Goal: Task Accomplishment & Management: Complete application form

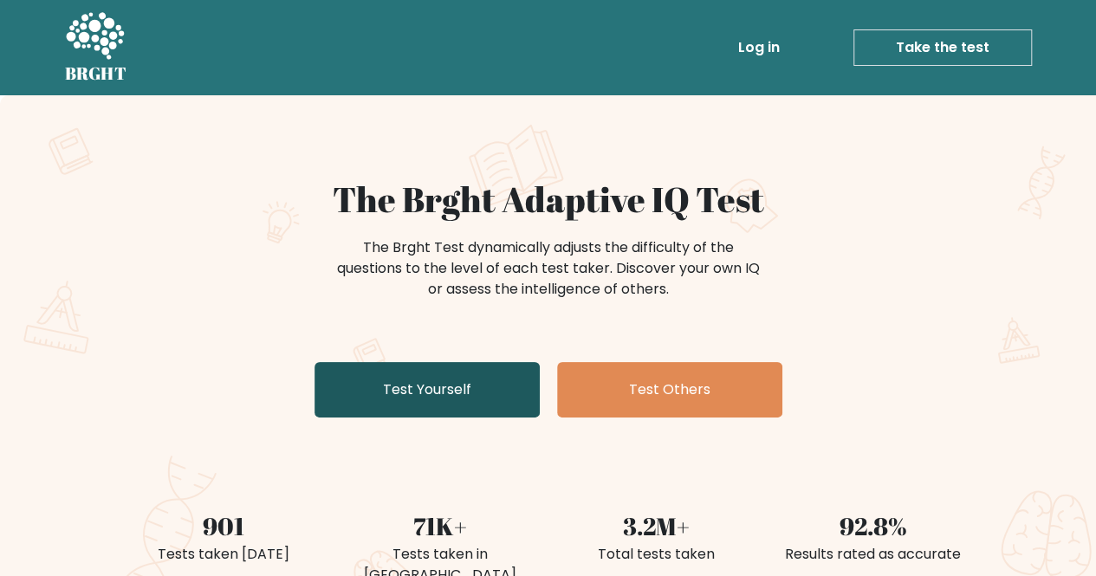
click at [398, 392] on link "Test Yourself" at bounding box center [426, 389] width 225 height 55
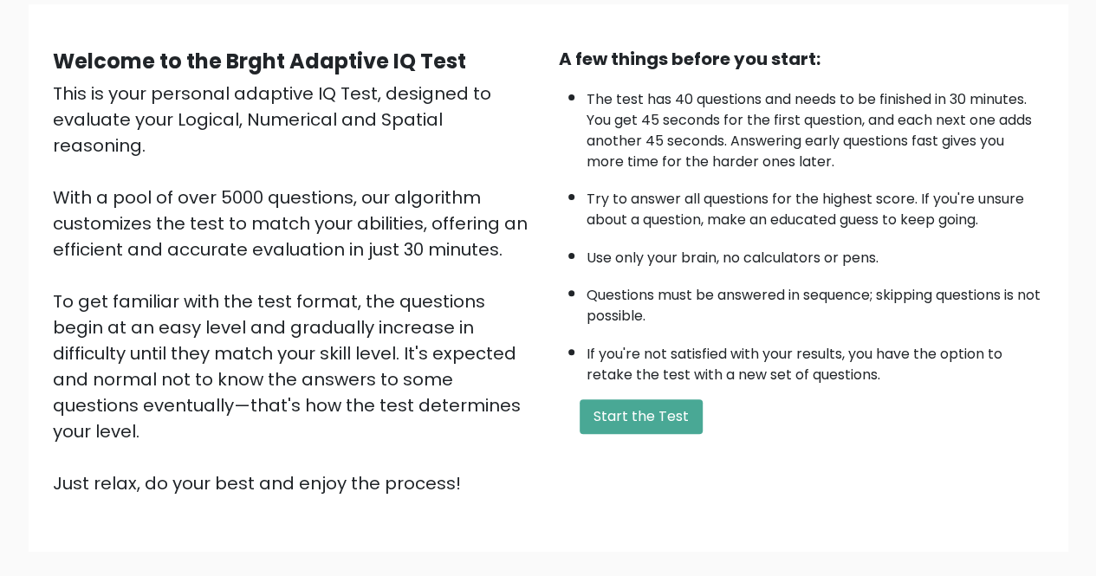
scroll to position [144, 0]
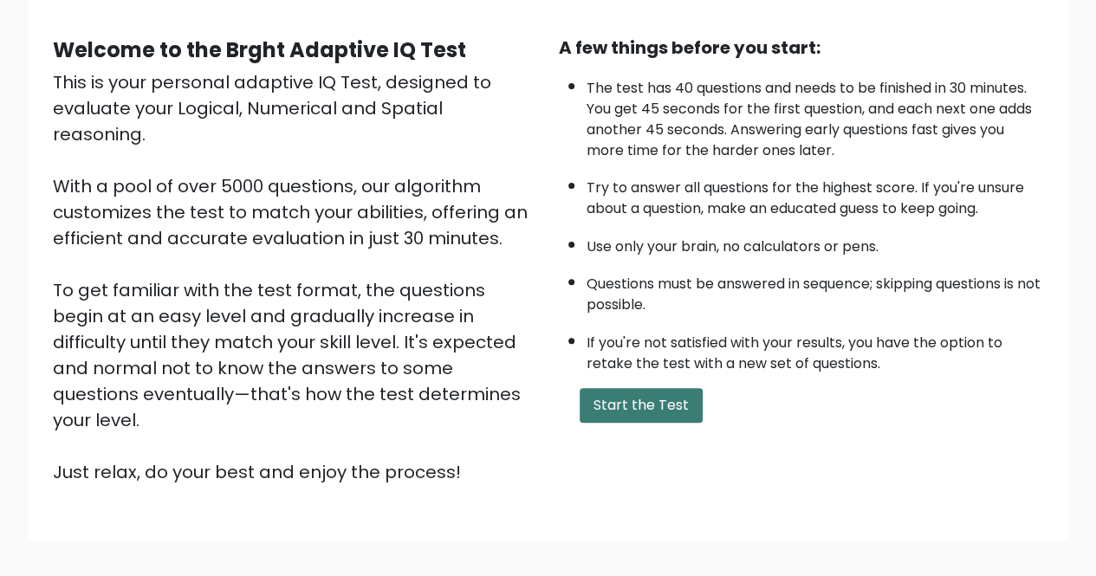
click at [634, 410] on button "Start the Test" at bounding box center [641, 405] width 123 height 35
click at [632, 394] on button "Start the Test" at bounding box center [641, 405] width 123 height 35
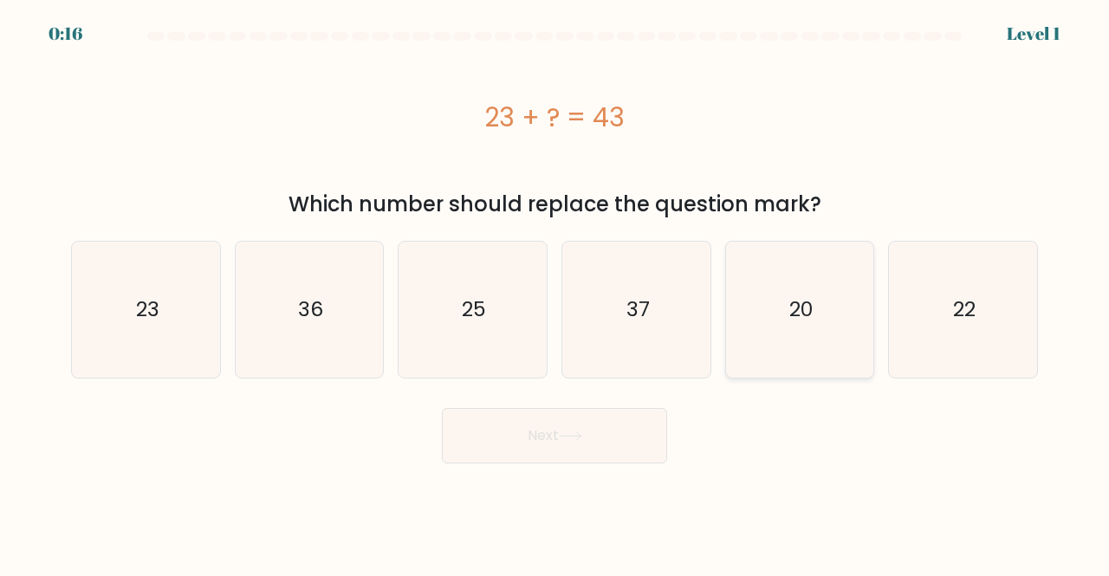
click at [780, 326] on icon "20" at bounding box center [800, 310] width 136 height 136
click at [555, 293] on input "e. 20" at bounding box center [554, 290] width 1 height 4
radio input "true"
click at [572, 429] on button "Next" at bounding box center [554, 435] width 225 height 55
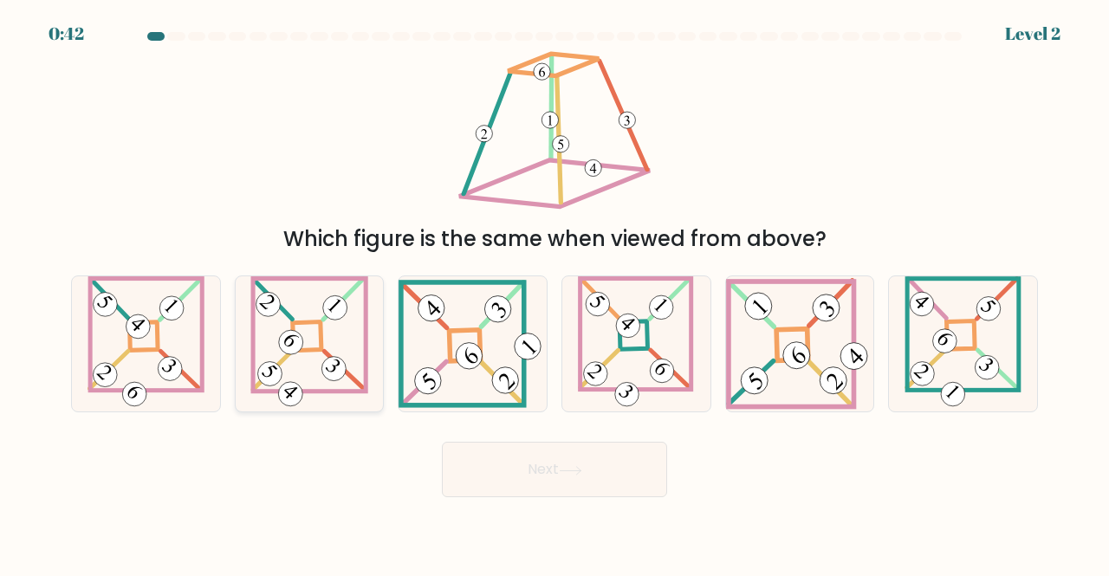
click at [333, 381] on icon at bounding box center [309, 344] width 118 height 136
click at [554, 293] on input "b." at bounding box center [554, 290] width 1 height 4
radio input "true"
click at [479, 480] on button "Next" at bounding box center [554, 469] width 225 height 55
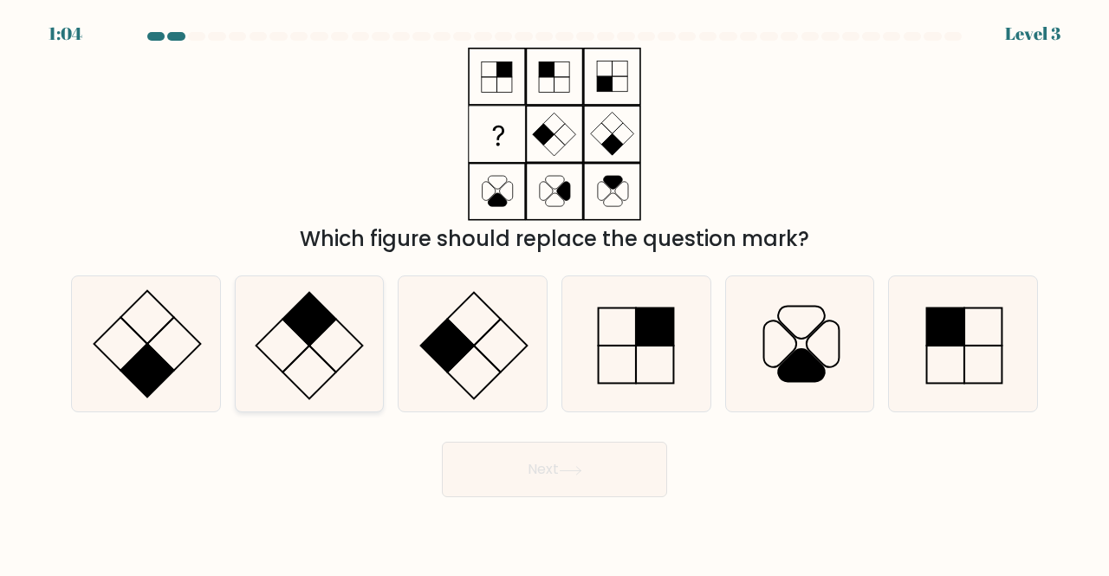
click at [308, 371] on icon at bounding box center [310, 344] width 136 height 136
click at [554, 293] on input "b." at bounding box center [554, 290] width 1 height 4
radio input "true"
click at [601, 470] on button "Next" at bounding box center [554, 469] width 225 height 55
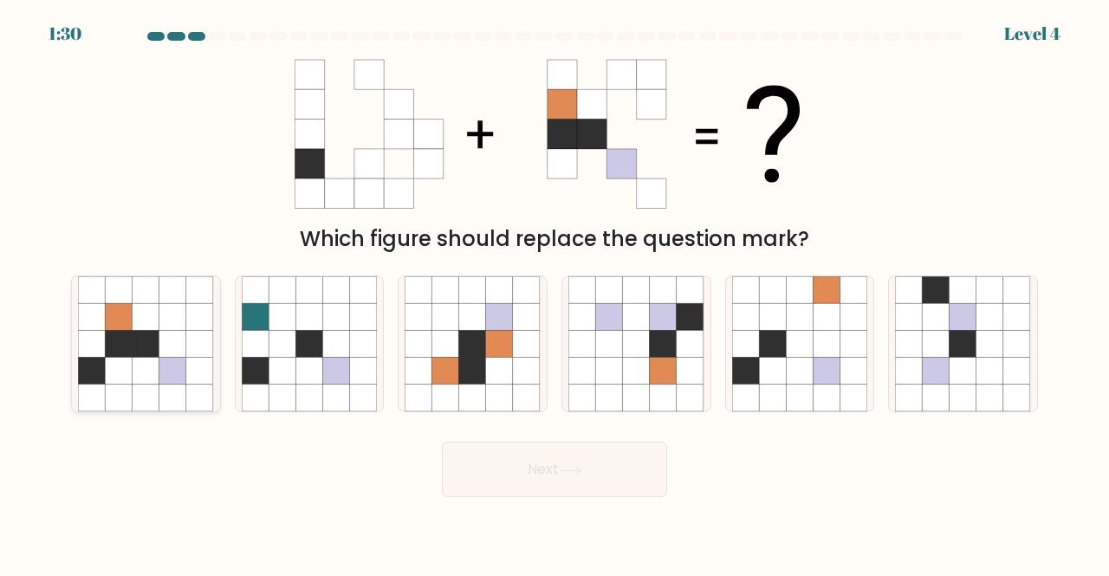
click at [125, 360] on icon at bounding box center [118, 371] width 27 height 27
click at [554, 293] on input "a." at bounding box center [554, 290] width 1 height 4
radio input "true"
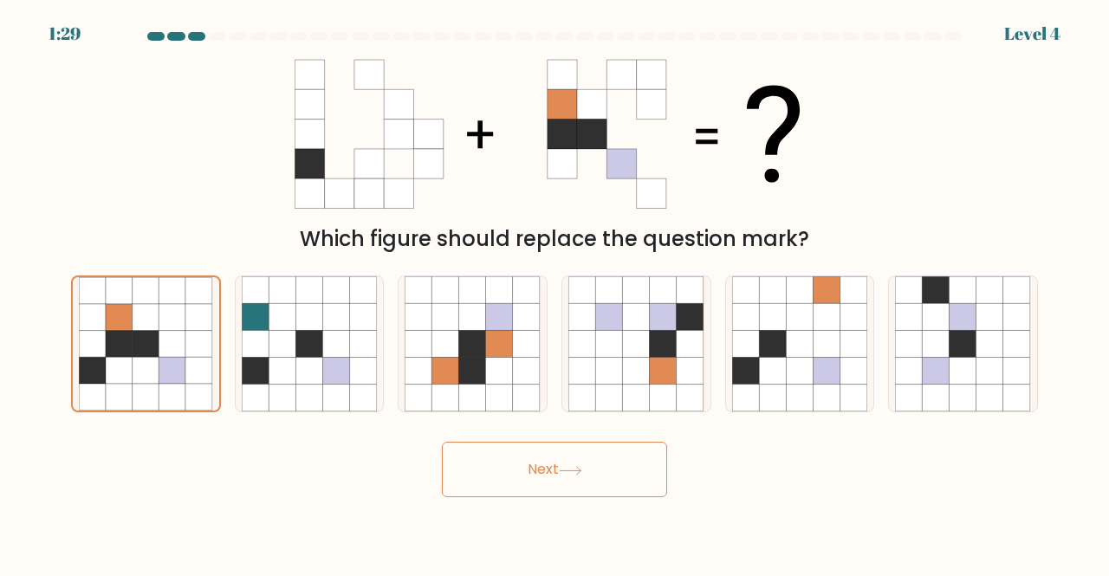
click at [582, 486] on button "Next" at bounding box center [554, 469] width 225 height 55
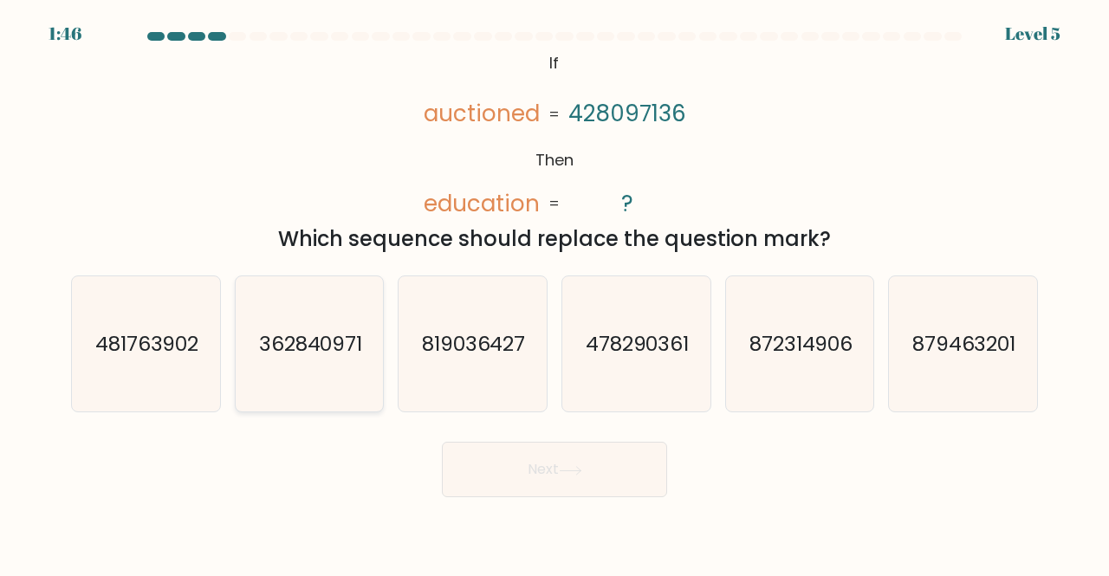
click at [308, 365] on icon "362840971" at bounding box center [310, 344] width 136 height 136
click at [554, 293] on input "b. 362840971" at bounding box center [554, 290] width 1 height 4
radio input "true"
click at [534, 467] on button "Next" at bounding box center [554, 469] width 225 height 55
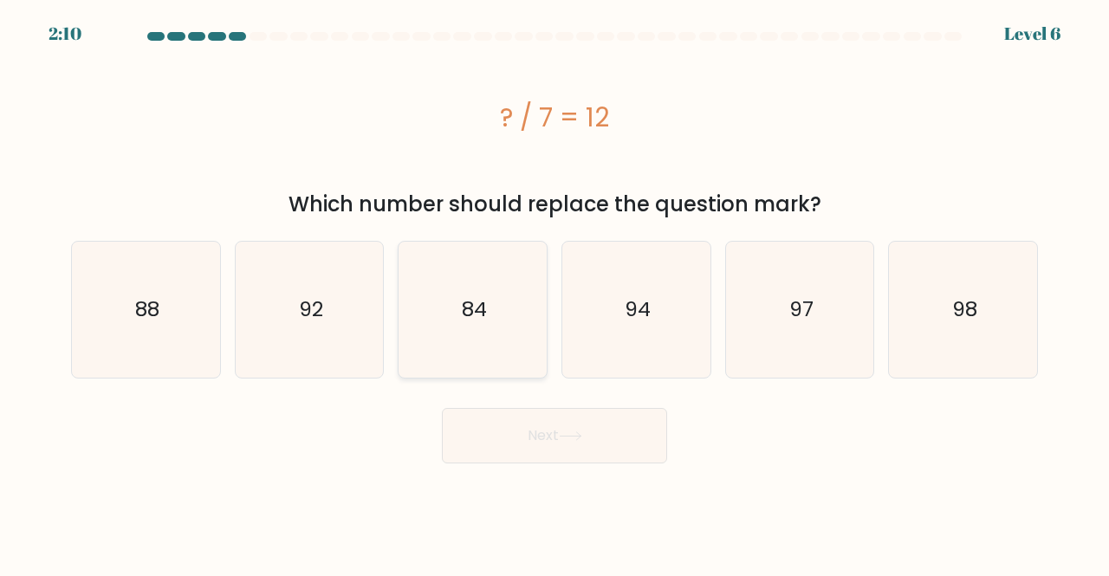
click at [472, 304] on text "84" at bounding box center [474, 309] width 25 height 29
click at [554, 293] on input "c. 84" at bounding box center [554, 290] width 1 height 4
radio input "true"
click at [587, 442] on button "Next" at bounding box center [554, 435] width 225 height 55
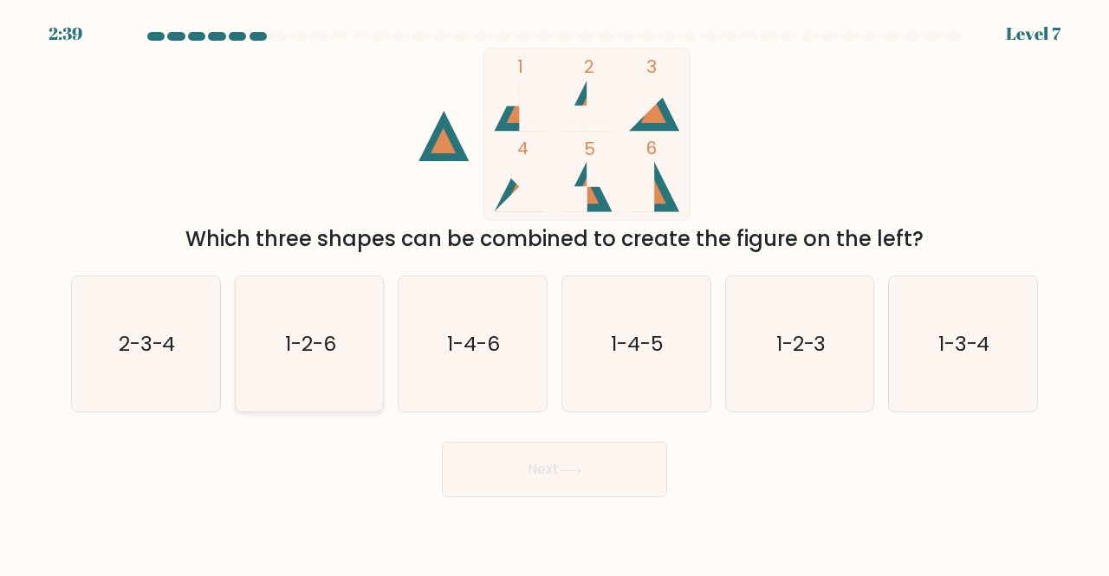
click at [334, 360] on icon "1-2-6" at bounding box center [310, 344] width 136 height 136
click at [554, 293] on input "b. 1-2-6" at bounding box center [554, 290] width 1 height 4
radio input "true"
click at [606, 483] on button "Next" at bounding box center [554, 469] width 225 height 55
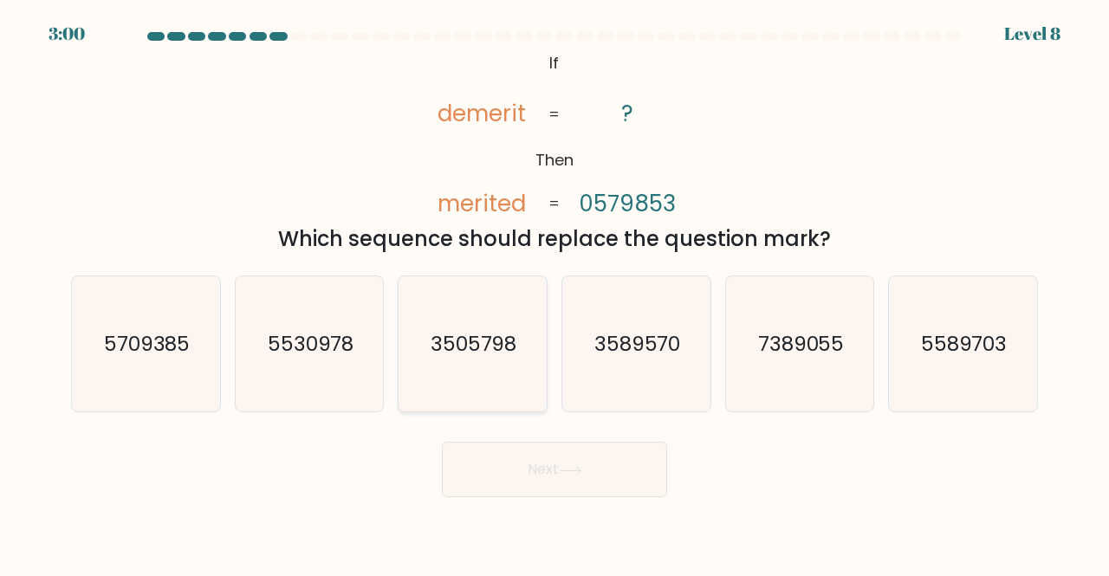
click at [478, 386] on icon "3505798" at bounding box center [473, 344] width 136 height 136
click at [554, 293] on input "c. 3505798" at bounding box center [554, 290] width 1 height 4
radio input "true"
click at [523, 467] on button "Next" at bounding box center [554, 469] width 225 height 55
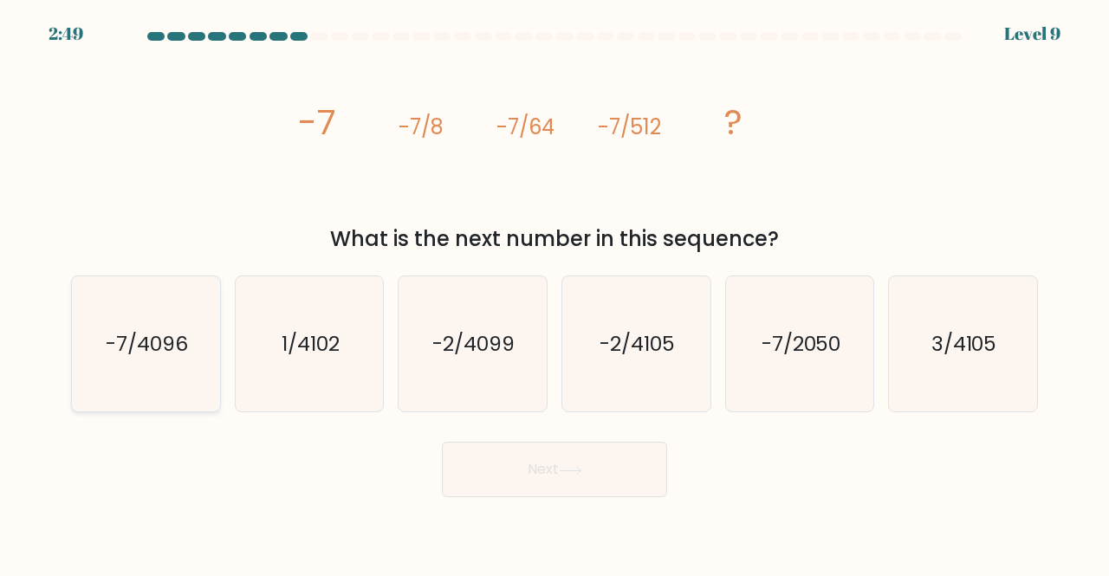
click at [132, 339] on text "-7/4096" at bounding box center [147, 343] width 82 height 29
click at [554, 293] on input "a. -7/4096" at bounding box center [554, 290] width 1 height 4
radio input "true"
click at [545, 476] on button "Next" at bounding box center [554, 469] width 225 height 55
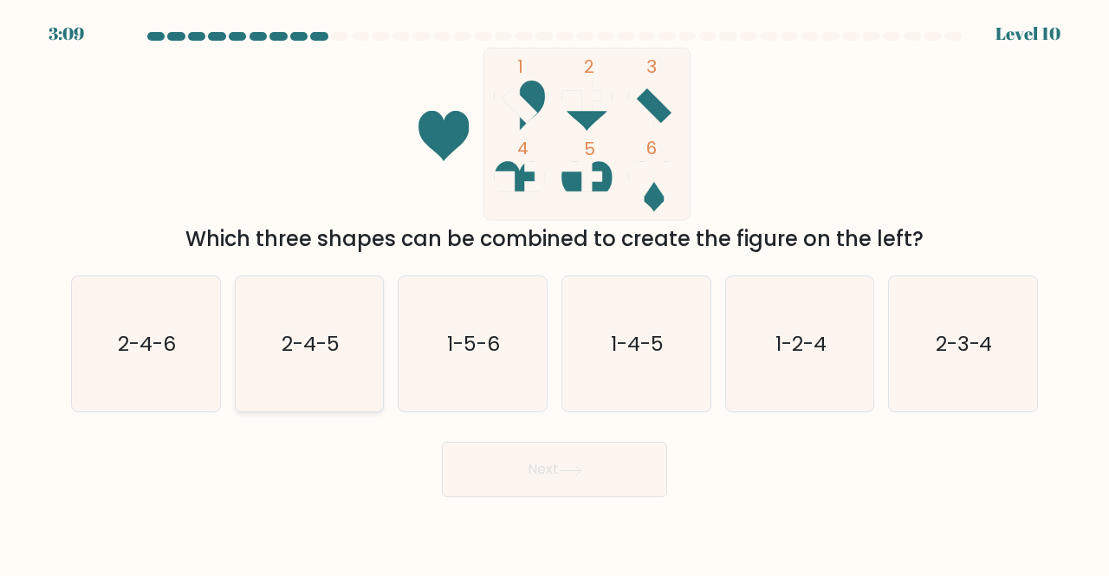
click at [331, 353] on text "2-4-5" at bounding box center [311, 343] width 58 height 29
click at [554, 293] on input "b. 2-4-5" at bounding box center [554, 290] width 1 height 4
radio input "true"
click at [611, 467] on button "Next" at bounding box center [554, 469] width 225 height 55
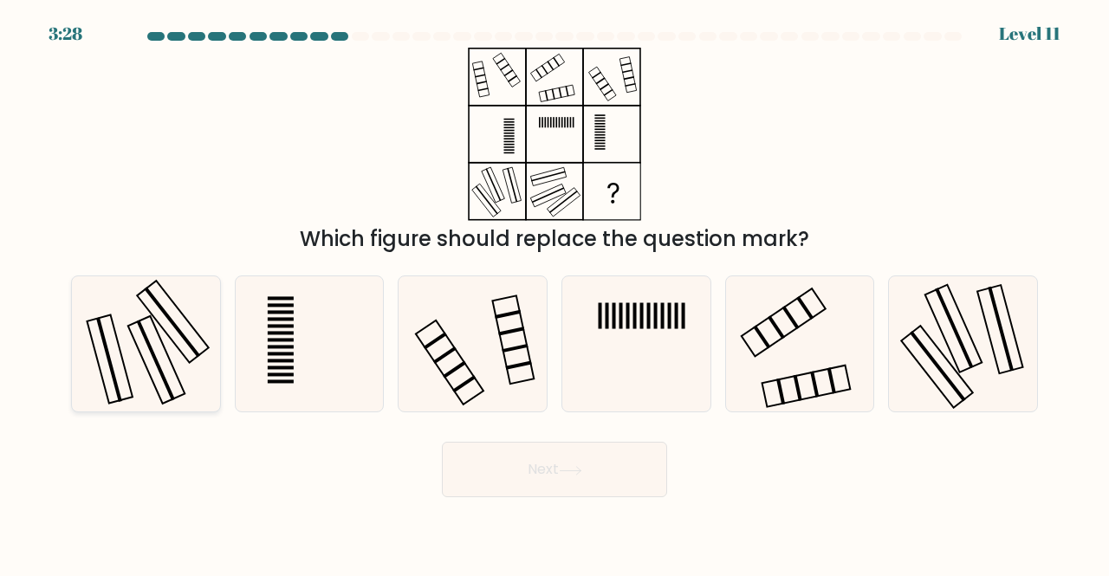
click at [146, 331] on icon at bounding box center [146, 344] width 136 height 136
click at [554, 293] on input "a." at bounding box center [554, 290] width 1 height 4
radio input "true"
click at [553, 472] on button "Next" at bounding box center [554, 469] width 225 height 55
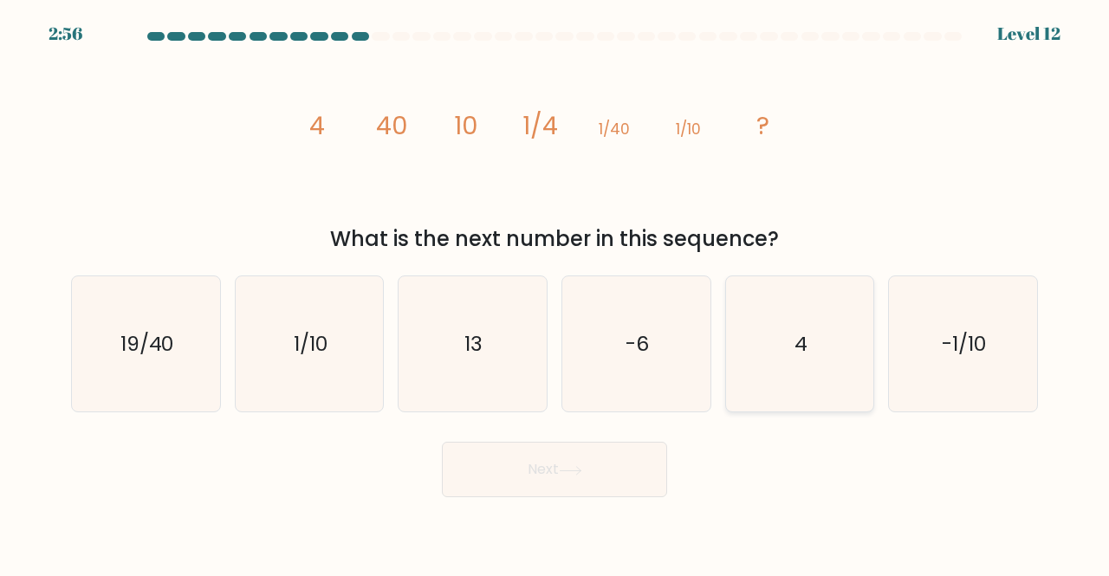
click at [784, 340] on icon "4" at bounding box center [800, 344] width 136 height 136
click at [555, 293] on input "e. 4" at bounding box center [554, 290] width 1 height 4
radio input "true"
click at [562, 470] on button "Next" at bounding box center [554, 469] width 225 height 55
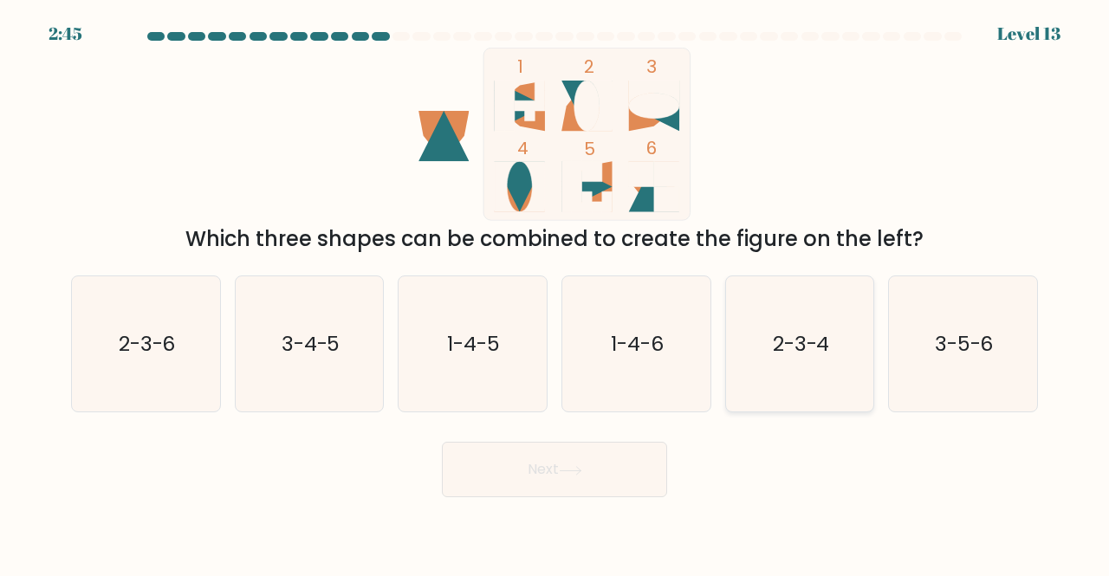
click at [788, 354] on text "2-3-4" at bounding box center [801, 343] width 57 height 29
click at [555, 293] on input "e. 2-3-4" at bounding box center [554, 290] width 1 height 4
radio input "true"
click at [565, 475] on icon at bounding box center [570, 471] width 23 height 10
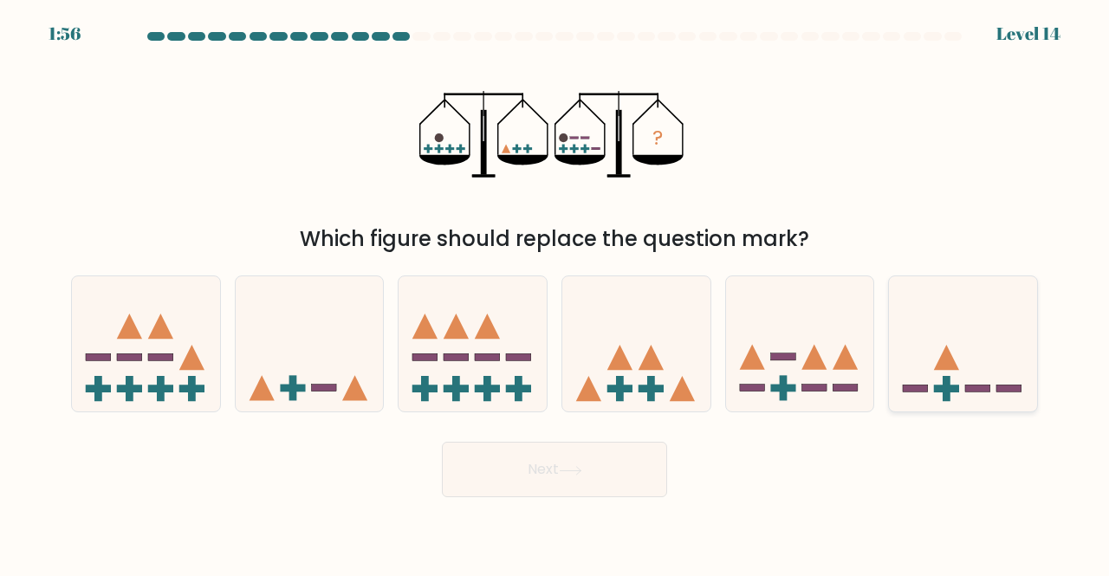
click at [1014, 337] on icon at bounding box center [963, 343] width 148 height 122
click at [555, 293] on input "f." at bounding box center [554, 290] width 1 height 4
radio input "true"
click at [577, 470] on icon at bounding box center [570, 471] width 23 height 10
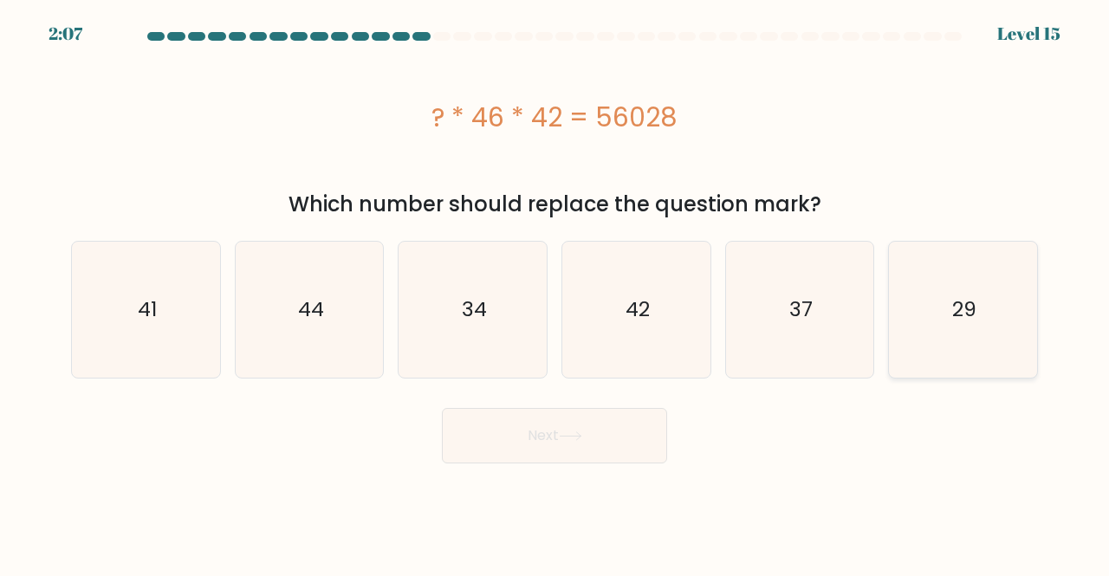
click at [942, 301] on icon "29" at bounding box center [963, 310] width 136 height 136
click at [555, 293] on input "f. 29" at bounding box center [554, 290] width 1 height 4
radio input "true"
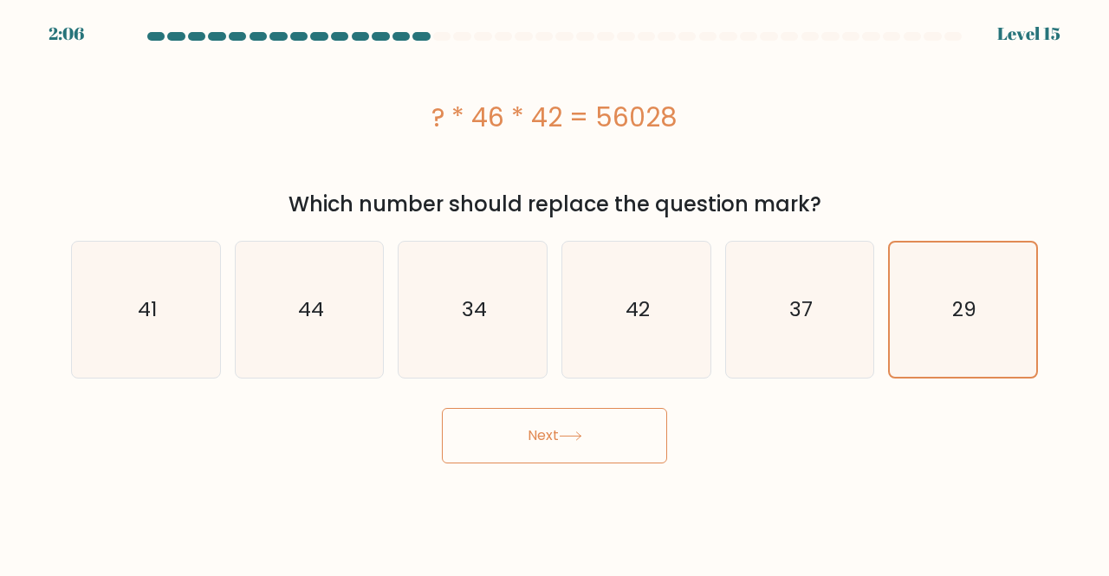
click at [572, 441] on icon at bounding box center [570, 436] width 23 height 10
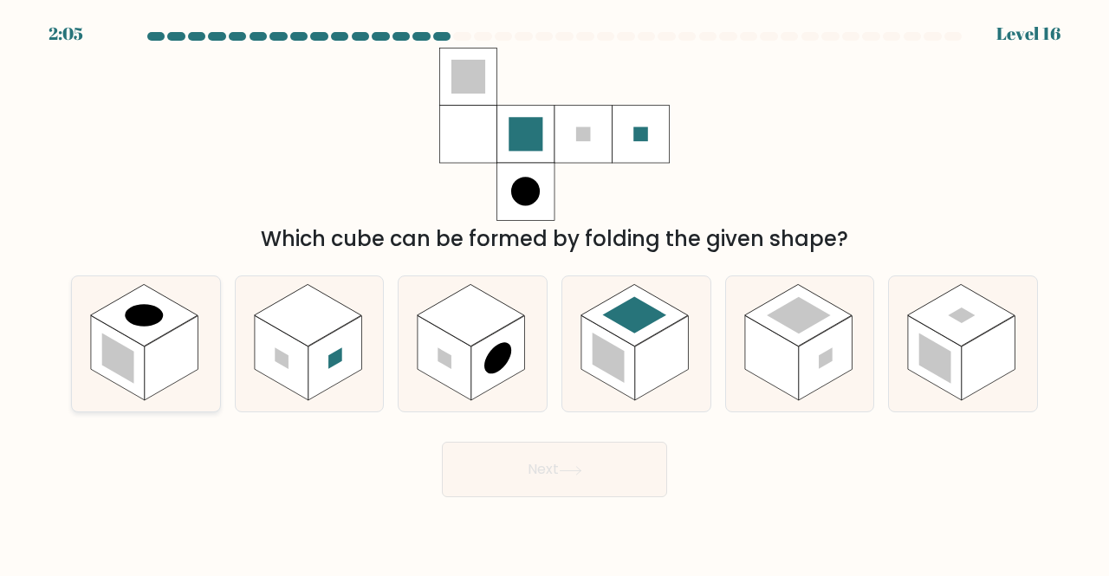
click at [137, 327] on rect at bounding box center [144, 315] width 107 height 62
click at [554, 293] on input "a." at bounding box center [554, 290] width 1 height 4
radio input "true"
click at [531, 467] on button "Next" at bounding box center [554, 469] width 225 height 55
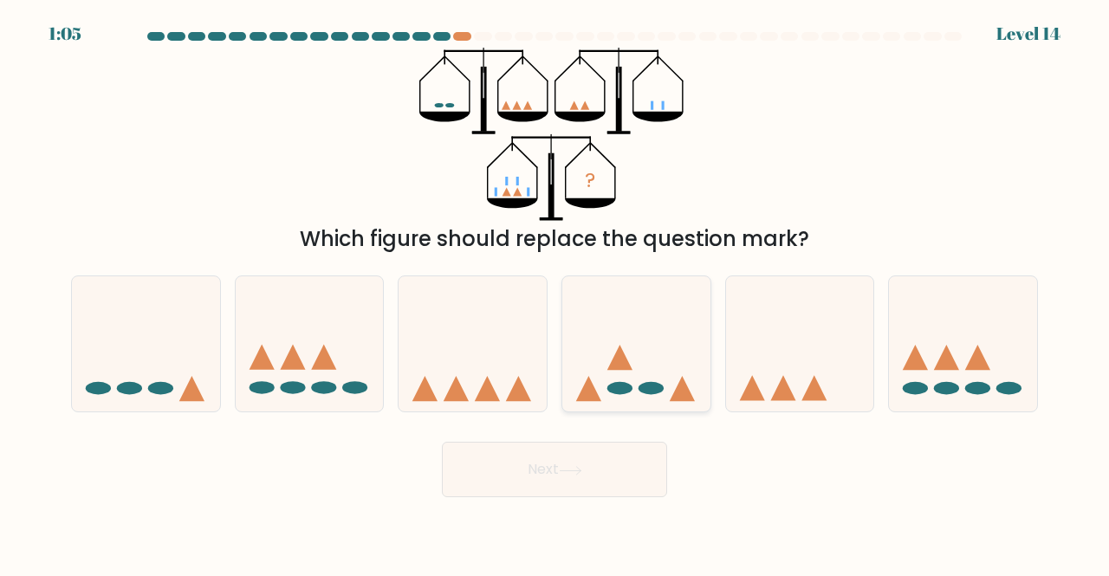
click at [615, 363] on icon at bounding box center [619, 357] width 25 height 25
click at [555, 293] on input "d." at bounding box center [554, 290] width 1 height 4
radio input "true"
click at [513, 473] on button "Next" at bounding box center [554, 469] width 225 height 55
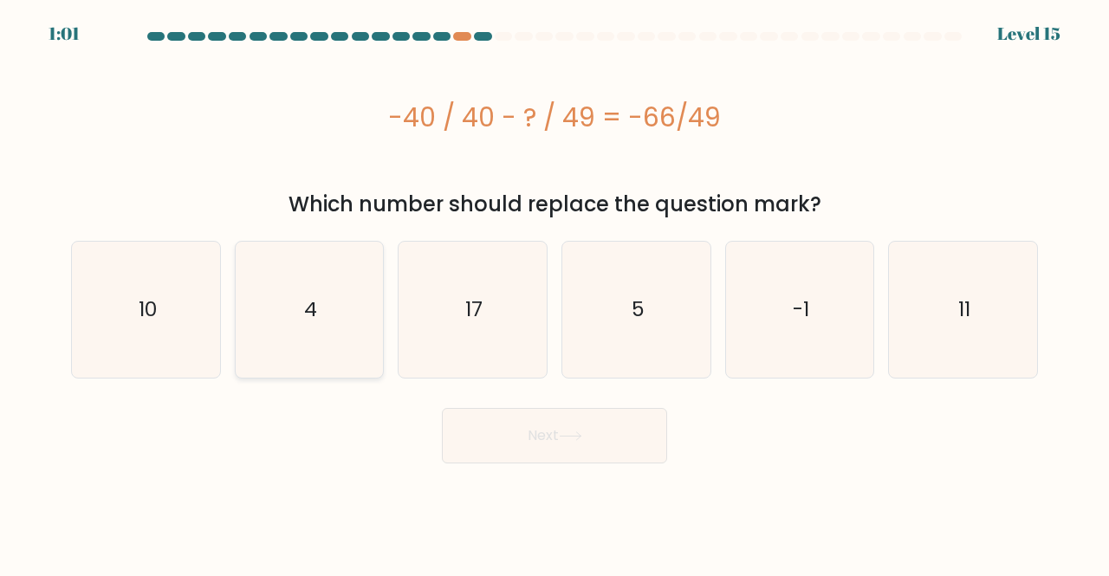
click at [335, 288] on icon "4" at bounding box center [310, 310] width 136 height 136
click at [554, 288] on input "b. 4" at bounding box center [554, 290] width 1 height 4
radio input "true"
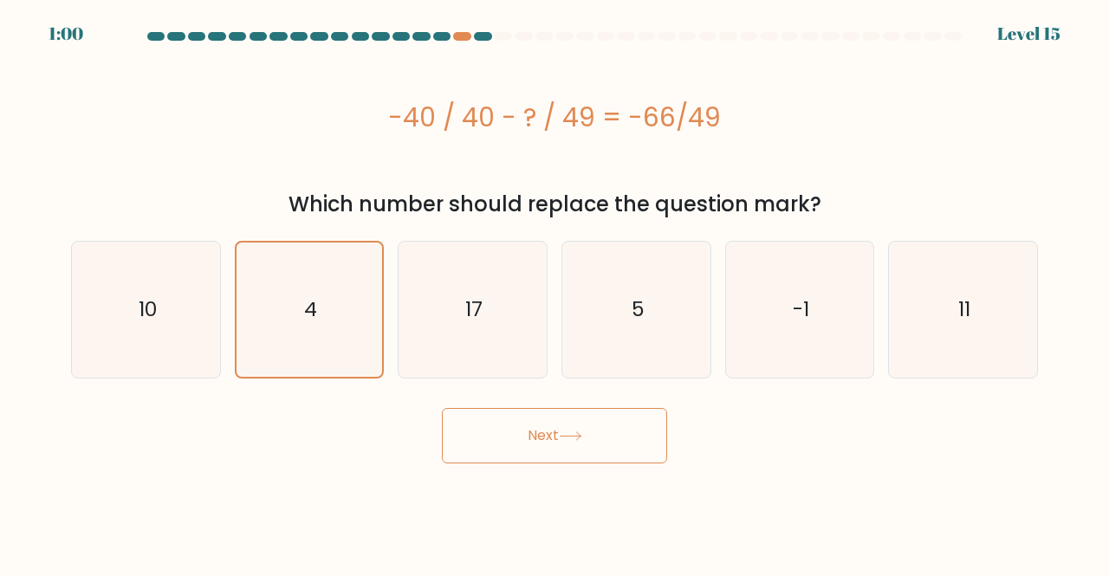
click at [558, 433] on button "Next" at bounding box center [554, 435] width 225 height 55
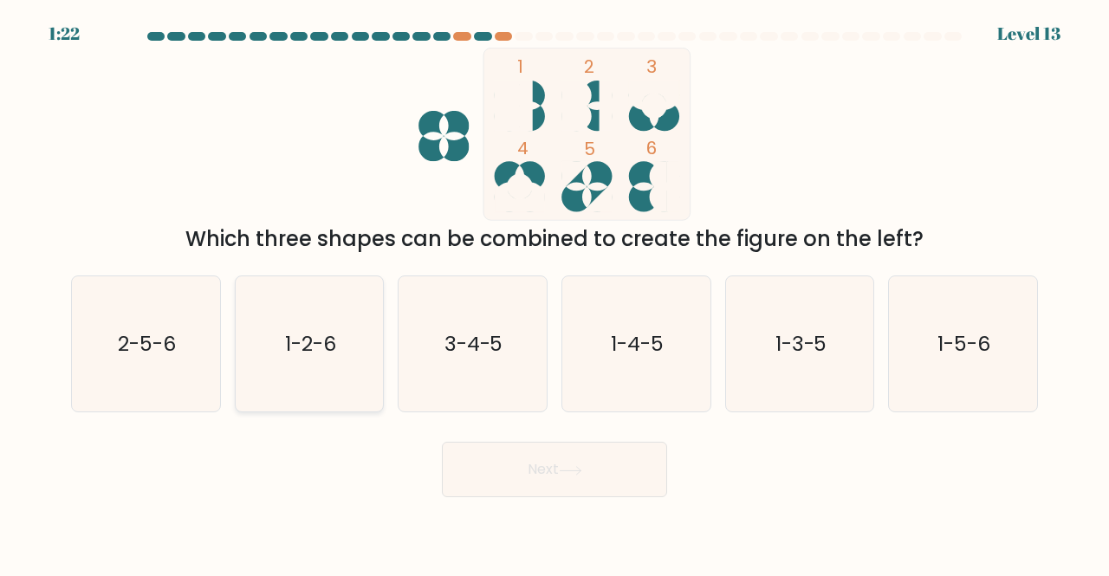
click at [336, 356] on text "1-2-6" at bounding box center [310, 343] width 51 height 29
click at [554, 293] on input "b. 1-2-6" at bounding box center [554, 290] width 1 height 4
radio input "true"
click at [539, 462] on button "Next" at bounding box center [554, 469] width 225 height 55
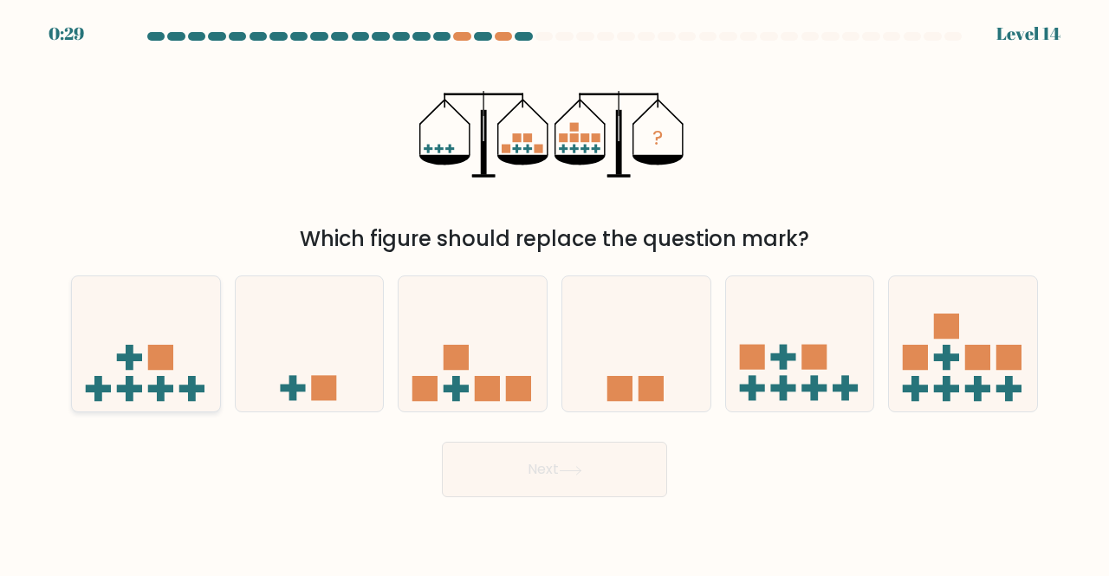
click at [120, 356] on rect at bounding box center [129, 357] width 25 height 8
click at [554, 293] on input "a." at bounding box center [554, 290] width 1 height 4
radio input "true"
click at [627, 464] on button "Next" at bounding box center [554, 469] width 225 height 55
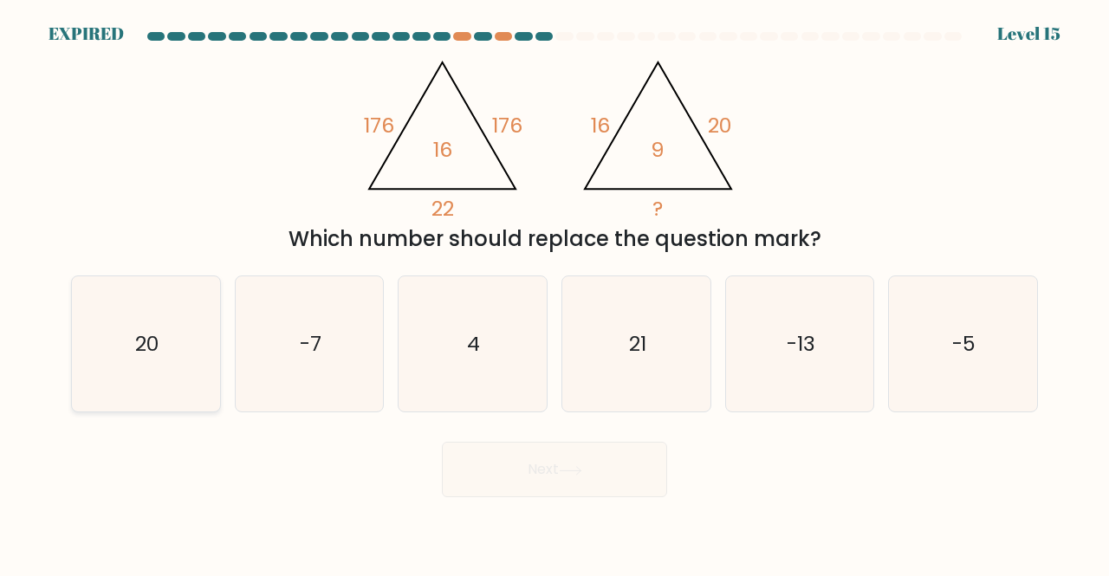
click at [137, 323] on icon "20" at bounding box center [146, 344] width 136 height 136
click at [554, 293] on input "a. 20" at bounding box center [554, 290] width 1 height 4
radio input "true"
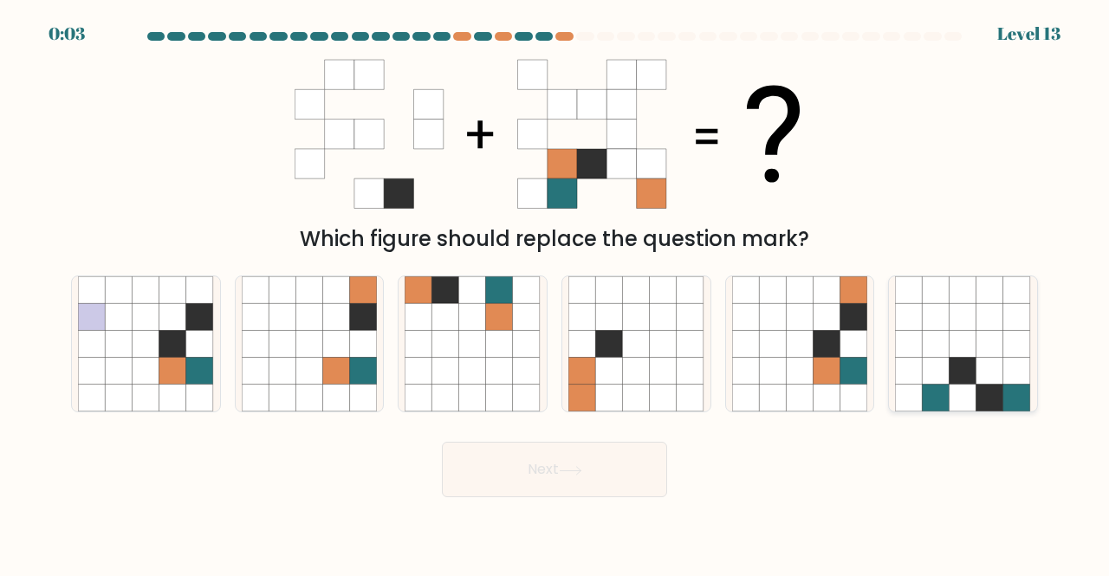
click at [925, 381] on icon at bounding box center [936, 371] width 27 height 27
click at [555, 293] on input "f." at bounding box center [554, 290] width 1 height 4
radio input "true"
click at [543, 467] on button "Next" at bounding box center [554, 469] width 225 height 55
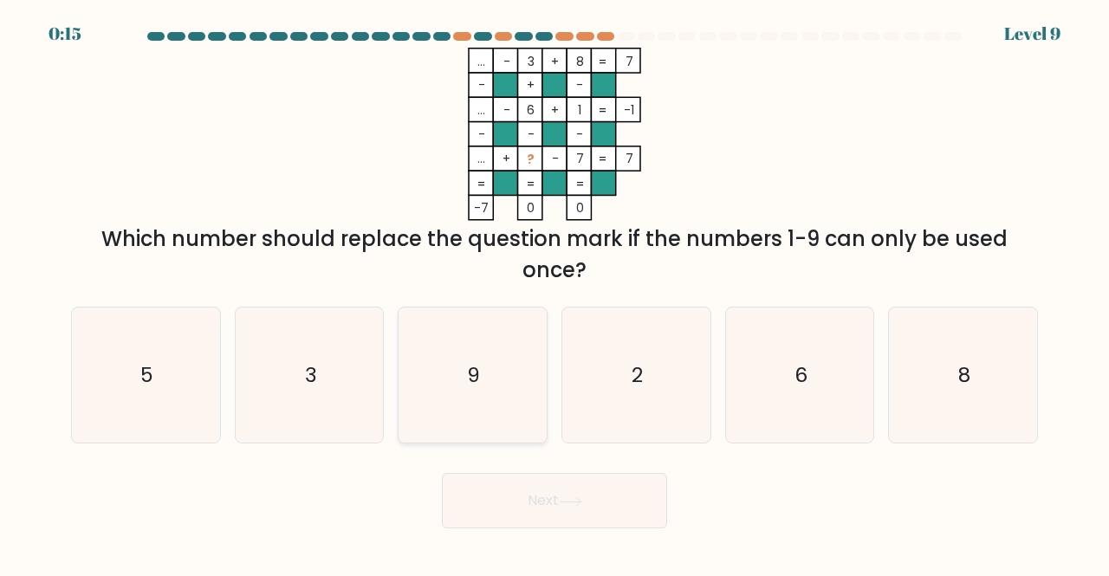
click at [450, 379] on icon "9" at bounding box center [473, 376] width 136 height 136
click at [554, 293] on input "c. 9" at bounding box center [554, 290] width 1 height 4
radio input "true"
click at [592, 508] on button "Next" at bounding box center [554, 500] width 225 height 55
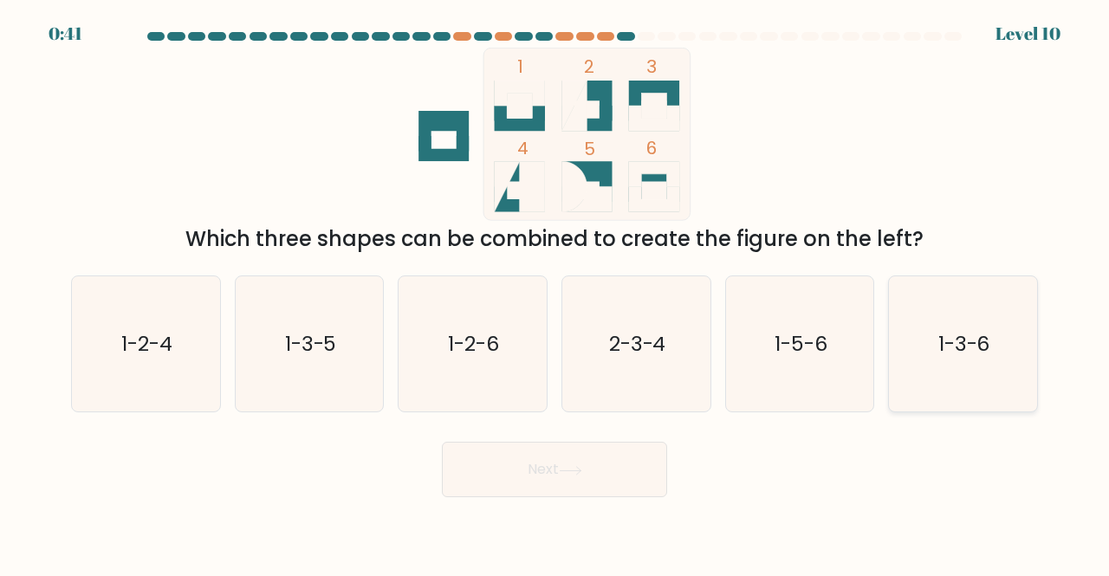
click at [988, 352] on text "1-3-6" at bounding box center [964, 343] width 52 height 29
click at [555, 293] on input "f. 1-3-6" at bounding box center [554, 290] width 1 height 4
radio input "true"
click at [601, 462] on button "Next" at bounding box center [554, 469] width 225 height 55
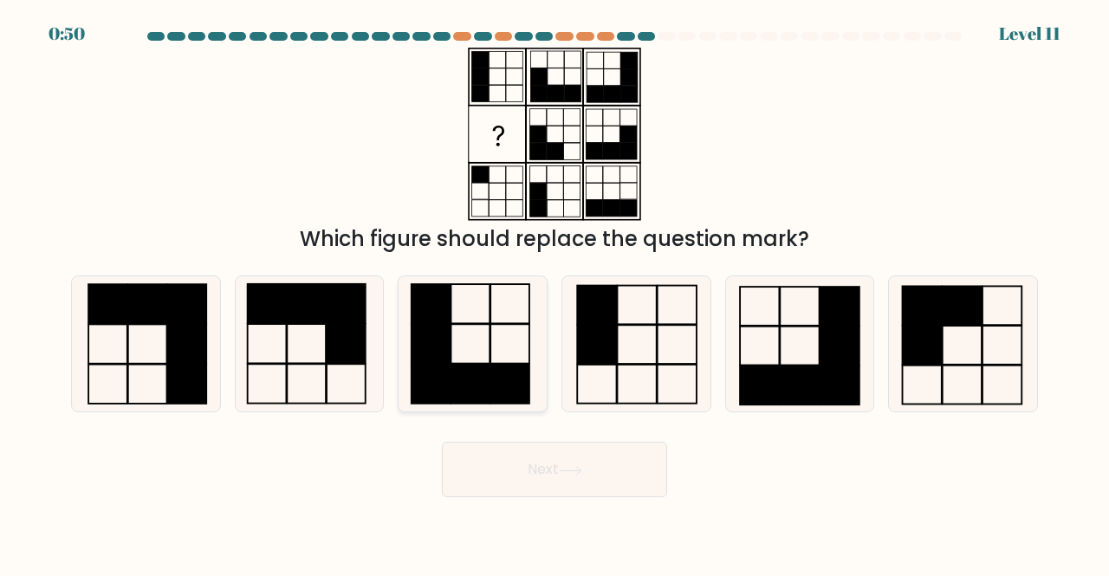
click at [434, 368] on rect at bounding box center [431, 385] width 39 height 40
click at [554, 293] on input "c." at bounding box center [554, 290] width 1 height 4
radio input "true"
click at [444, 467] on button "Next" at bounding box center [554, 469] width 225 height 55
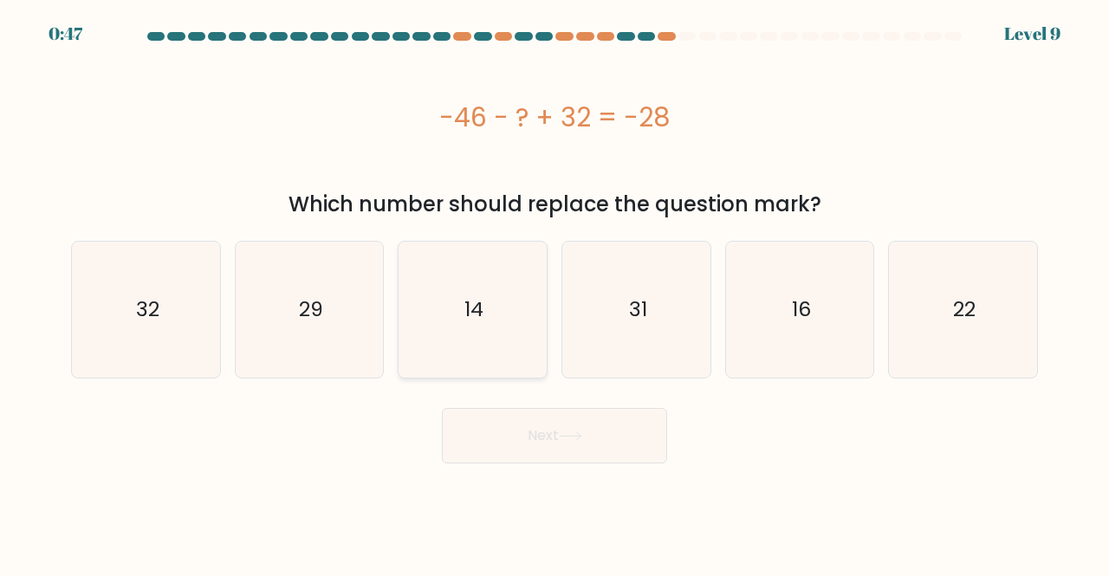
click at [487, 309] on icon "14" at bounding box center [473, 310] width 136 height 136
click at [554, 293] on input "c. 14" at bounding box center [554, 290] width 1 height 4
radio input "true"
click at [511, 438] on button "Next" at bounding box center [554, 435] width 225 height 55
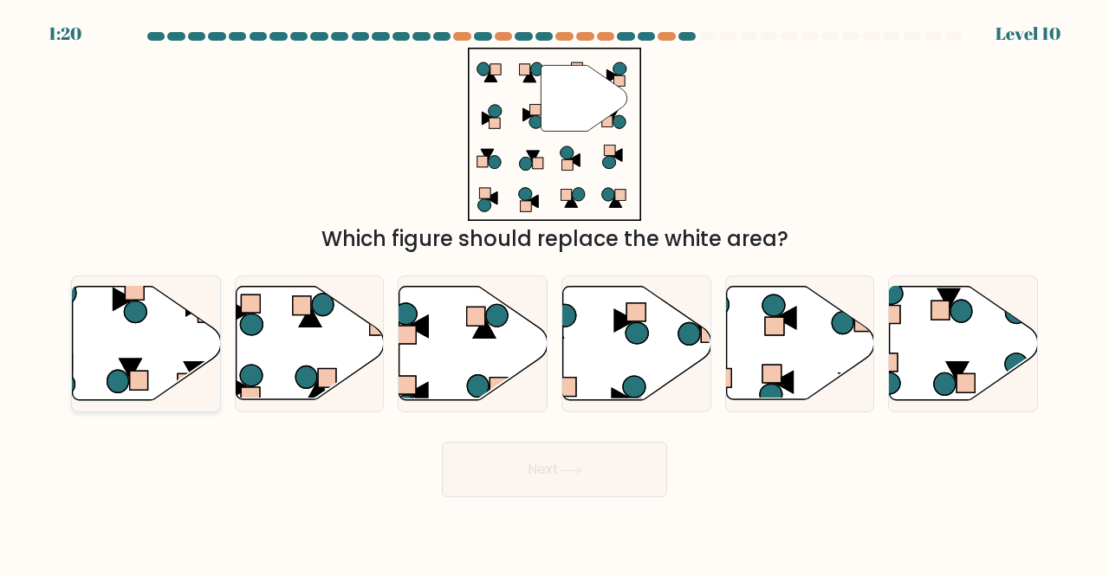
click at [127, 386] on icon at bounding box center [118, 381] width 22 height 23
click at [554, 293] on input "a." at bounding box center [554, 290] width 1 height 4
radio input "true"
click at [541, 476] on button "Next" at bounding box center [554, 469] width 225 height 55
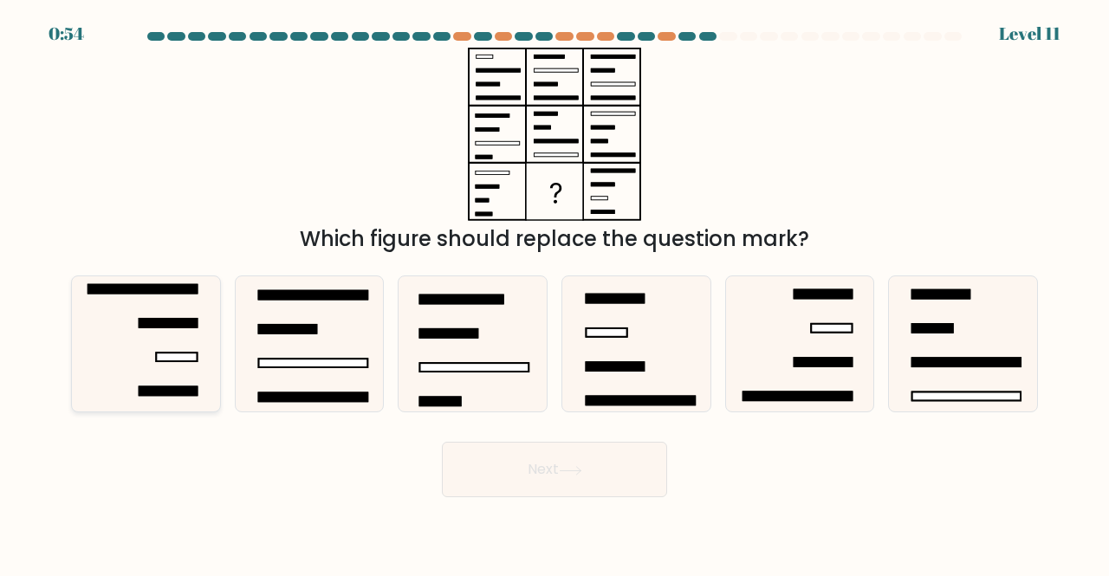
click at [165, 358] on rect at bounding box center [177, 357] width 41 height 9
click at [554, 293] on input "a." at bounding box center [554, 290] width 1 height 4
radio input "true"
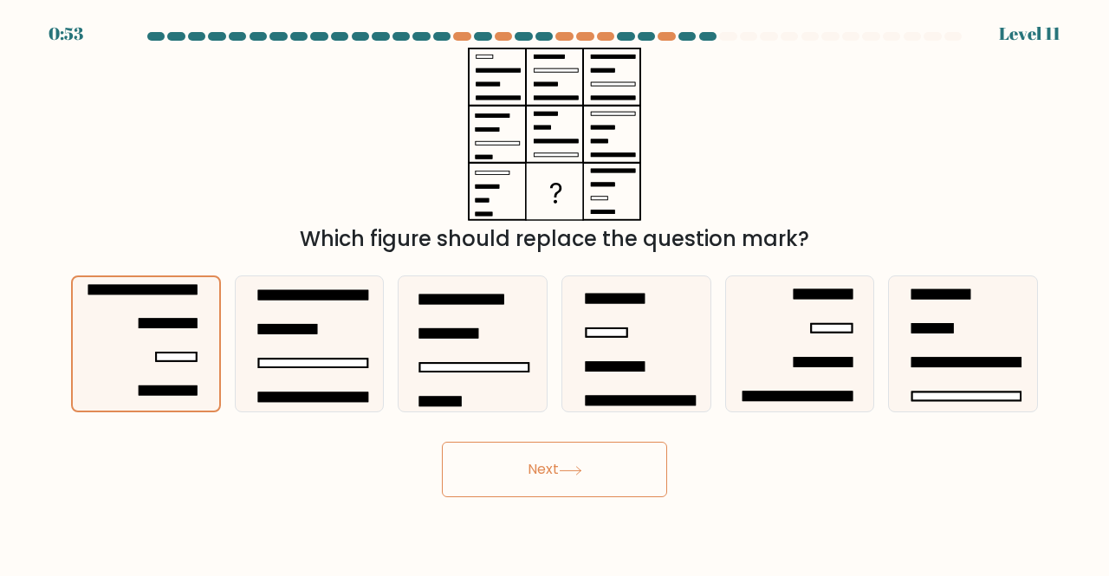
click at [582, 470] on icon at bounding box center [570, 471] width 23 height 10
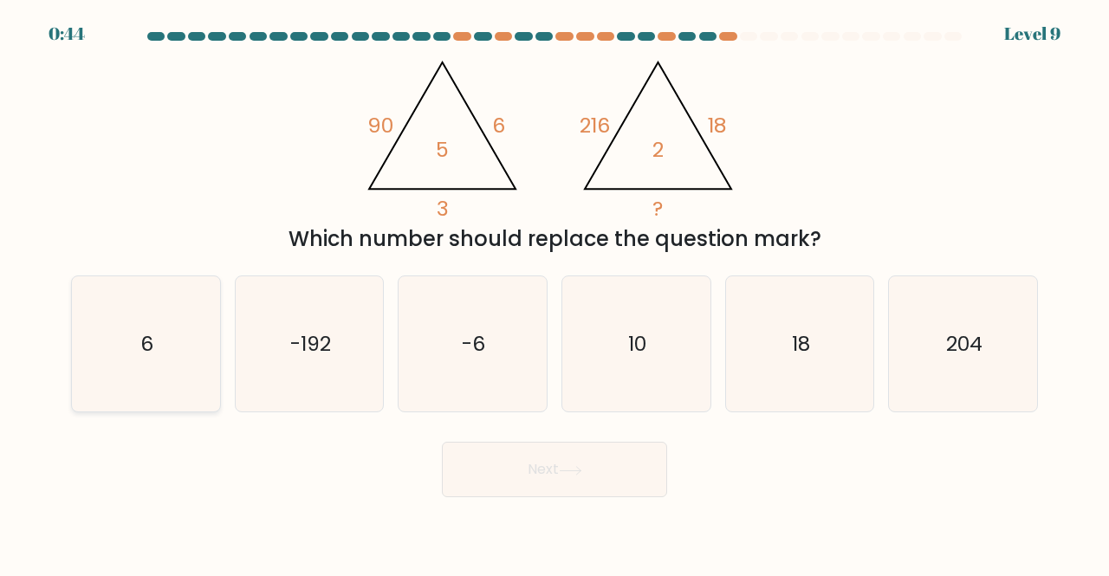
click at [125, 349] on icon "6" at bounding box center [146, 344] width 136 height 136
click at [554, 293] on input "a. 6" at bounding box center [554, 290] width 1 height 4
radio input "true"
click at [554, 464] on button "Next" at bounding box center [554, 469] width 225 height 55
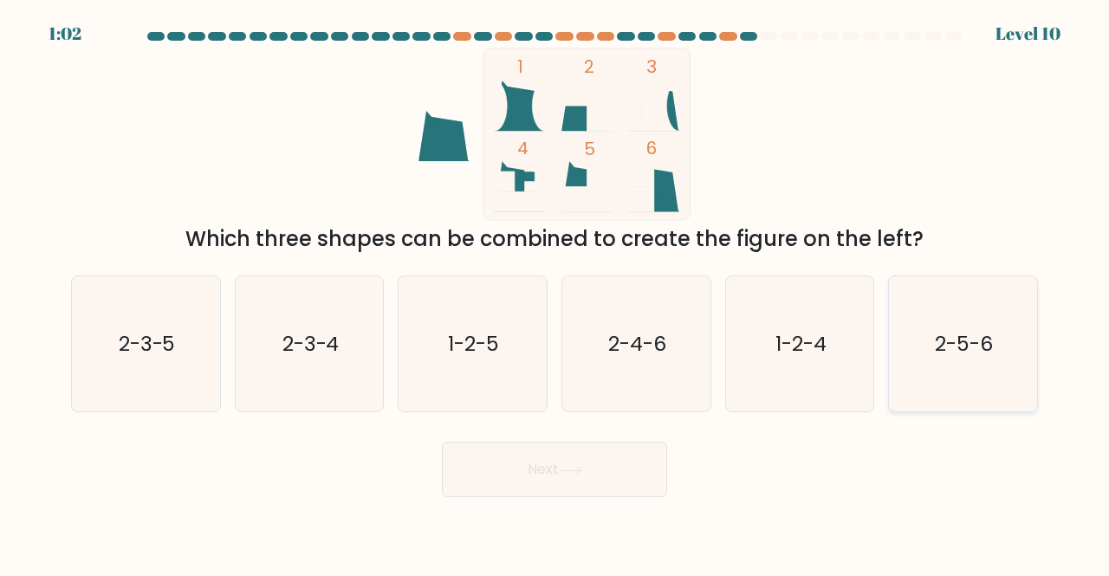
click at [939, 342] on text "2-5-6" at bounding box center [965, 343] width 58 height 29
click at [555, 293] on input "f. 2-5-6" at bounding box center [554, 290] width 1 height 4
radio input "true"
click at [564, 464] on button "Next" at bounding box center [554, 469] width 225 height 55
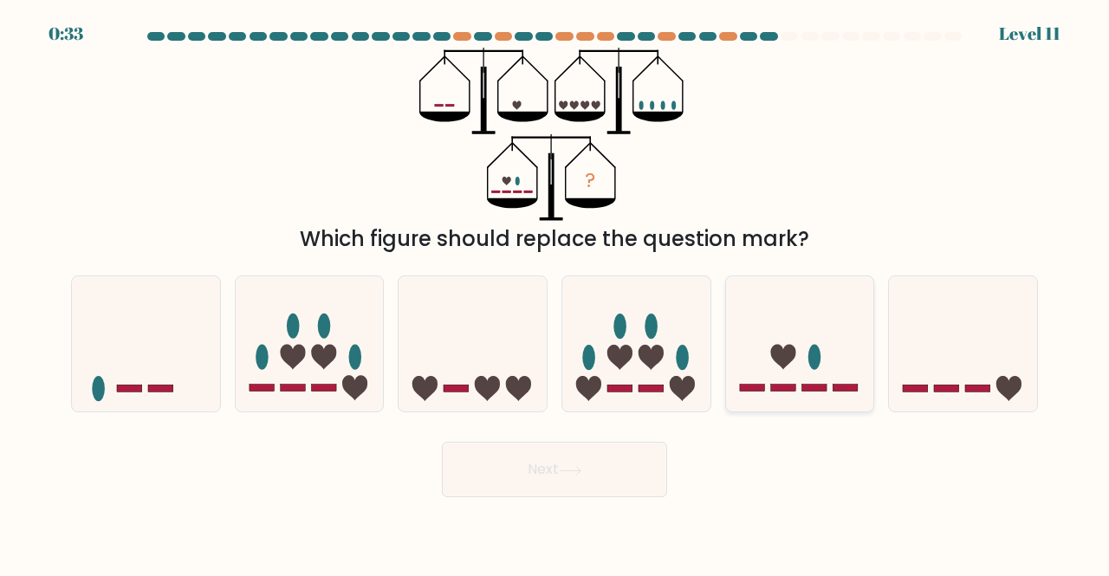
click at [743, 377] on icon at bounding box center [800, 343] width 148 height 122
click at [555, 293] on input "e." at bounding box center [554, 290] width 1 height 4
radio input "true"
click at [634, 458] on button "Next" at bounding box center [554, 469] width 225 height 55
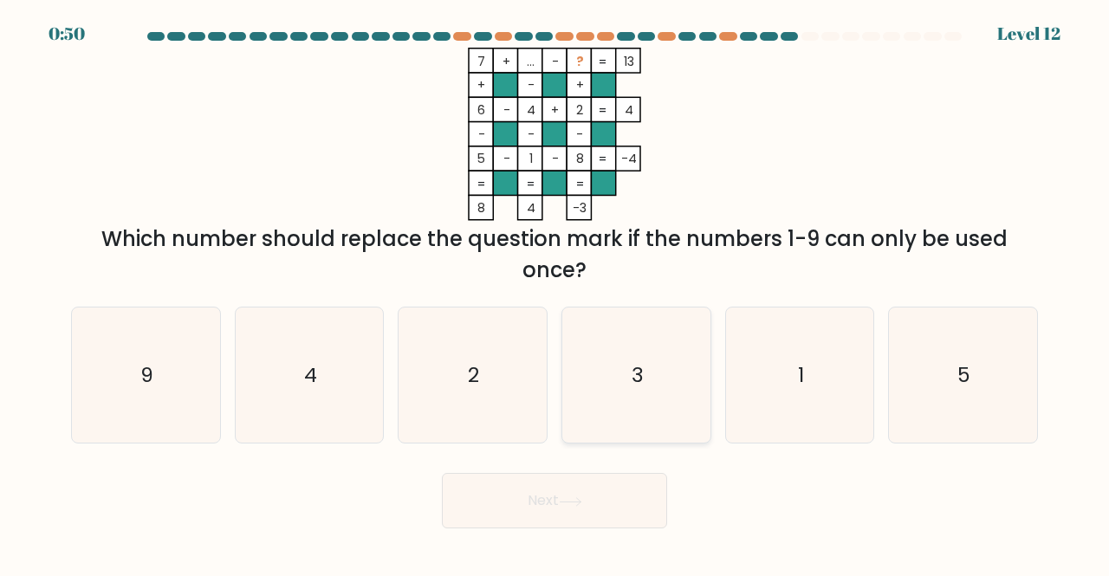
click at [614, 392] on icon "3" at bounding box center [636, 376] width 136 height 136
click at [555, 293] on input "d. 3" at bounding box center [554, 290] width 1 height 4
radio input "true"
click at [561, 486] on button "Next" at bounding box center [554, 500] width 225 height 55
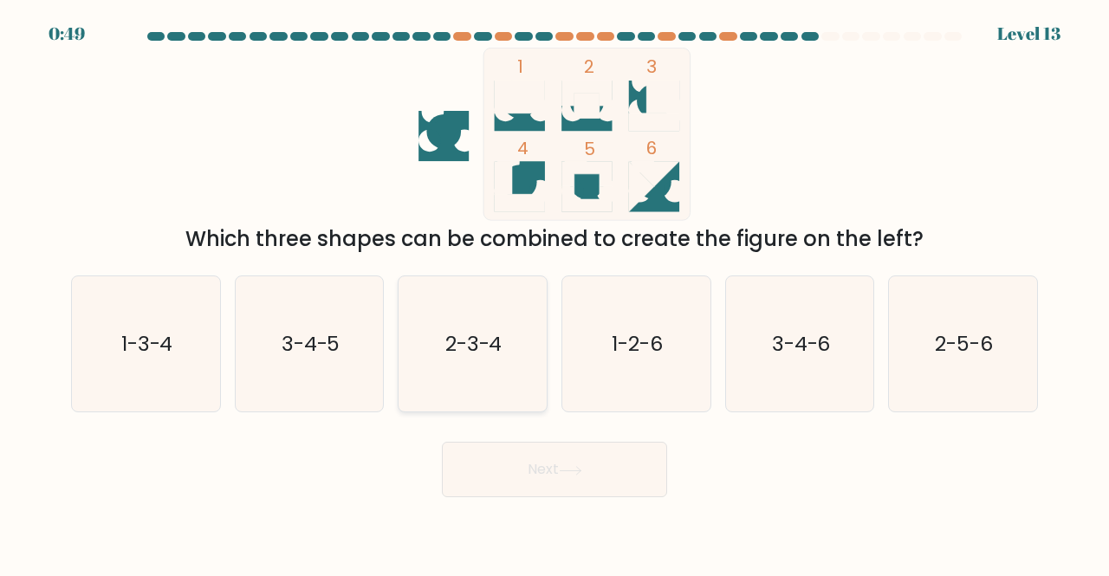
click at [499, 355] on text "2-3-4" at bounding box center [473, 343] width 57 height 29
click at [554, 293] on input "c. 2-3-4" at bounding box center [554, 290] width 1 height 4
radio input "true"
click at [519, 474] on button "Next" at bounding box center [554, 469] width 225 height 55
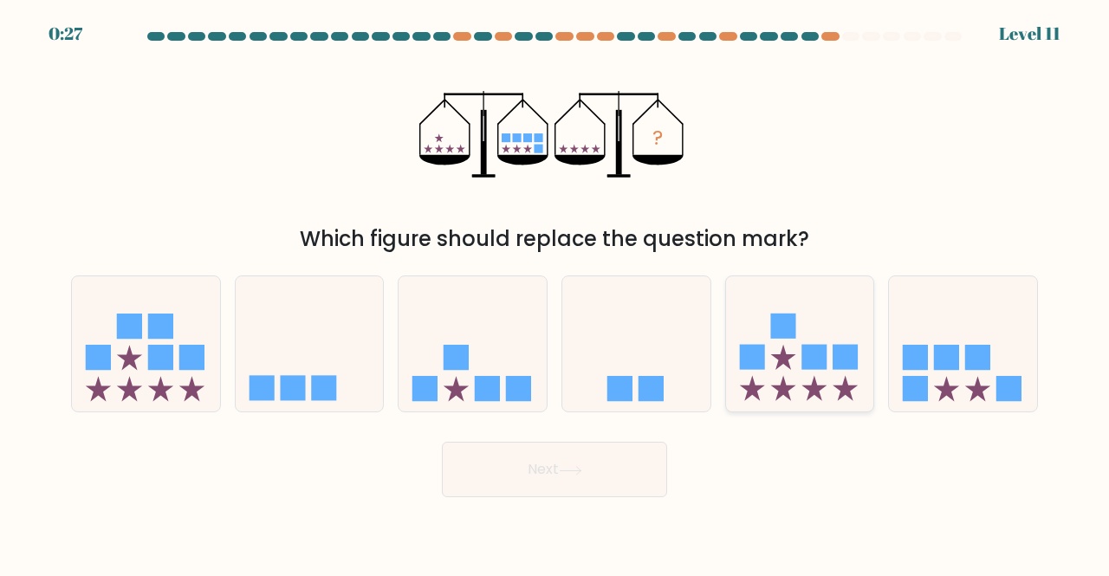
click at [773, 328] on rect at bounding box center [782, 326] width 25 height 25
click at [555, 293] on input "e." at bounding box center [554, 290] width 1 height 4
radio input "true"
click at [444, 386] on icon at bounding box center [473, 343] width 148 height 122
click at [554, 293] on input "c." at bounding box center [554, 290] width 1 height 4
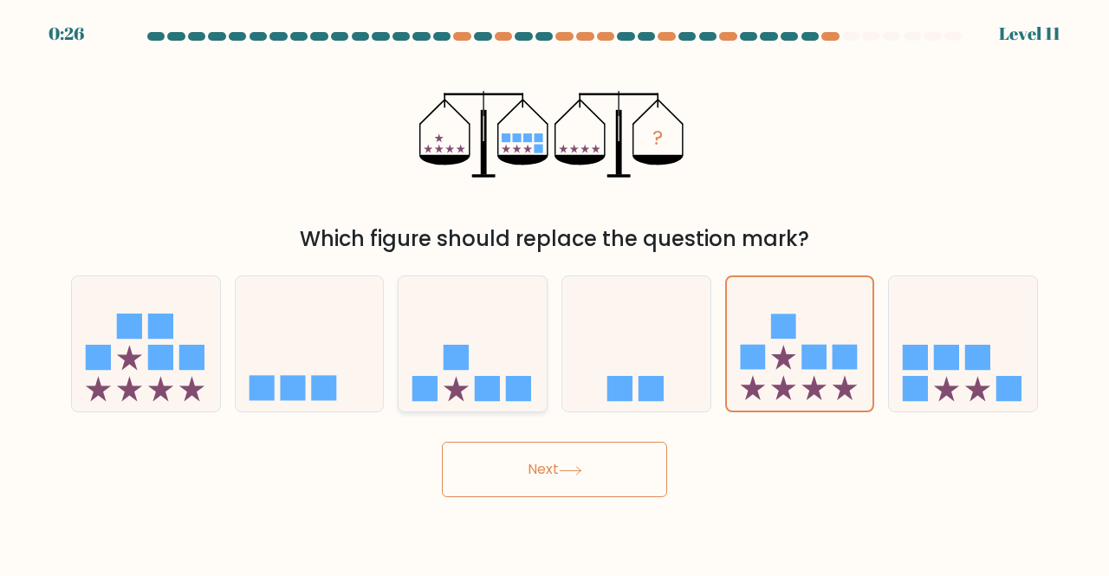
radio input "true"
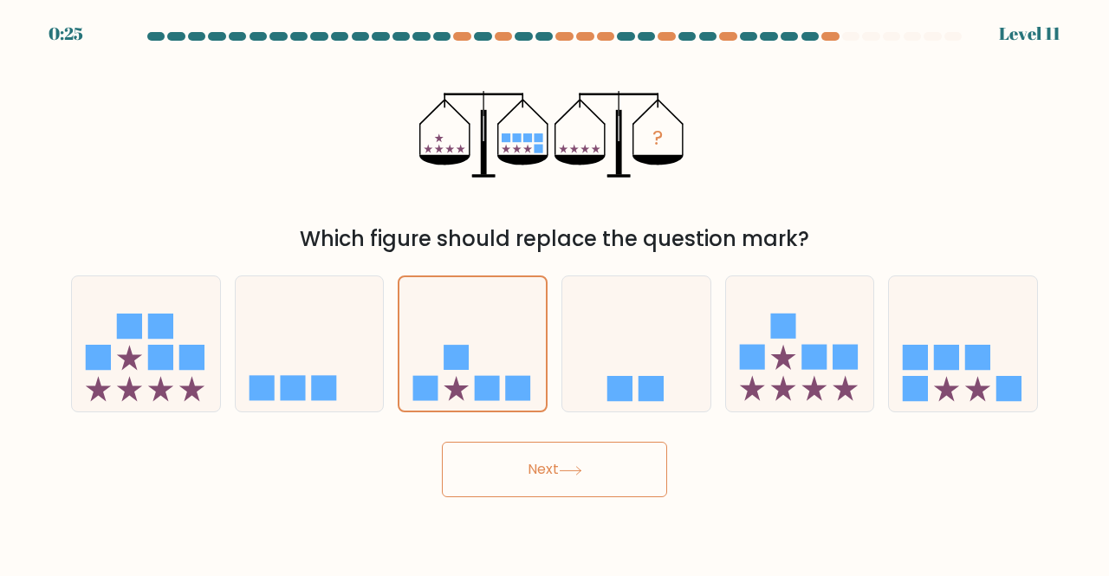
click at [489, 465] on button "Next" at bounding box center [554, 469] width 225 height 55
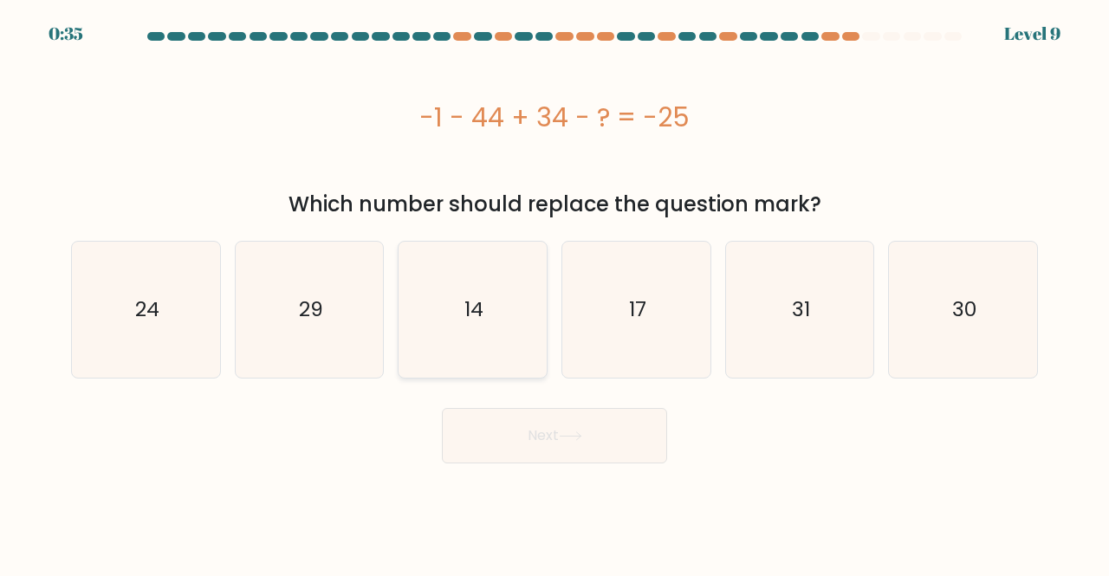
click at [487, 347] on icon "14" at bounding box center [473, 310] width 136 height 136
click at [554, 293] on input "c. 14" at bounding box center [554, 290] width 1 height 4
radio input "true"
click at [543, 444] on button "Next" at bounding box center [554, 435] width 225 height 55
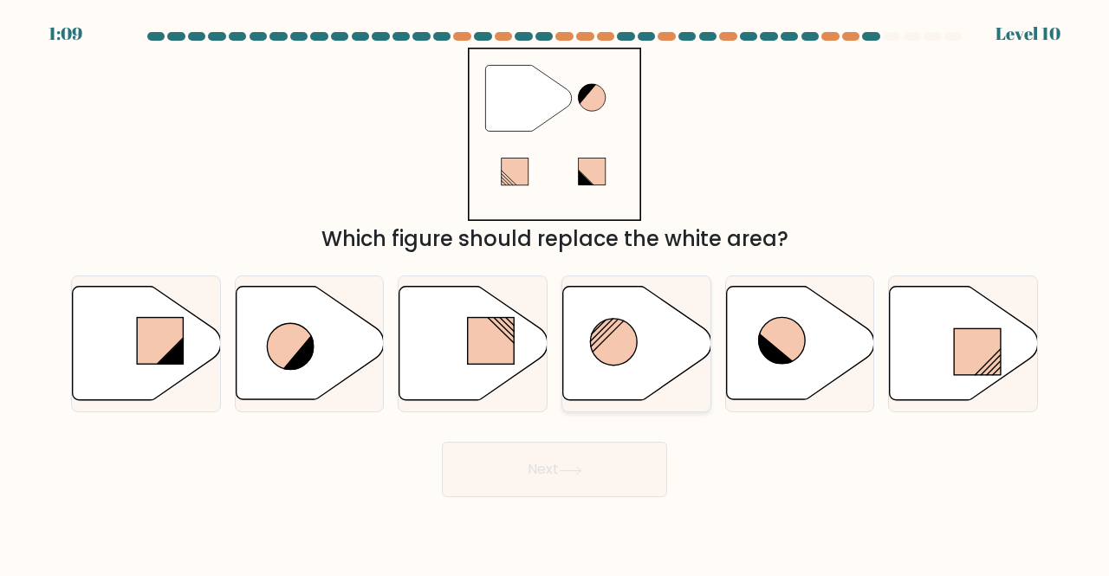
click at [615, 342] on circle at bounding box center [613, 342] width 47 height 47
click at [555, 293] on input "d." at bounding box center [554, 290] width 1 height 4
radio input "true"
click at [542, 497] on body "1:08 Level 10" at bounding box center [554, 288] width 1109 height 576
click at [517, 451] on button "Next" at bounding box center [554, 469] width 225 height 55
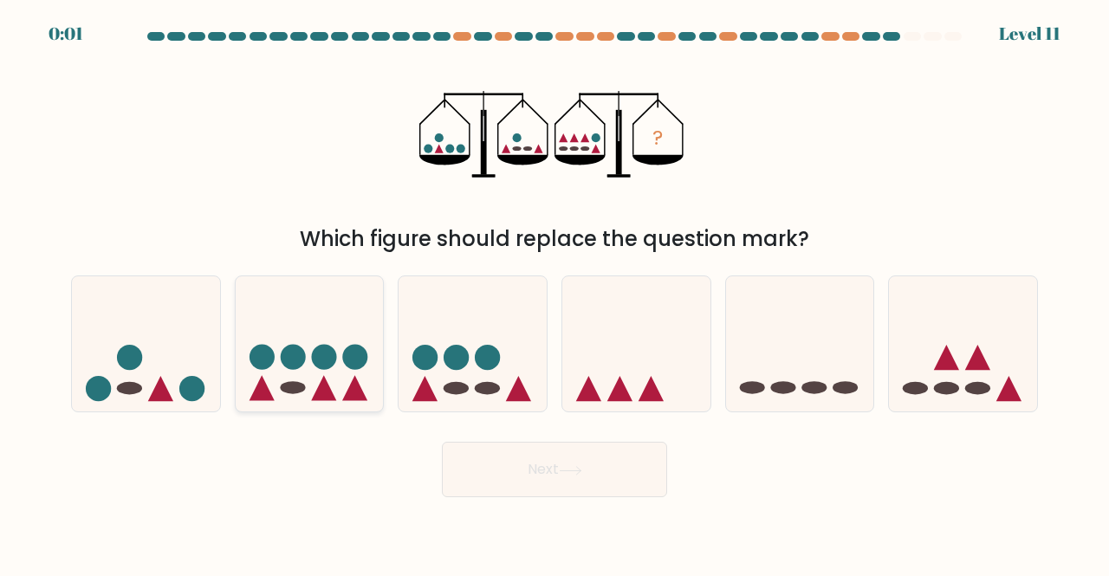
click at [357, 330] on icon at bounding box center [310, 343] width 148 height 122
click at [554, 293] on input "b." at bounding box center [554, 290] width 1 height 4
radio input "true"
click at [548, 473] on button "Next" at bounding box center [554, 469] width 225 height 55
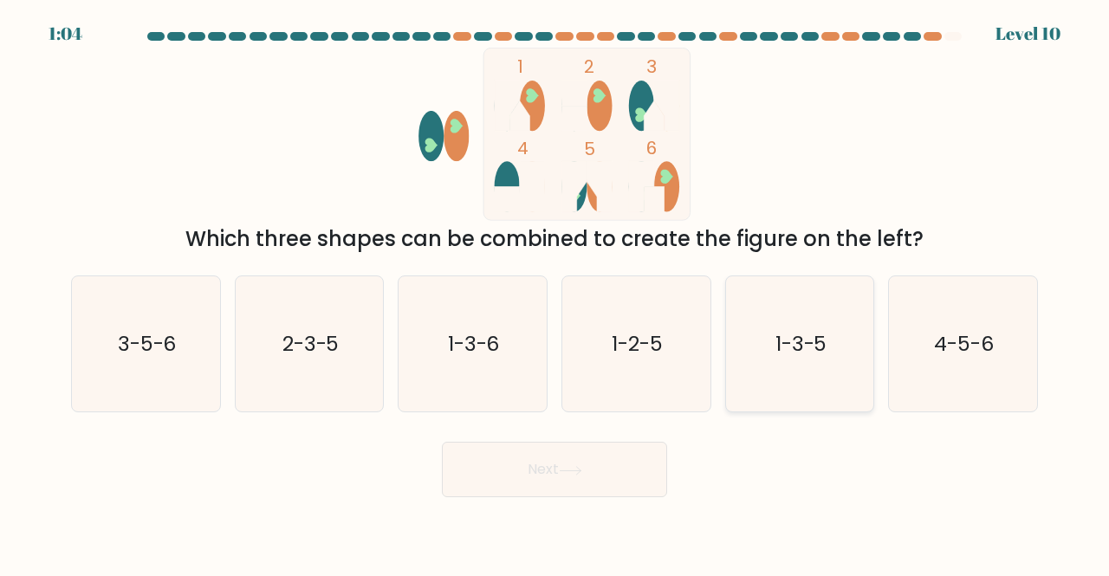
click at [807, 334] on text "1-3-5" at bounding box center [801, 343] width 52 height 29
click at [555, 293] on input "e. 1-3-5" at bounding box center [554, 290] width 1 height 4
radio input "true"
click at [558, 470] on button "Next" at bounding box center [554, 469] width 225 height 55
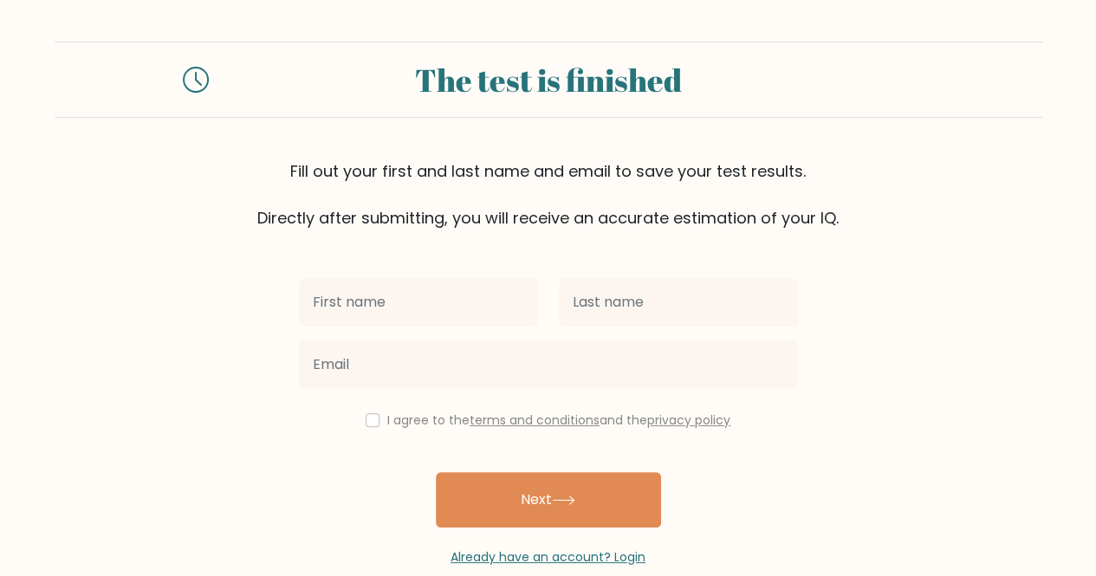
click at [390, 314] on input "text" at bounding box center [418, 302] width 239 height 49
type input "[PERSON_NAME]"
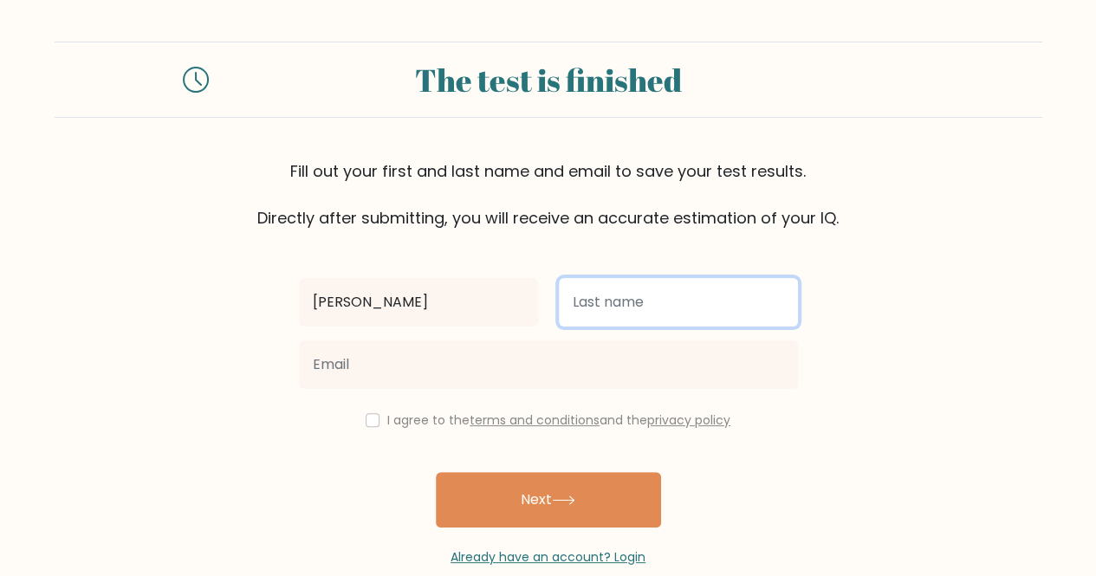
click at [603, 299] on input "text" at bounding box center [678, 302] width 239 height 49
type input "[PERSON_NAME]"
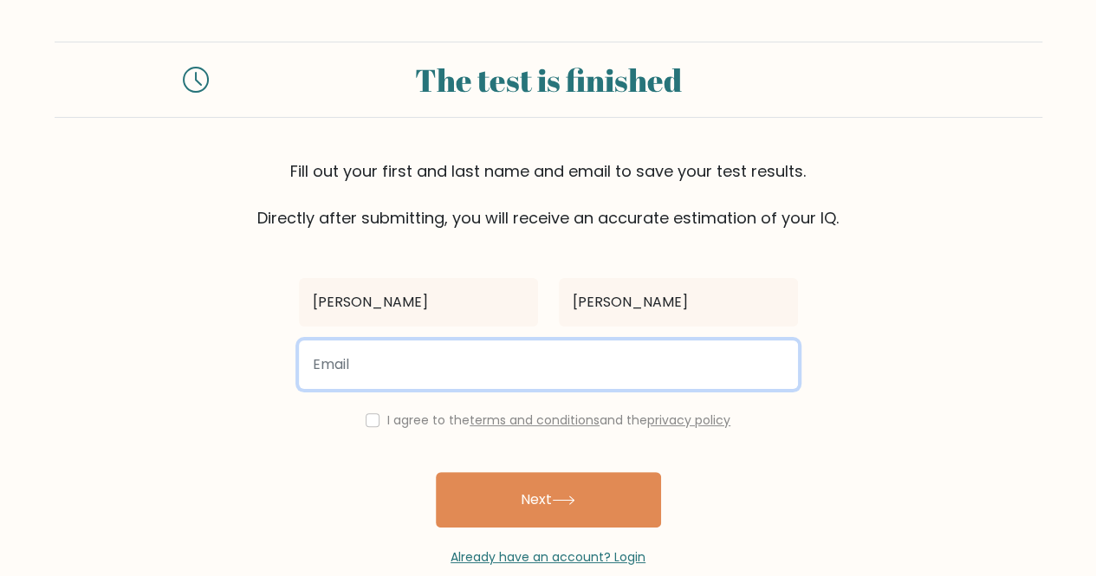
click at [584, 370] on input "email" at bounding box center [548, 364] width 499 height 49
type input "[PERSON_NAME][EMAIL_ADDRESS][DOMAIN_NAME]"
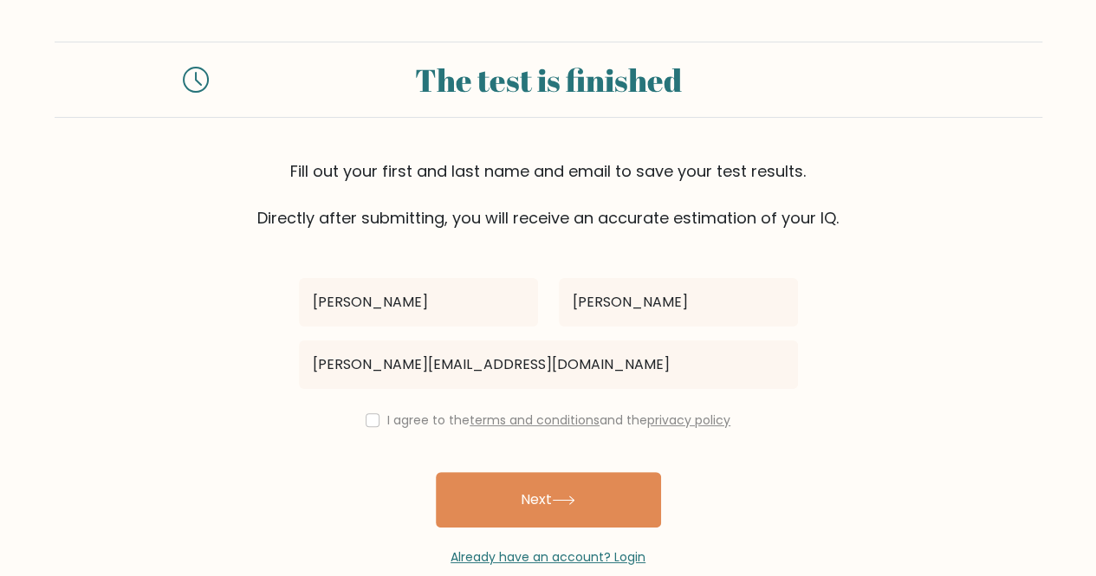
click at [369, 429] on div "I agree to the terms and conditions and the privacy policy" at bounding box center [548, 420] width 520 height 21
click at [371, 422] on input "checkbox" at bounding box center [373, 420] width 14 height 14
checkbox input "true"
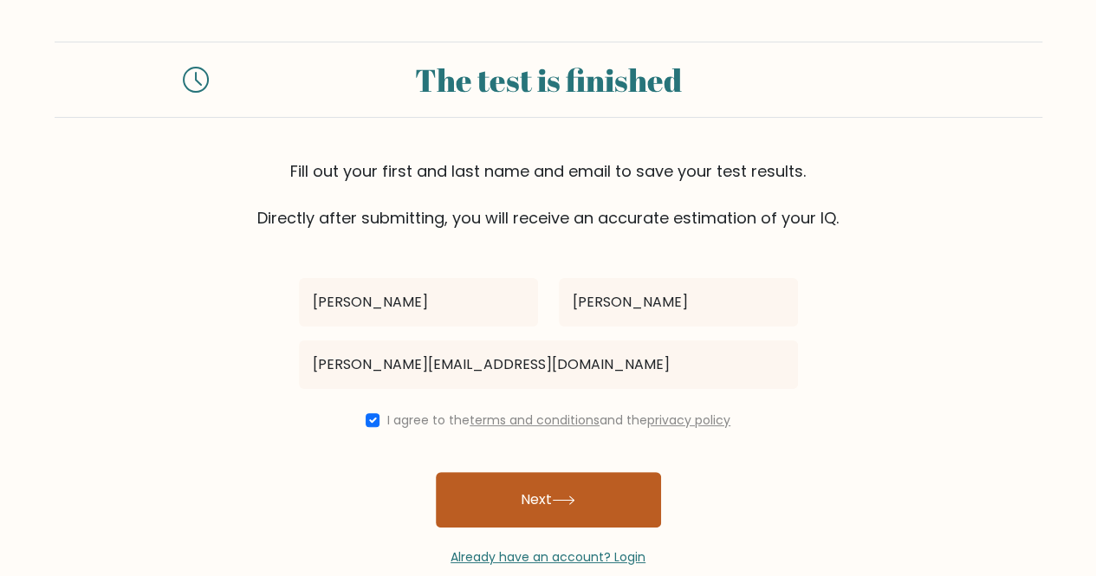
click at [535, 481] on button "Next" at bounding box center [548, 499] width 225 height 55
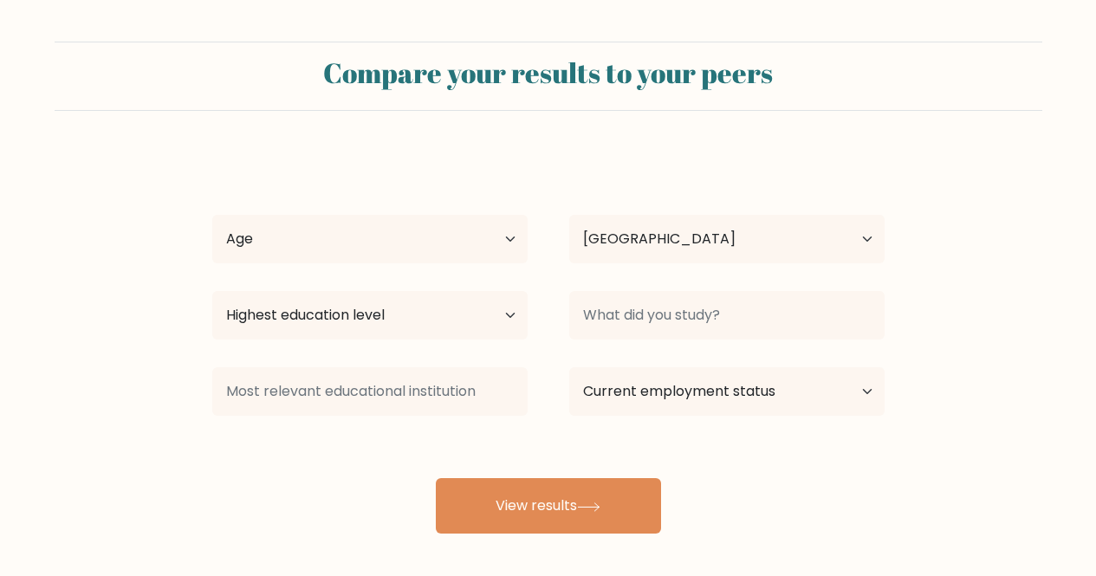
select select "ZA"
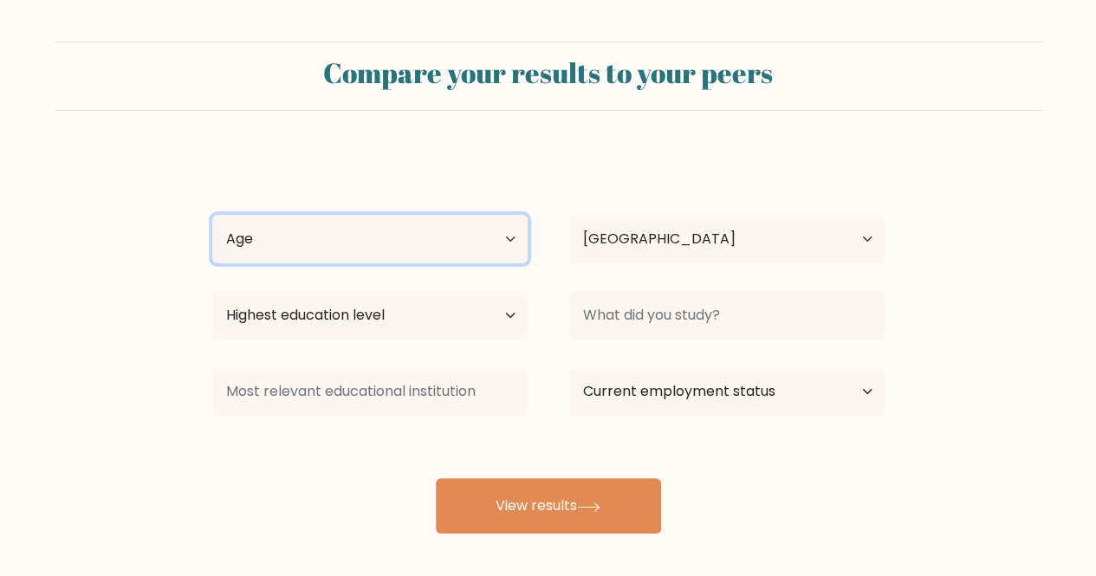
click at [514, 231] on select "Age Under 18 years old 18-24 years old 25-34 years old 35-44 years old 45-54 ye…" at bounding box center [369, 239] width 315 height 49
select select "35_44"
click at [212, 215] on select "Age Under 18 years old 18-24 years old 25-34 years old 35-44 years old 45-54 ye…" at bounding box center [369, 239] width 315 height 49
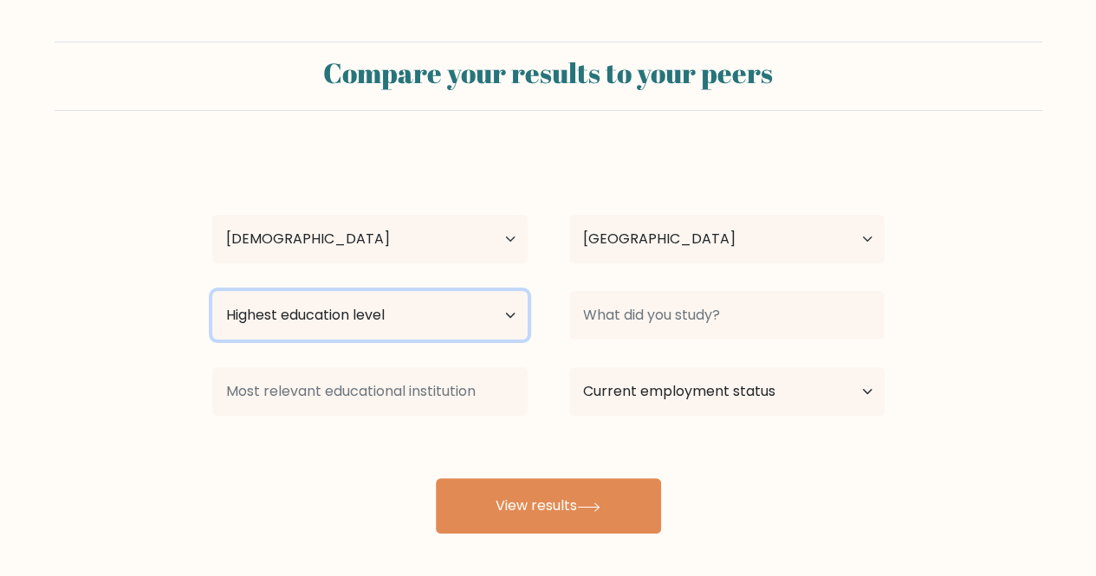
click at [393, 323] on select "Highest education level No schooling Primary Lower Secondary Upper Secondary Oc…" at bounding box center [369, 315] width 315 height 49
select select "upper_secondary"
click at [212, 291] on select "Highest education level No schooling Primary Lower Secondary Upper Secondary Oc…" at bounding box center [369, 315] width 315 height 49
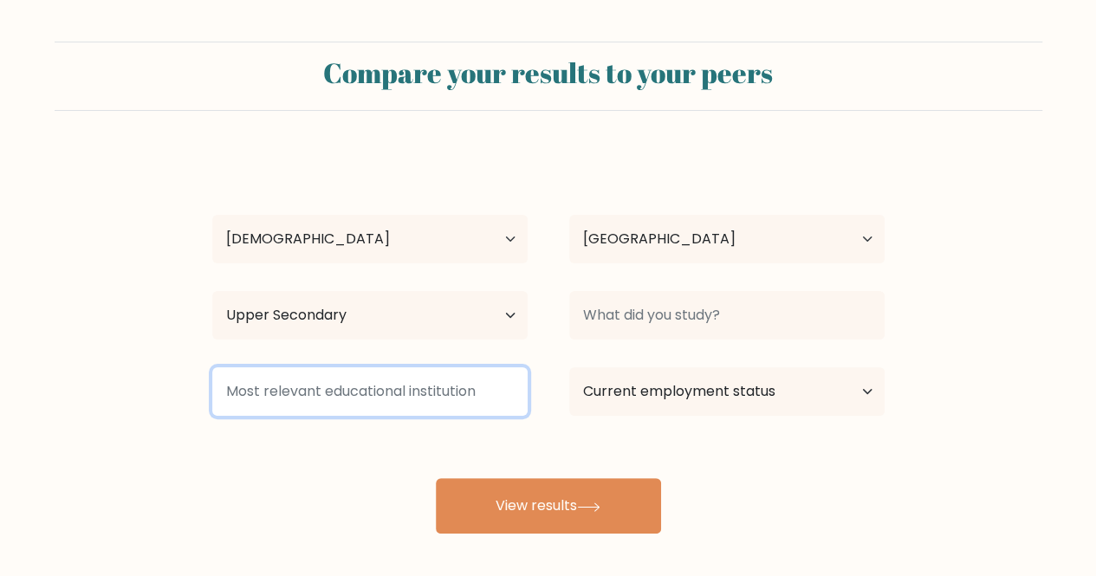
click at [349, 390] on input at bounding box center [369, 391] width 315 height 49
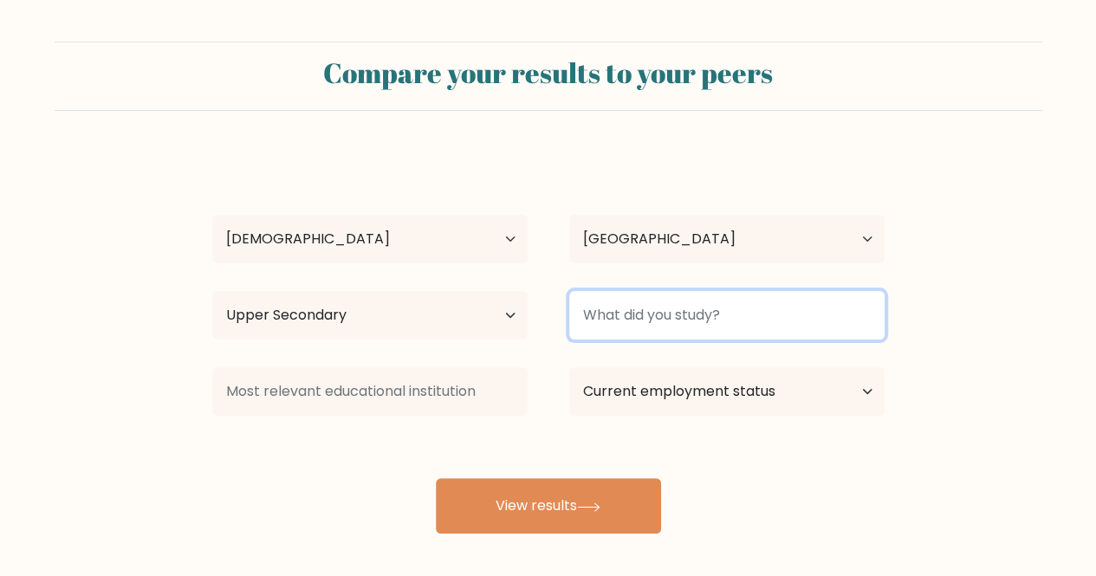
click at [620, 321] on input at bounding box center [726, 315] width 315 height 49
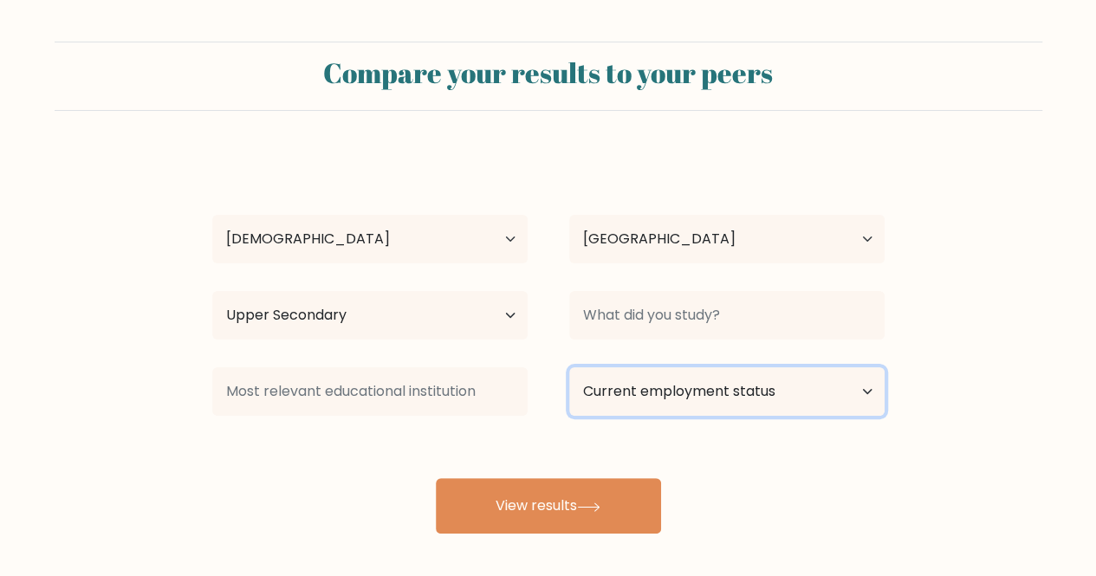
click at [618, 393] on select "Current employment status Employed Student Retired Other / prefer not to answer" at bounding box center [726, 391] width 315 height 49
select select "employed"
click at [569, 367] on select "Current employment status Employed Student Retired Other / prefer not to answer" at bounding box center [726, 391] width 315 height 49
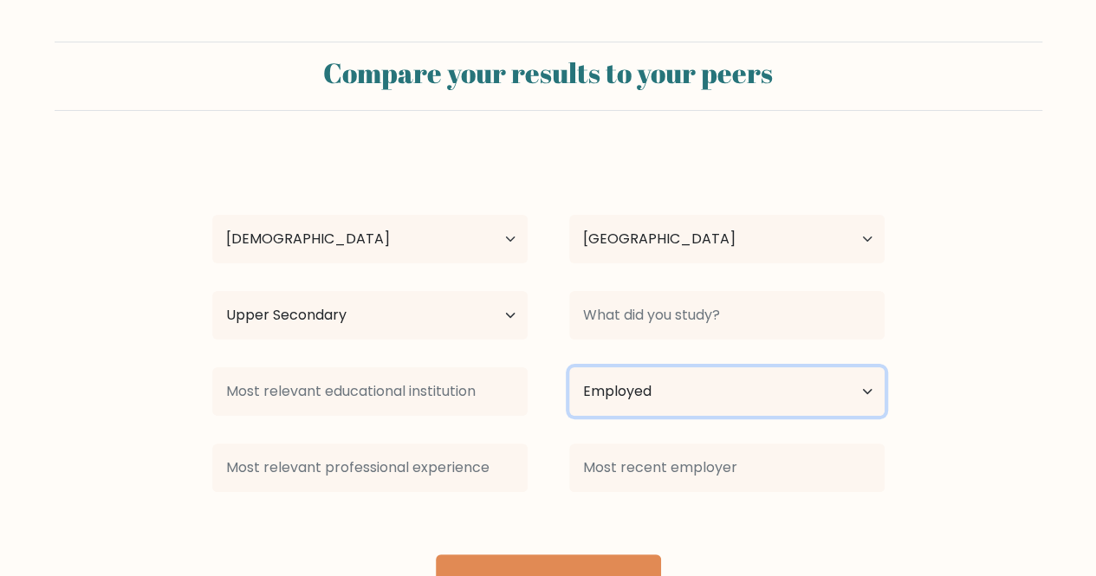
scroll to position [80, 0]
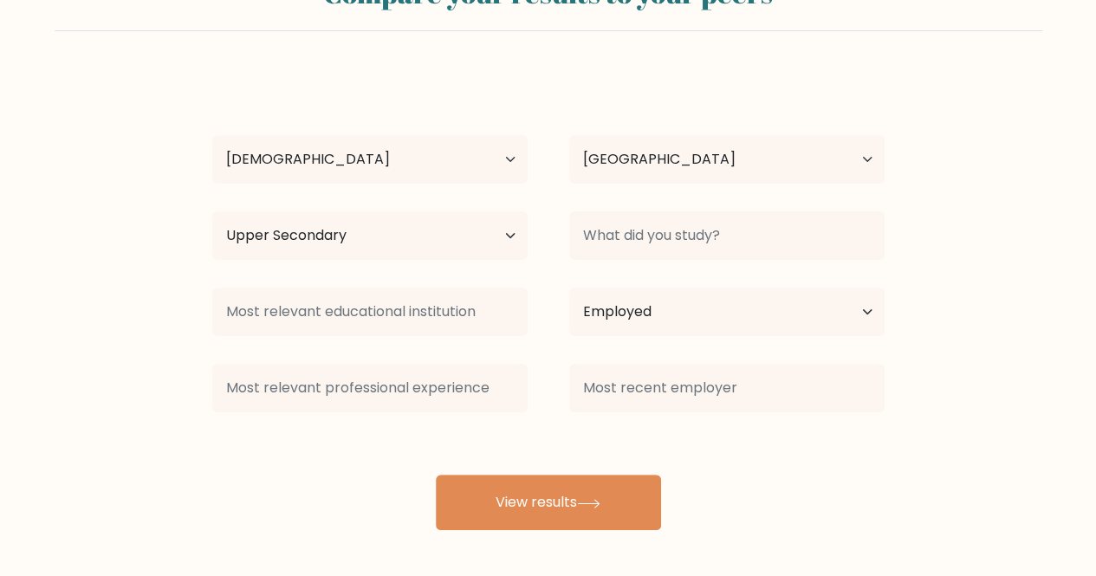
click at [526, 503] on button "View results" at bounding box center [548, 502] width 225 height 55
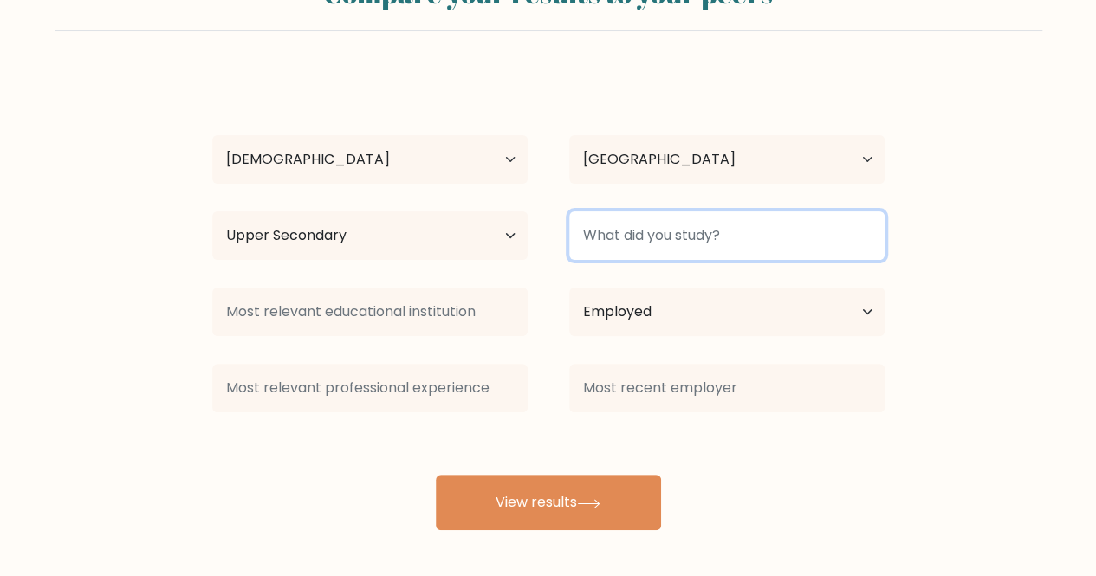
click at [665, 239] on input at bounding box center [726, 235] width 315 height 49
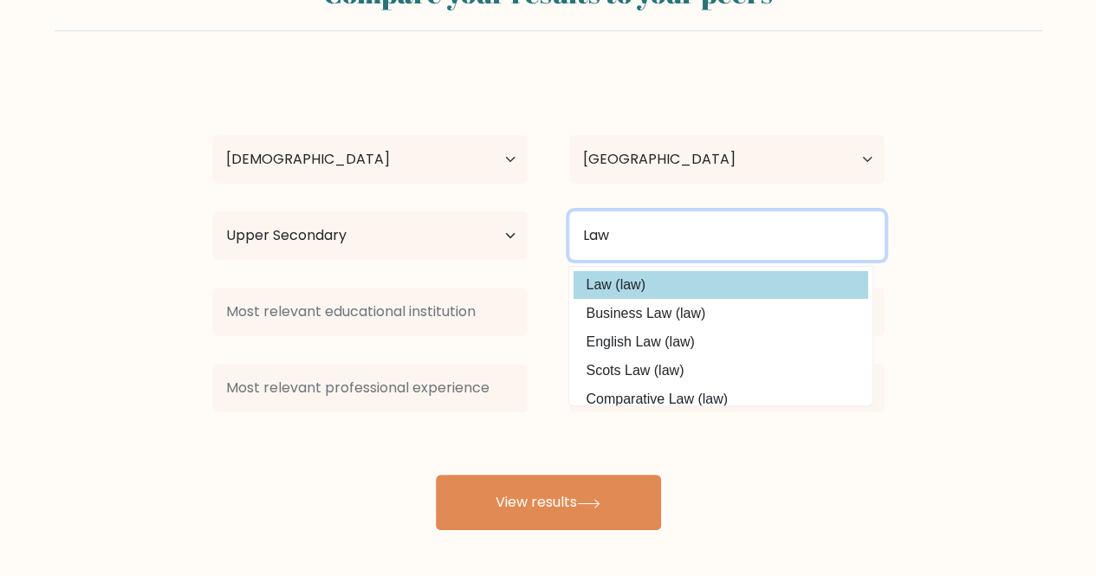
type input "Law"
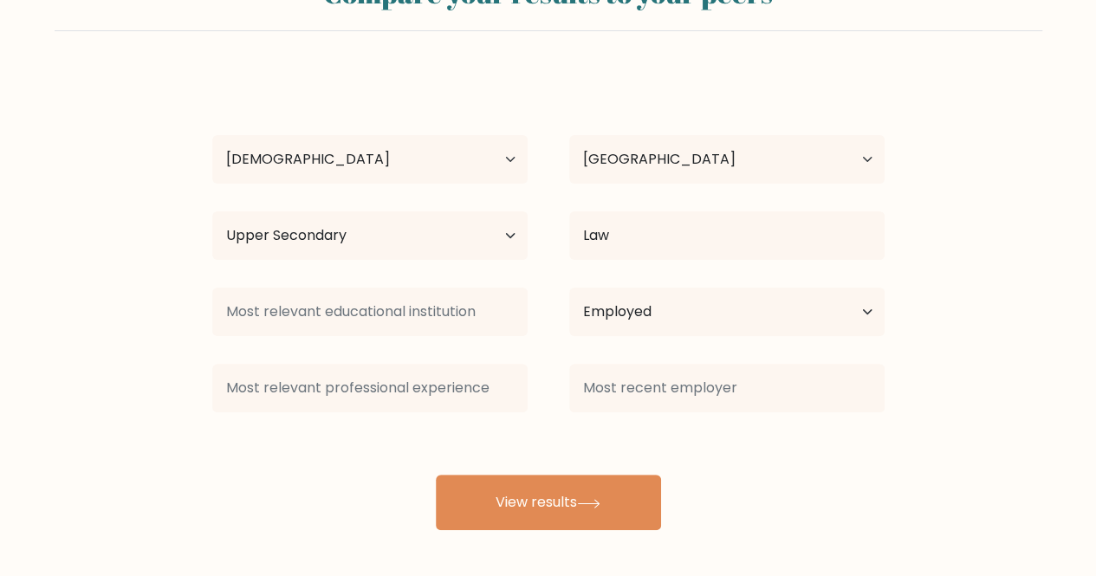
click at [593, 286] on div "Kerry Morris Age Under 18 years old 18-24 years old 25-34 years old 35-44 years…" at bounding box center [548, 301] width 693 height 457
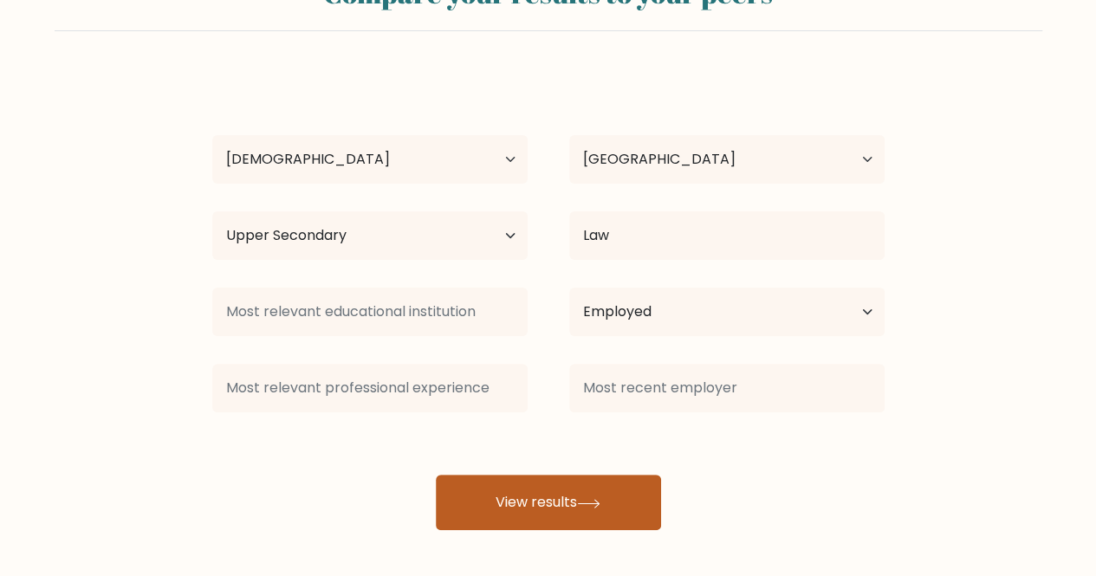
click at [534, 490] on button "View results" at bounding box center [548, 502] width 225 height 55
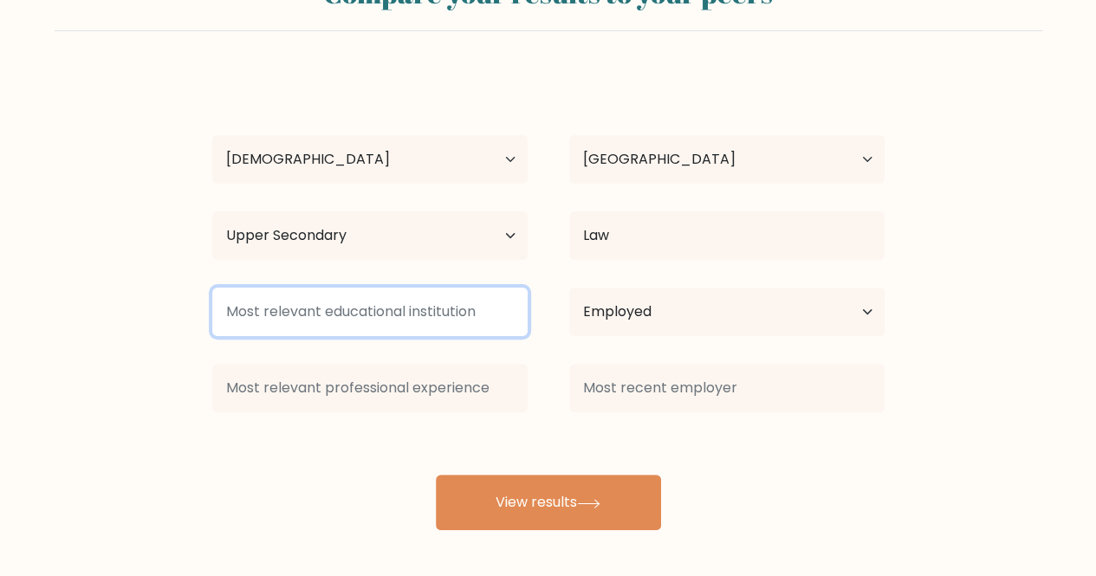
click at [414, 316] on input at bounding box center [369, 312] width 315 height 49
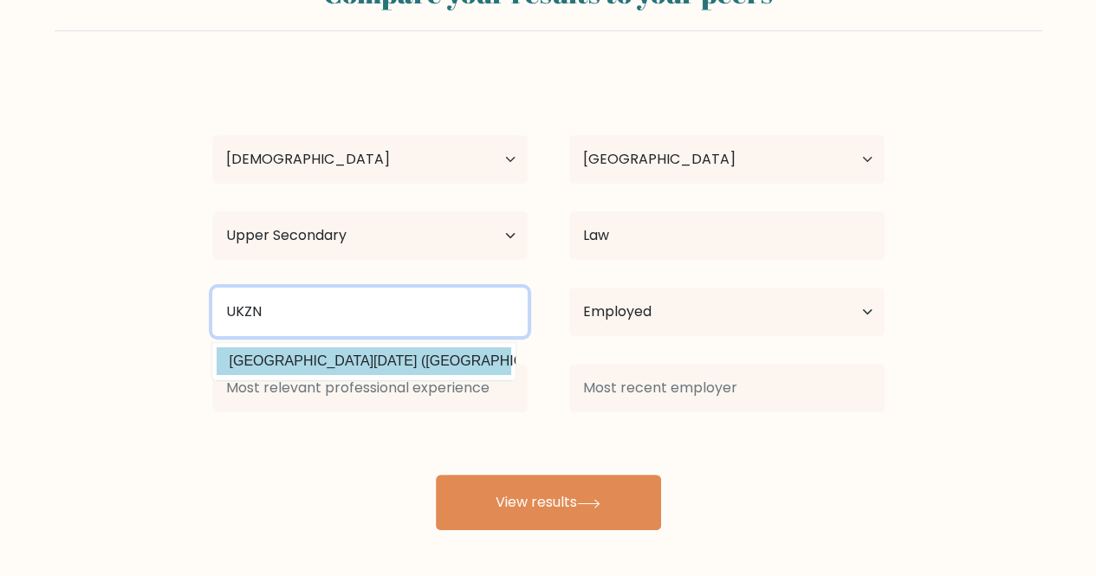
type input "UKZN"
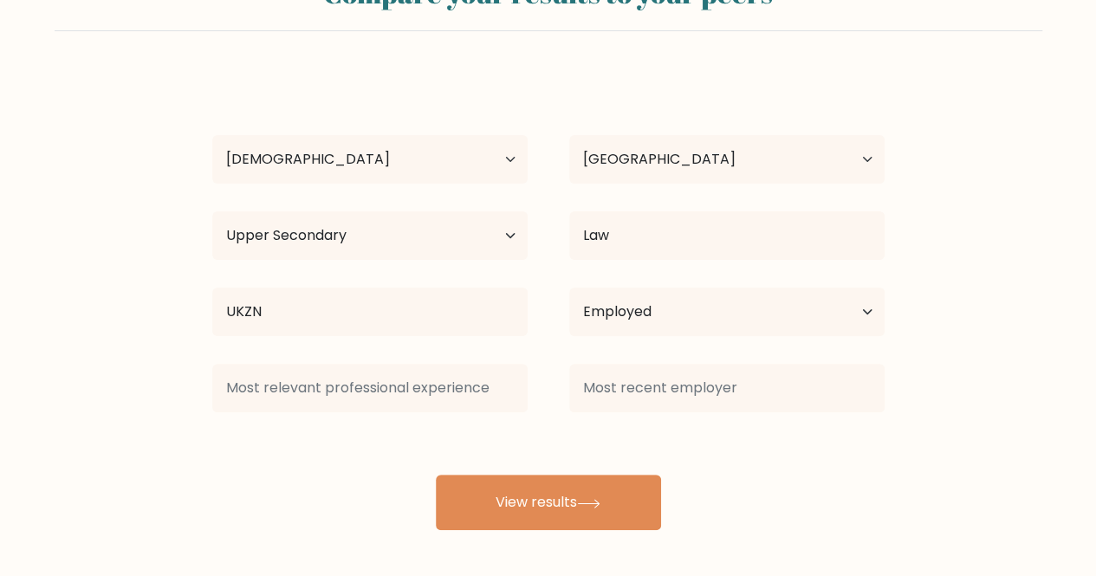
click at [399, 359] on div "Kerry Morris Age Under 18 years old 18-24 years old 25-34 years old 35-44 years…" at bounding box center [548, 301] width 693 height 457
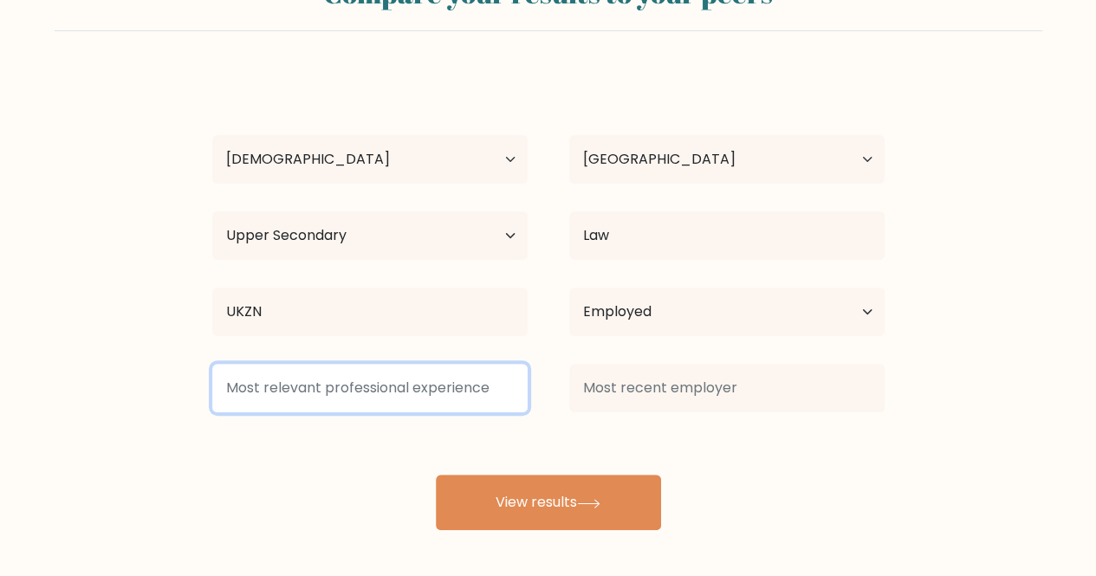
click at [408, 394] on input at bounding box center [369, 388] width 315 height 49
type input "P"
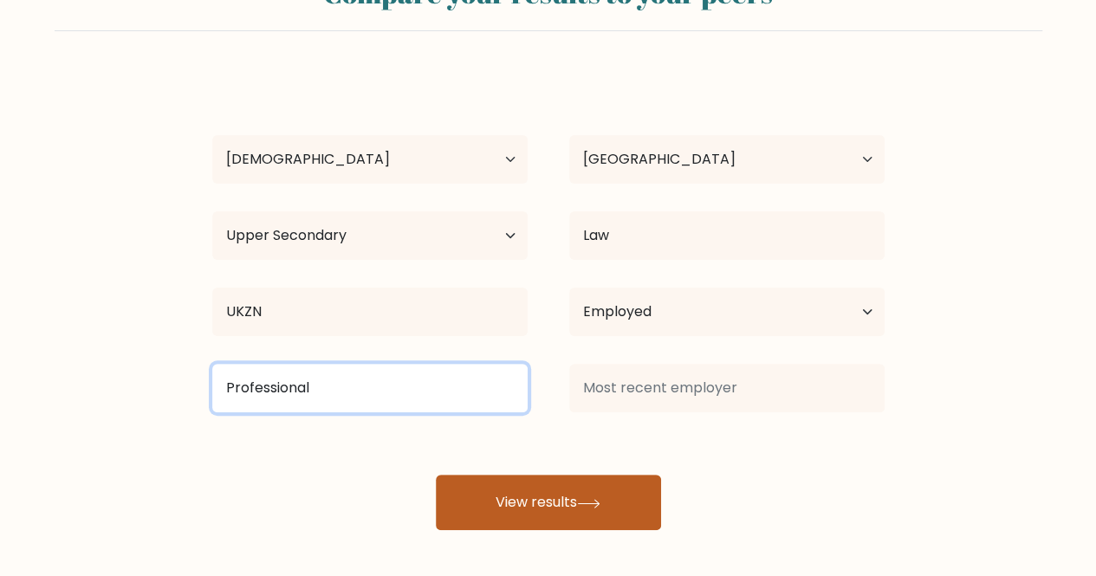
type input "Professional"
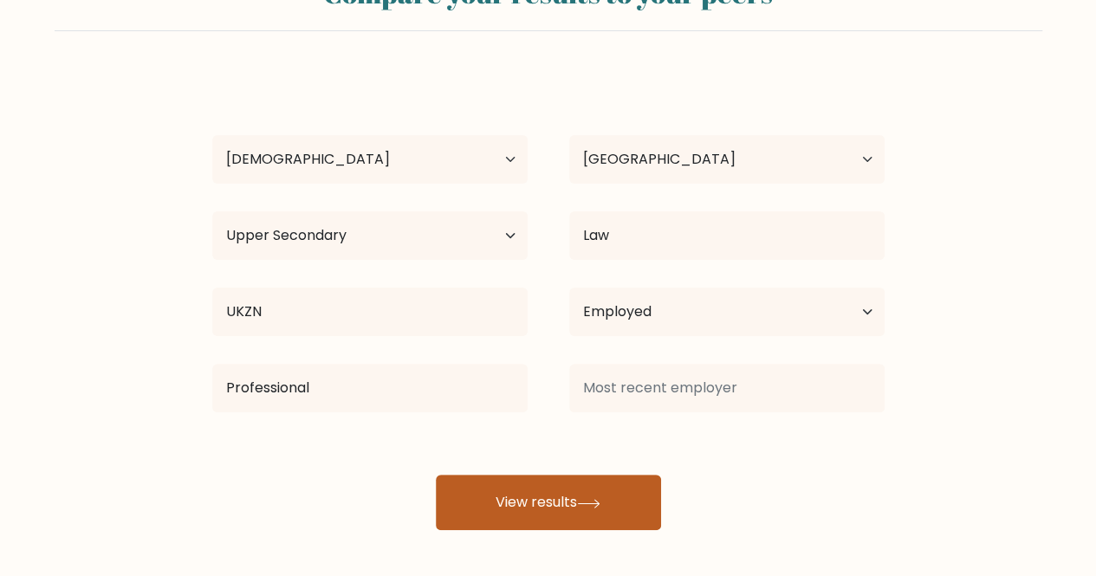
click at [482, 491] on button "View results" at bounding box center [548, 502] width 225 height 55
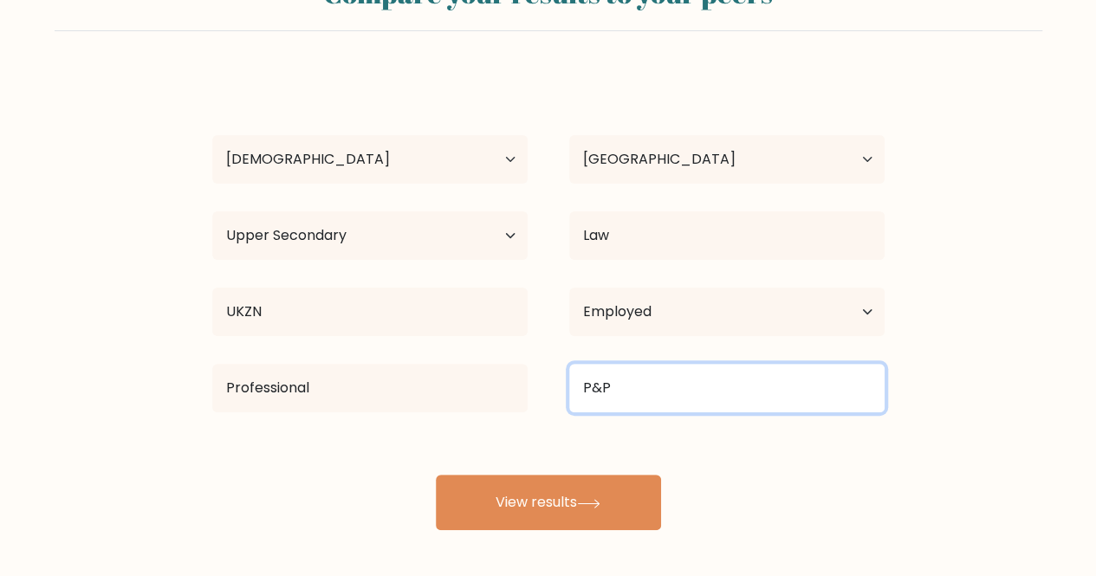
type input "P&P"
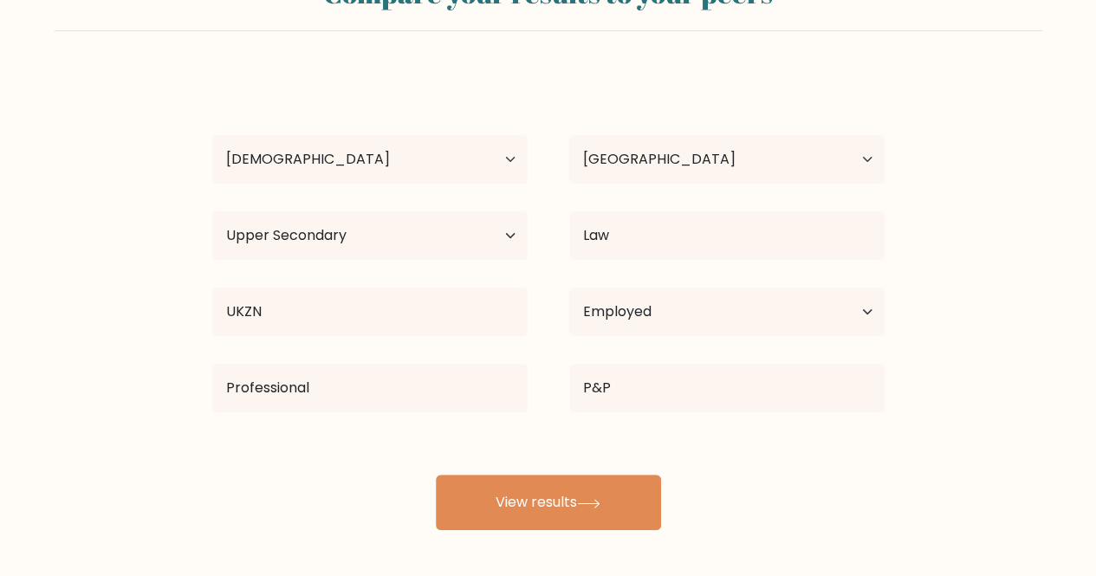
click at [625, 468] on div "Kerry Morris Age Under 18 years old 18-24 years old 25-34 years old 35-44 years…" at bounding box center [548, 301] width 693 height 457
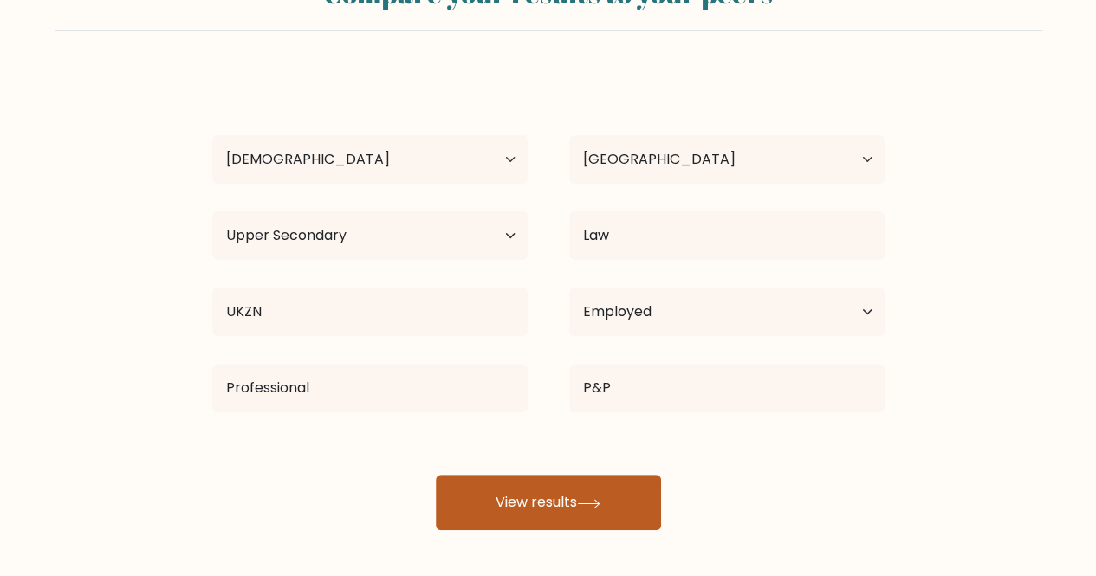
click at [599, 503] on icon at bounding box center [588, 503] width 21 height 8
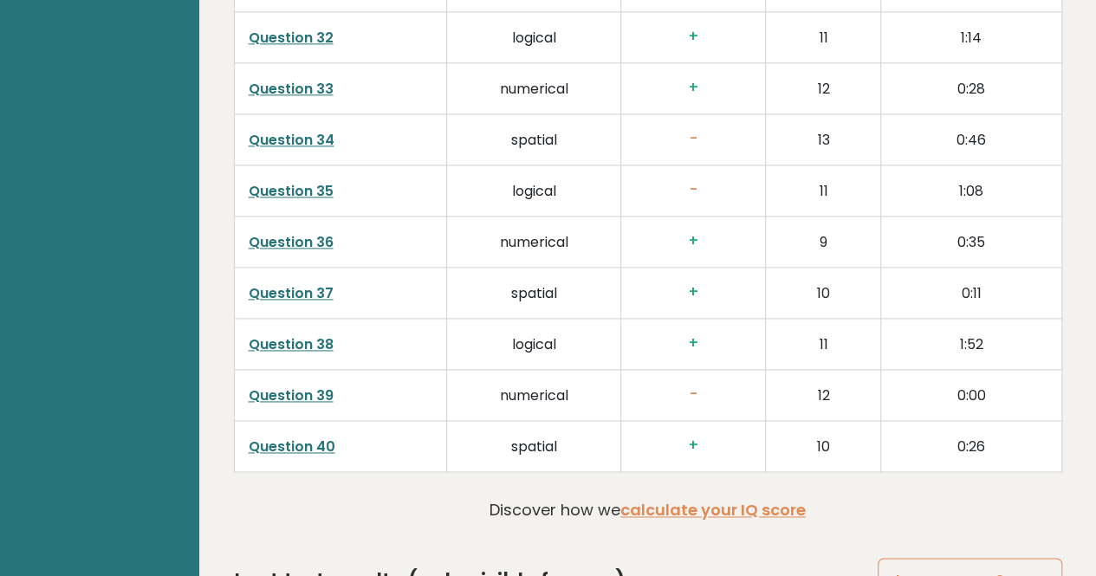
scroll to position [4439, 0]
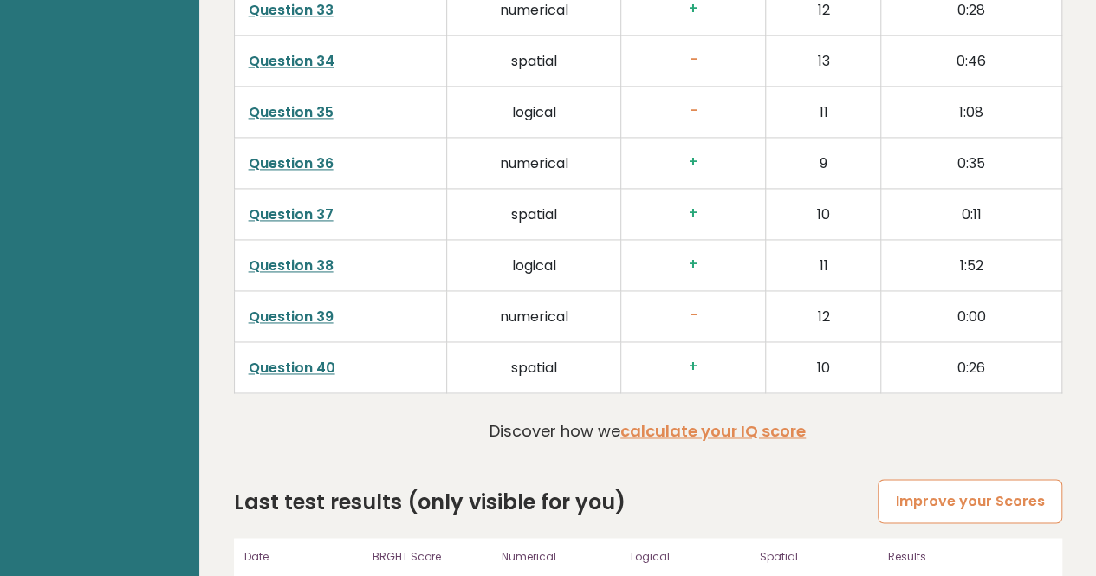
click at [930, 479] on link "Improve your Scores" at bounding box center [970, 501] width 184 height 44
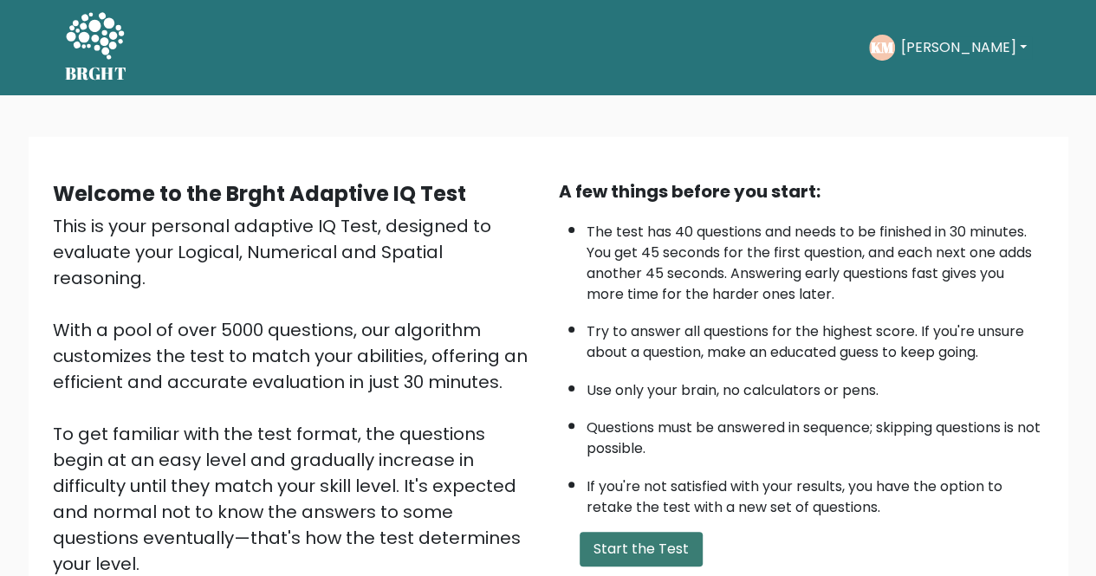
click at [659, 539] on button "Start the Test" at bounding box center [641, 549] width 123 height 35
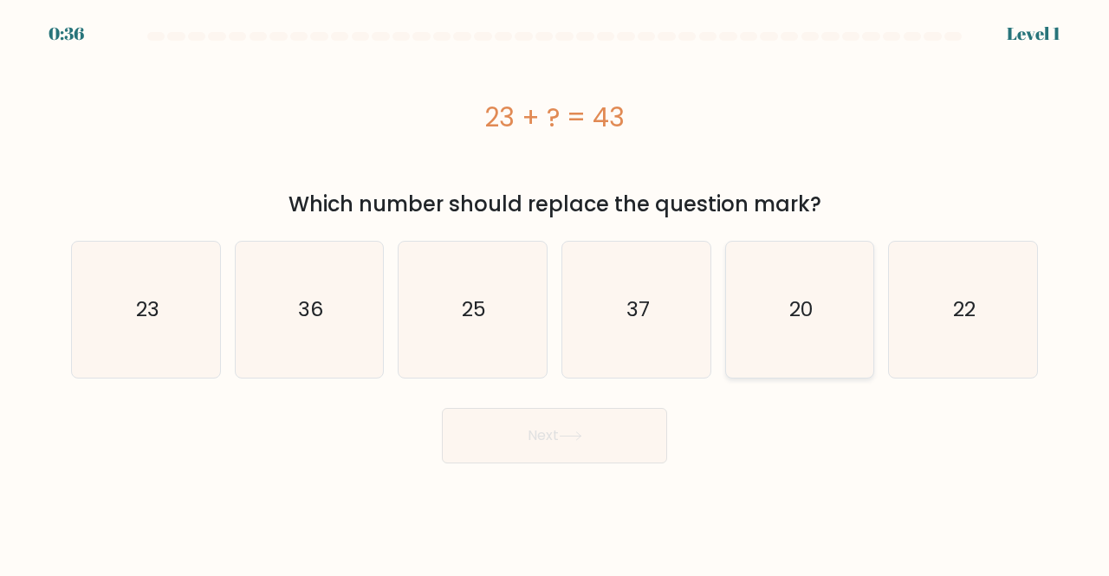
click at [748, 320] on icon "20" at bounding box center [800, 310] width 136 height 136
click at [555, 293] on input "e. 20" at bounding box center [554, 290] width 1 height 4
radio input "true"
click at [585, 427] on button "Next" at bounding box center [554, 435] width 225 height 55
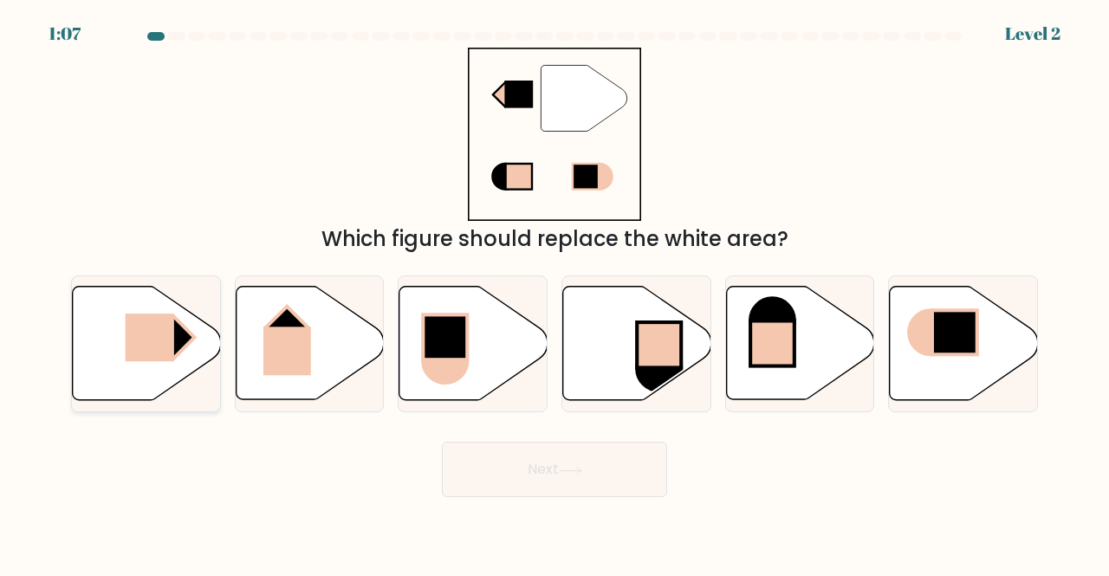
click at [94, 364] on icon at bounding box center [147, 343] width 148 height 113
click at [554, 293] on input "a." at bounding box center [554, 290] width 1 height 4
radio input "true"
click at [594, 467] on button "Next" at bounding box center [554, 469] width 225 height 55
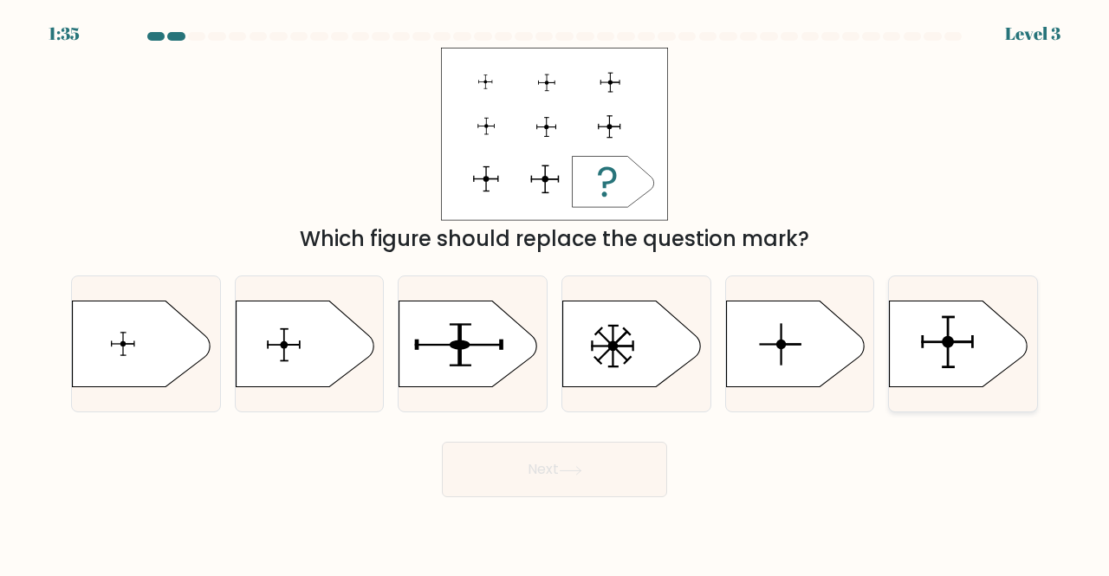
click at [948, 351] on rect at bounding box center [949, 342] width 3 height 52
click at [555, 293] on input "f." at bounding box center [554, 290] width 1 height 4
radio input "true"
click at [584, 463] on button "Next" at bounding box center [554, 469] width 225 height 55
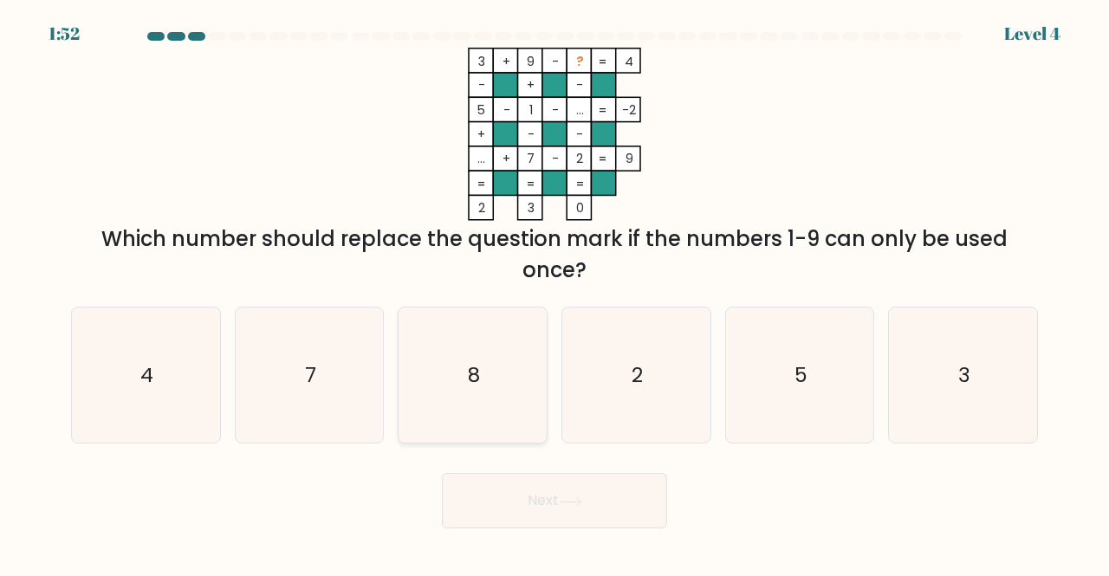
click at [447, 392] on icon "8" at bounding box center [473, 376] width 136 height 136
click at [554, 293] on input "c. 8" at bounding box center [554, 290] width 1 height 4
radio input "true"
click at [540, 507] on button "Next" at bounding box center [554, 500] width 225 height 55
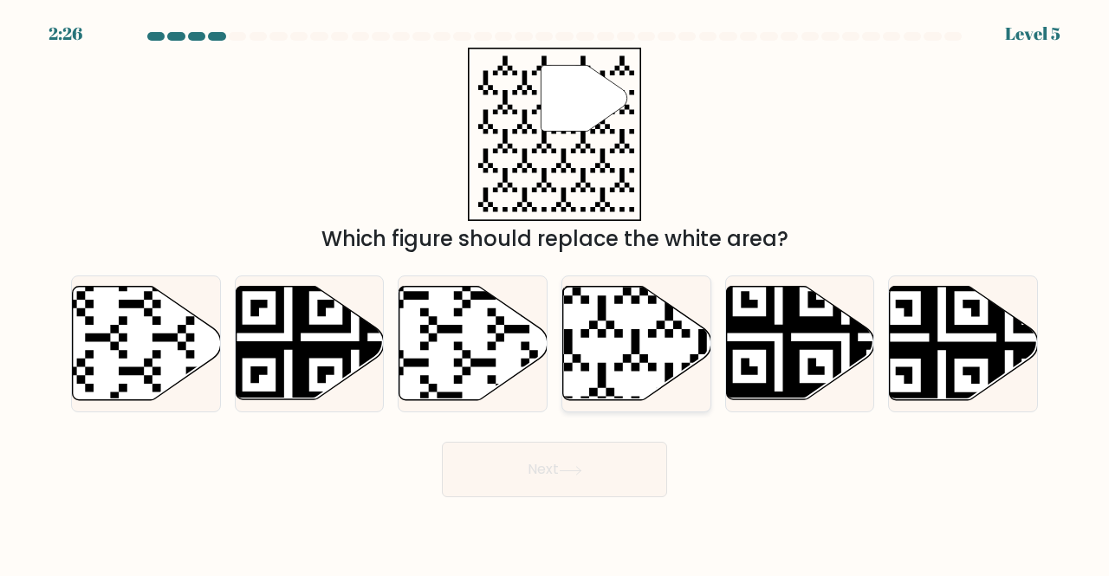
click at [651, 351] on icon at bounding box center [637, 343] width 148 height 113
click at [555, 293] on input "d." at bounding box center [554, 290] width 1 height 4
radio input "true"
click at [562, 472] on button "Next" at bounding box center [554, 469] width 225 height 55
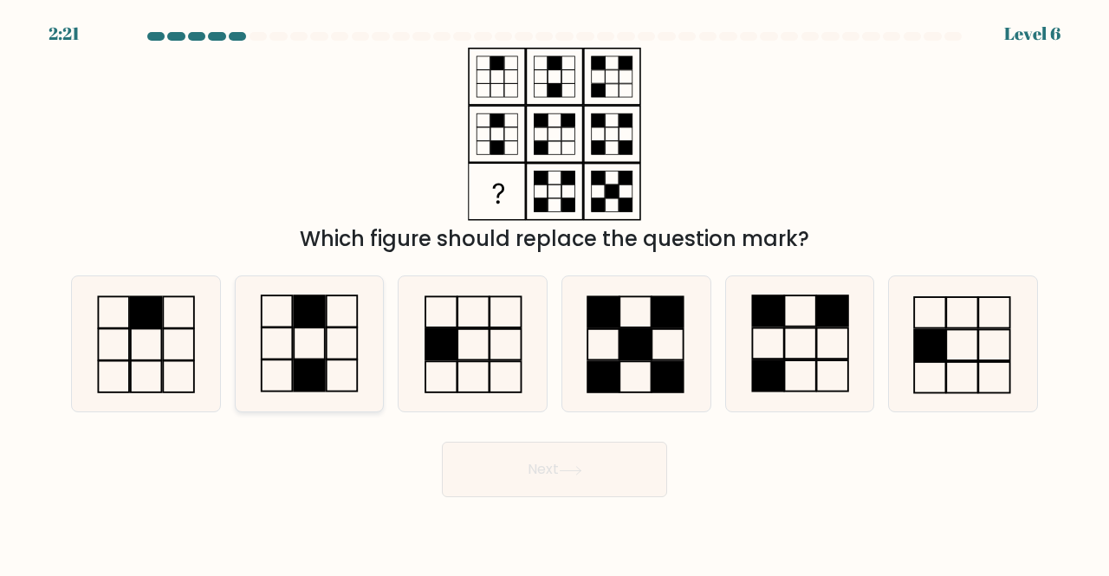
click at [329, 370] on icon at bounding box center [310, 344] width 136 height 136
click at [554, 293] on input "b." at bounding box center [554, 290] width 1 height 4
radio input "true"
click at [799, 359] on rect at bounding box center [799, 343] width 31 height 31
click at [555, 293] on input "e." at bounding box center [554, 290] width 1 height 4
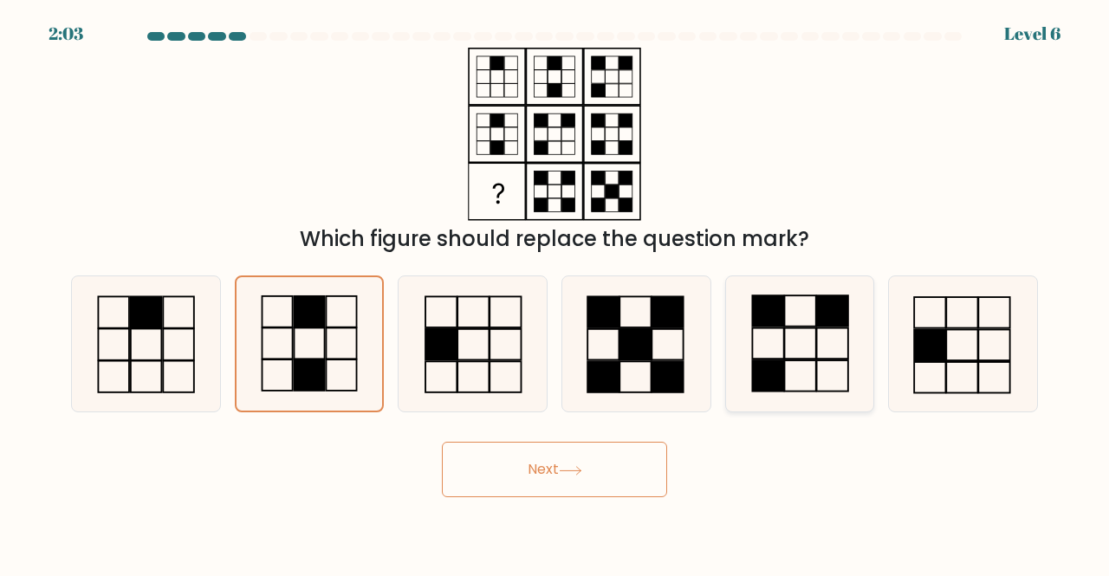
radio input "true"
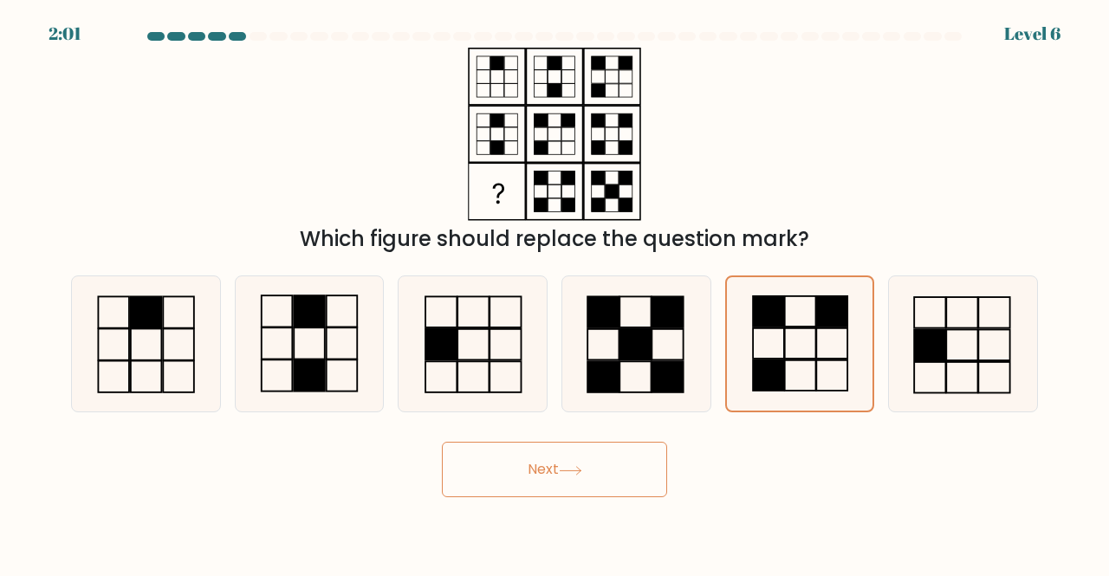
click at [582, 468] on icon at bounding box center [570, 471] width 23 height 10
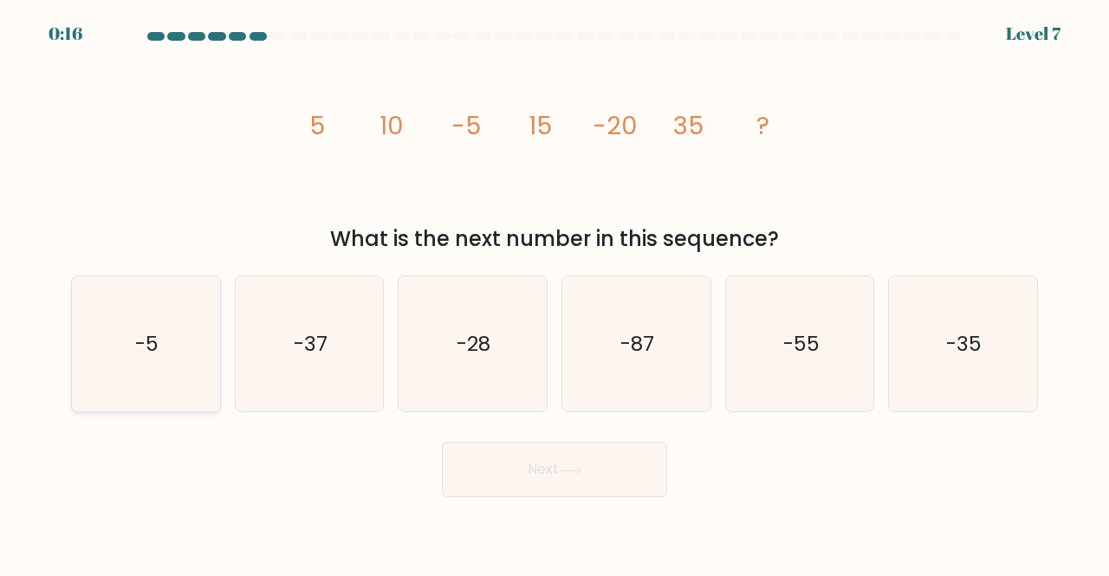
click at [165, 353] on icon "-5" at bounding box center [146, 344] width 136 height 136
click at [554, 293] on input "a. -5" at bounding box center [554, 290] width 1 height 4
radio input "true"
click at [554, 474] on button "Next" at bounding box center [554, 469] width 225 height 55
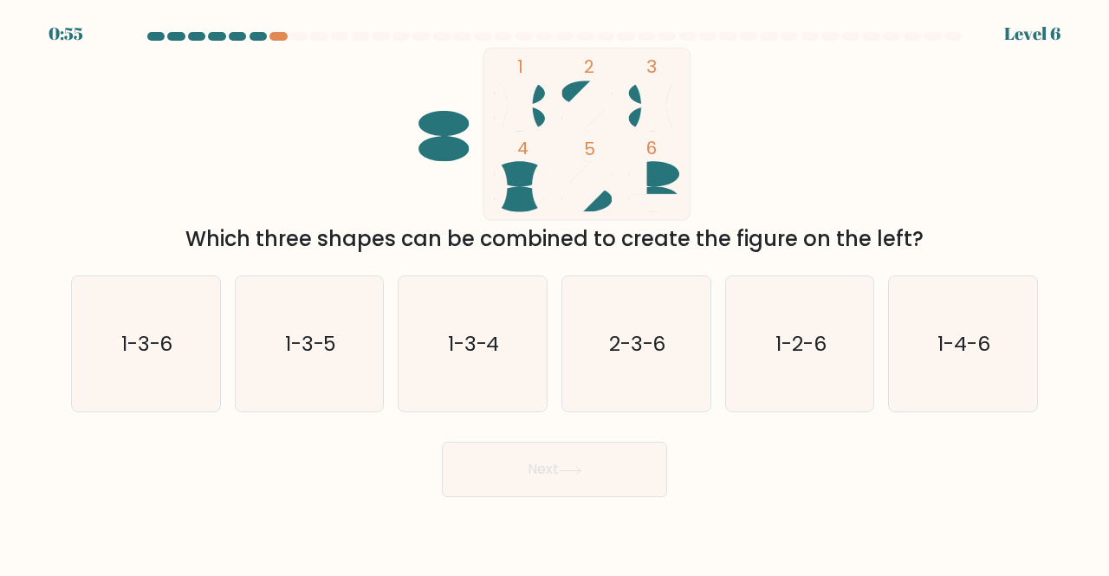
click at [277, 42] on div at bounding box center [555, 40] width 988 height 16
click at [279, 37] on div at bounding box center [277, 36] width 17 height 9
click at [438, 347] on icon "1-3-4" at bounding box center [473, 344] width 136 height 136
click at [554, 293] on input "c. 1-3-4" at bounding box center [554, 290] width 1 height 4
radio input "true"
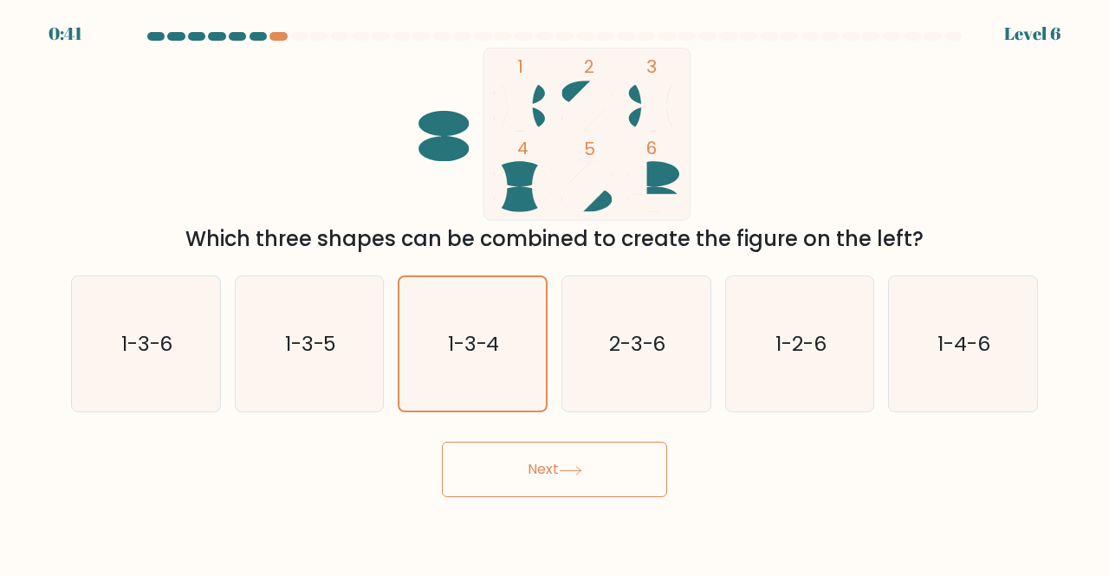
click at [537, 471] on button "Next" at bounding box center [554, 469] width 225 height 55
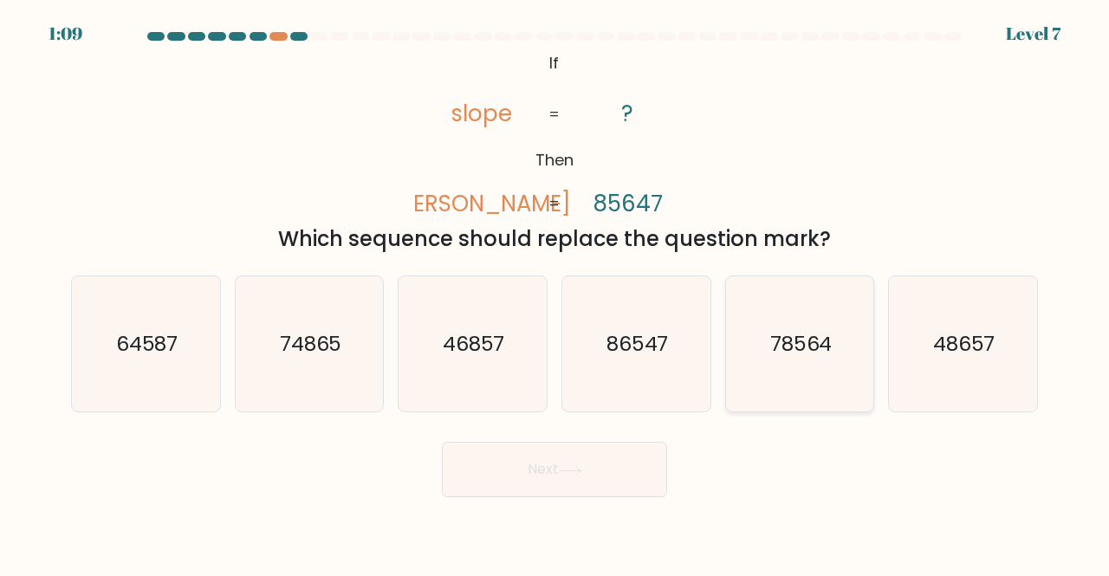
click at [776, 339] on text "78564" at bounding box center [801, 343] width 62 height 29
click at [555, 293] on input "e. 78564" at bounding box center [554, 290] width 1 height 4
radio input "true"
click at [546, 466] on button "Next" at bounding box center [554, 469] width 225 height 55
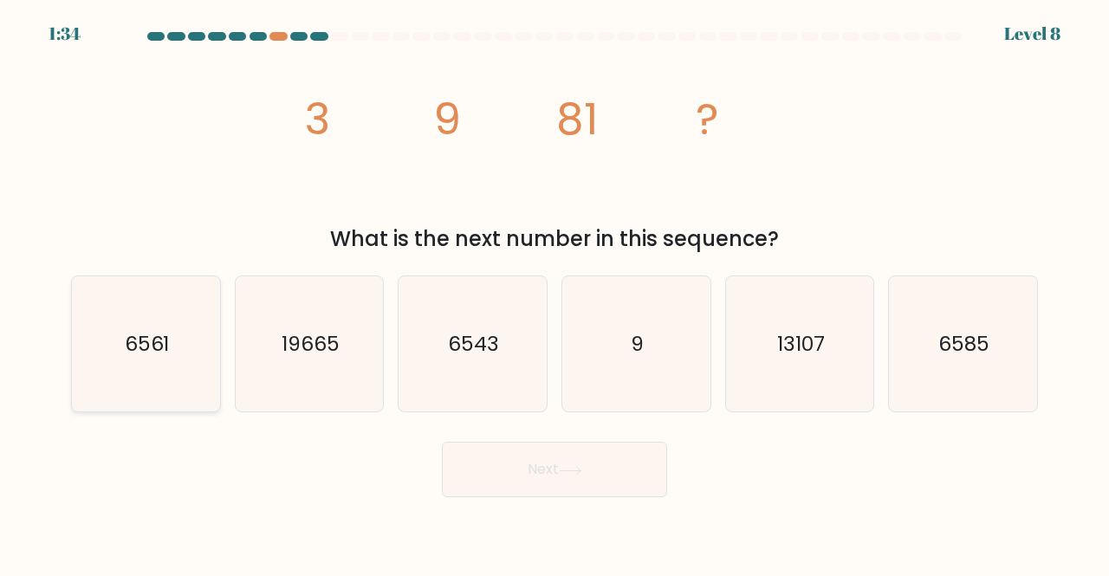
click at [142, 377] on icon "6561" at bounding box center [146, 344] width 136 height 136
click at [554, 293] on input "a. 6561" at bounding box center [554, 290] width 1 height 4
radio input "true"
click at [529, 461] on button "Next" at bounding box center [554, 469] width 225 height 55
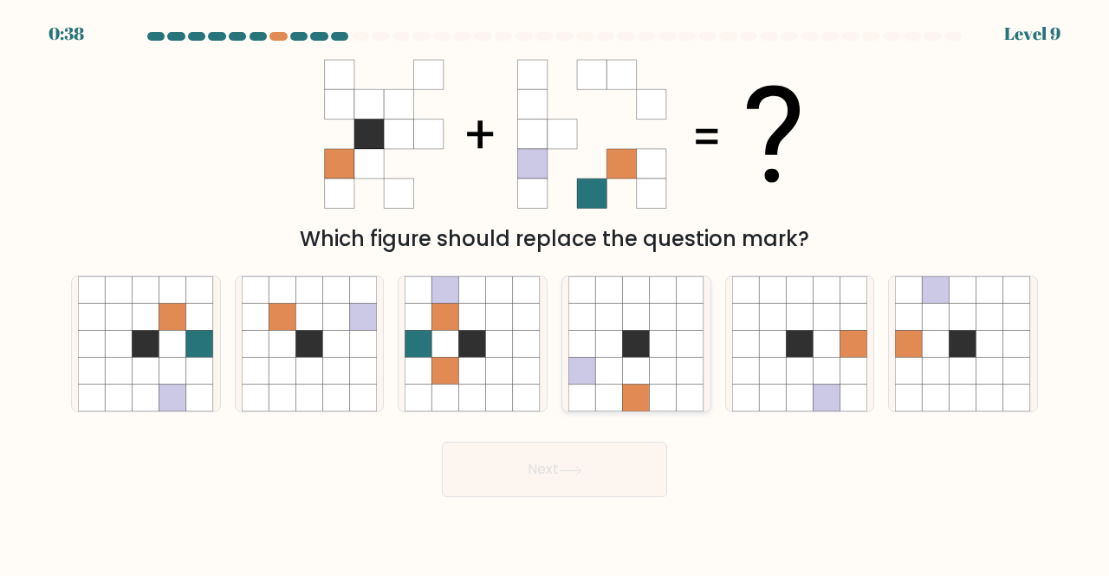
click at [643, 351] on icon at bounding box center [636, 343] width 27 height 27
click at [555, 293] on input "d." at bounding box center [554, 290] width 1 height 4
radio input "true"
click at [565, 469] on icon at bounding box center [570, 471] width 23 height 10
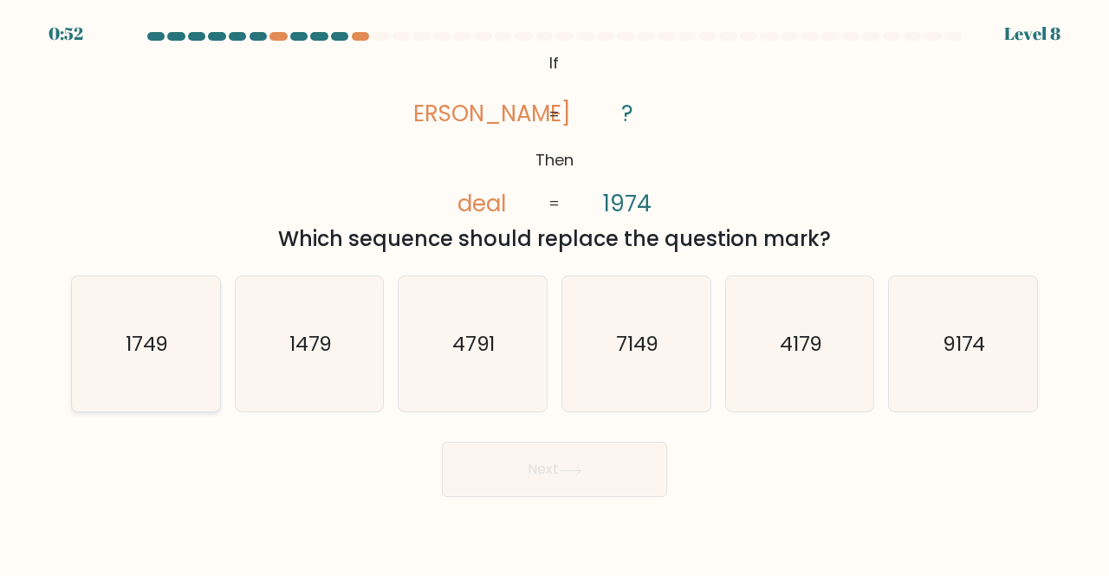
click at [161, 330] on text "1749" at bounding box center [147, 343] width 43 height 29
click at [554, 293] on input "a. 1749" at bounding box center [554, 290] width 1 height 4
radio input "true"
click at [574, 462] on button "Next" at bounding box center [554, 469] width 225 height 55
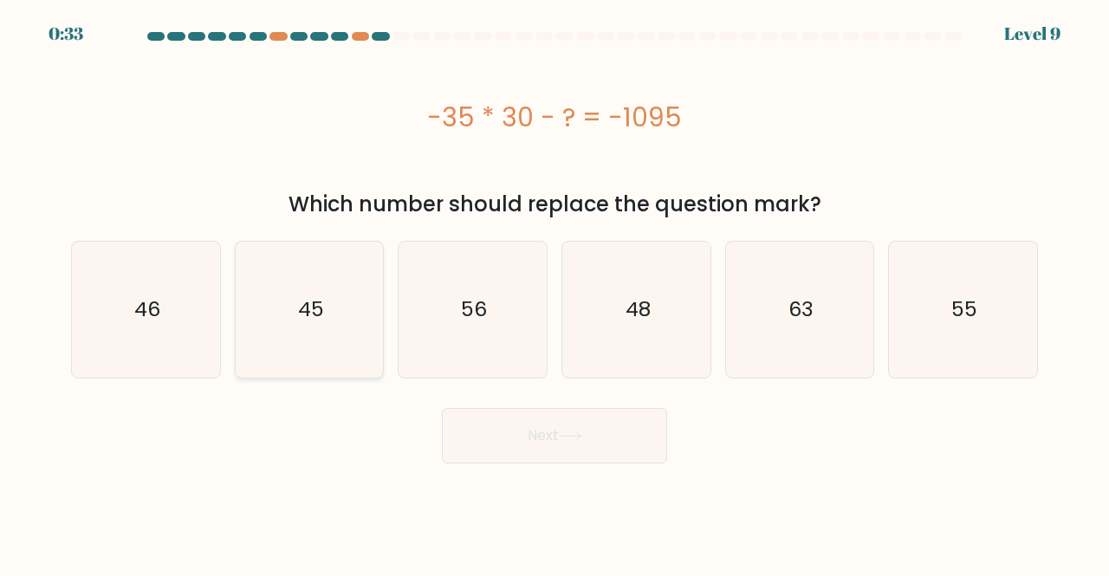
click at [275, 342] on icon "45" at bounding box center [310, 310] width 136 height 136
click at [554, 293] on input "b. 45" at bounding box center [554, 290] width 1 height 4
radio input "true"
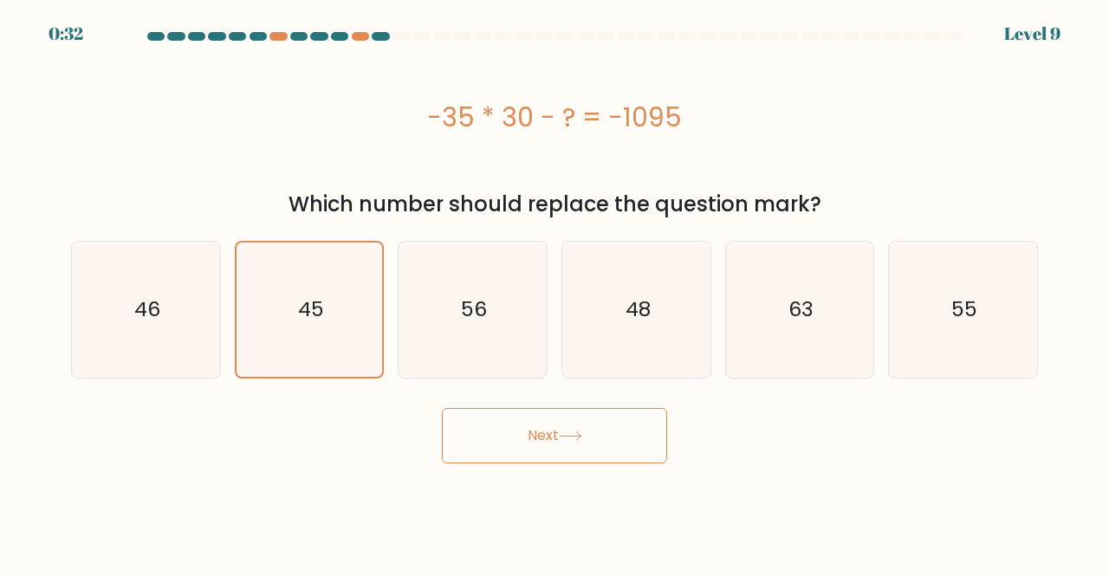
click at [522, 429] on button "Next" at bounding box center [554, 435] width 225 height 55
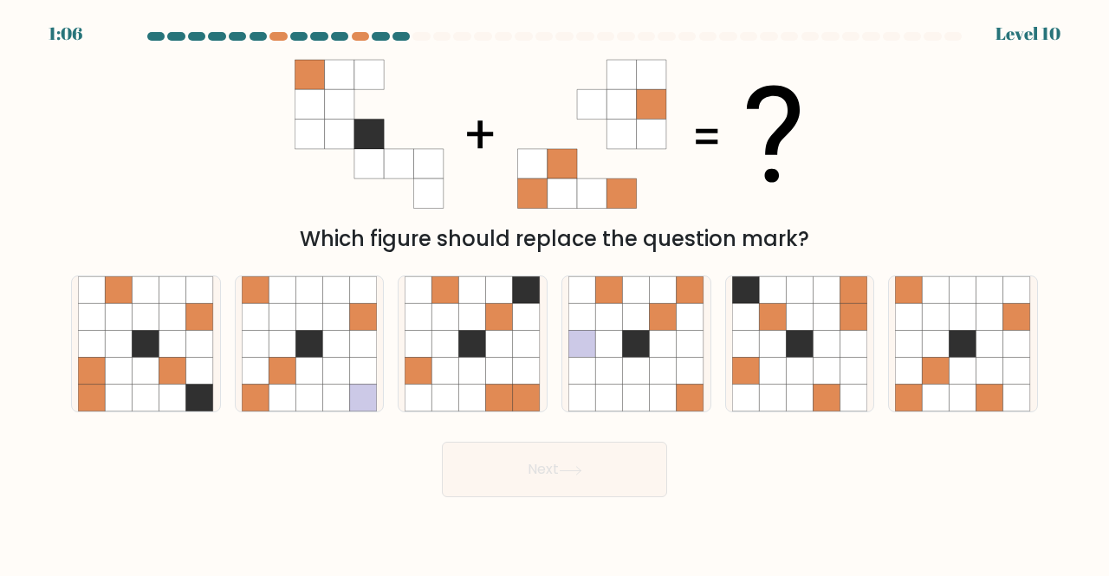
click at [884, 350] on div "f." at bounding box center [963, 344] width 164 height 138
click at [998, 335] on icon at bounding box center [989, 343] width 27 height 27
click at [555, 293] on input "f." at bounding box center [554, 290] width 1 height 4
radio input "true"
click at [506, 465] on button "Next" at bounding box center [554, 469] width 225 height 55
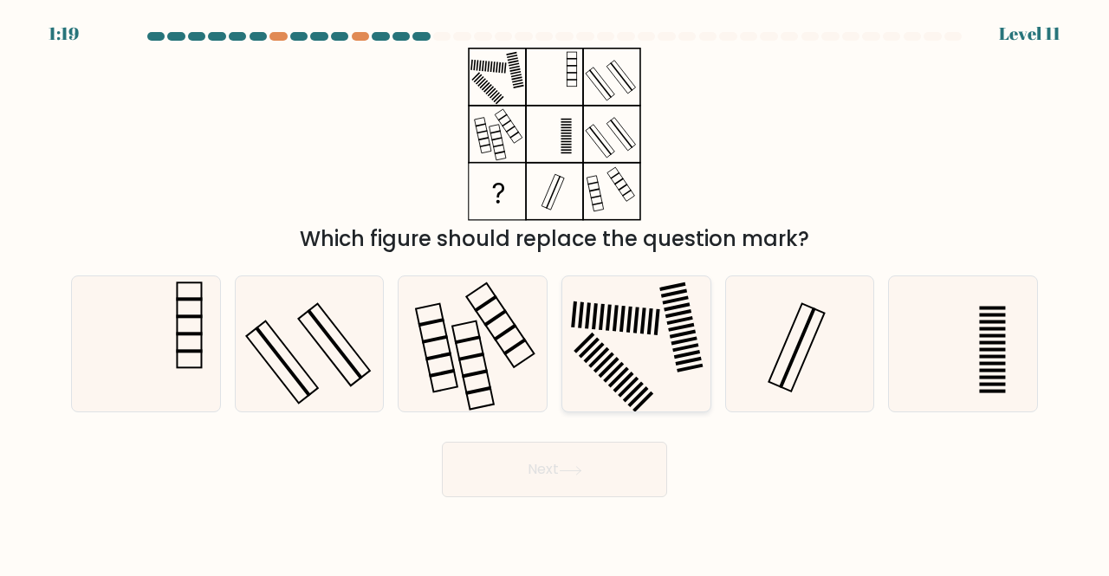
click at [677, 319] on icon at bounding box center [636, 344] width 136 height 136
click at [555, 293] on input "d." at bounding box center [554, 290] width 1 height 4
radio input "true"
click at [520, 465] on button "Next" at bounding box center [554, 469] width 225 height 55
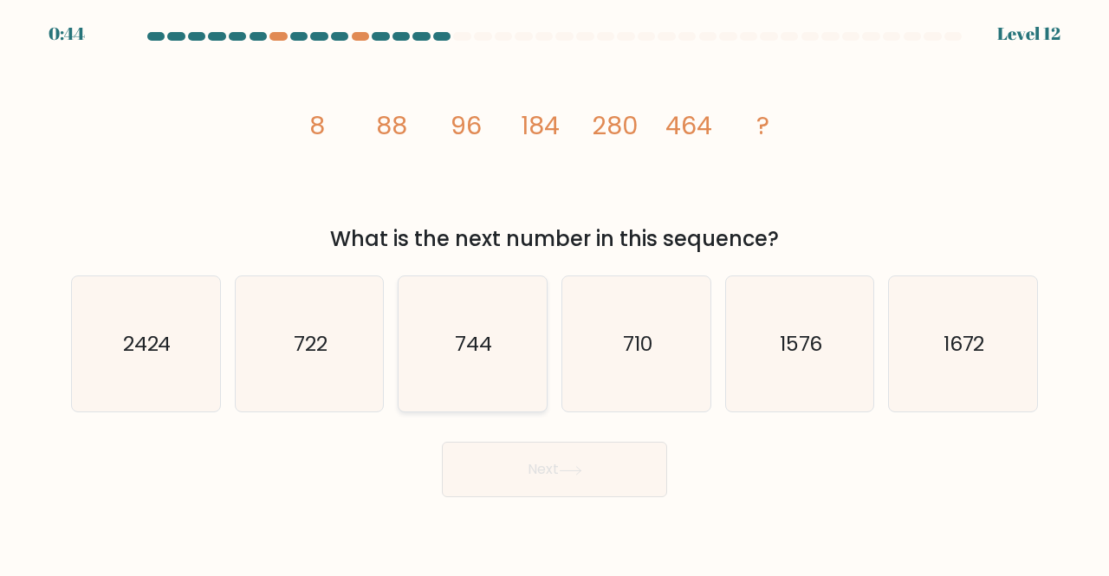
click at [488, 374] on icon "744" at bounding box center [473, 344] width 136 height 136
click at [554, 293] on input "c. 744" at bounding box center [554, 290] width 1 height 4
radio input "true"
click at [508, 470] on button "Next" at bounding box center [554, 469] width 225 height 55
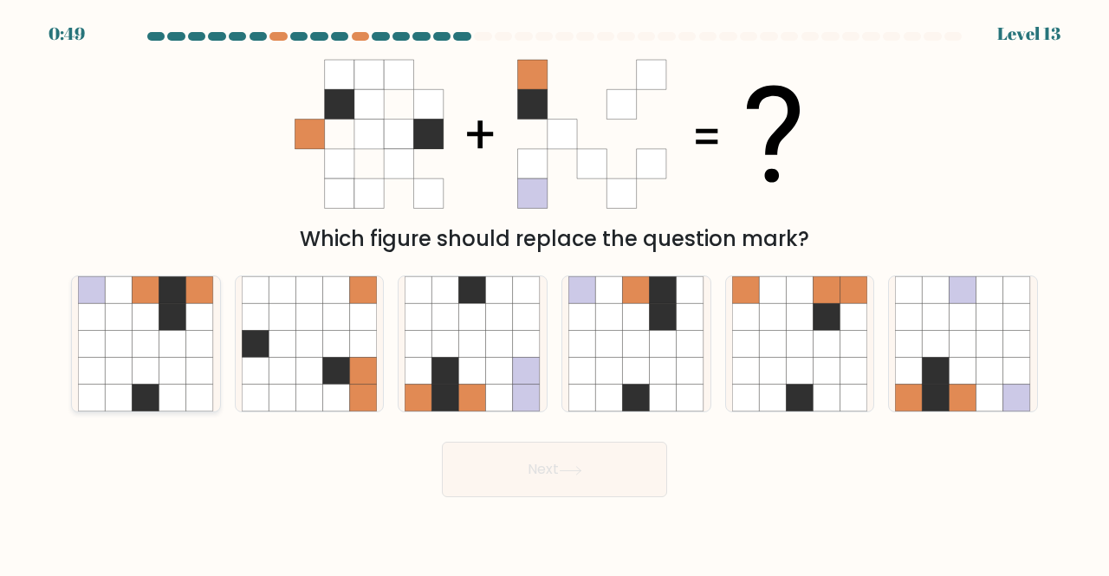
click at [146, 335] on icon at bounding box center [146, 343] width 27 height 27
click at [554, 293] on input "a." at bounding box center [554, 290] width 1 height 4
radio input "true"
click at [570, 481] on button "Next" at bounding box center [554, 469] width 225 height 55
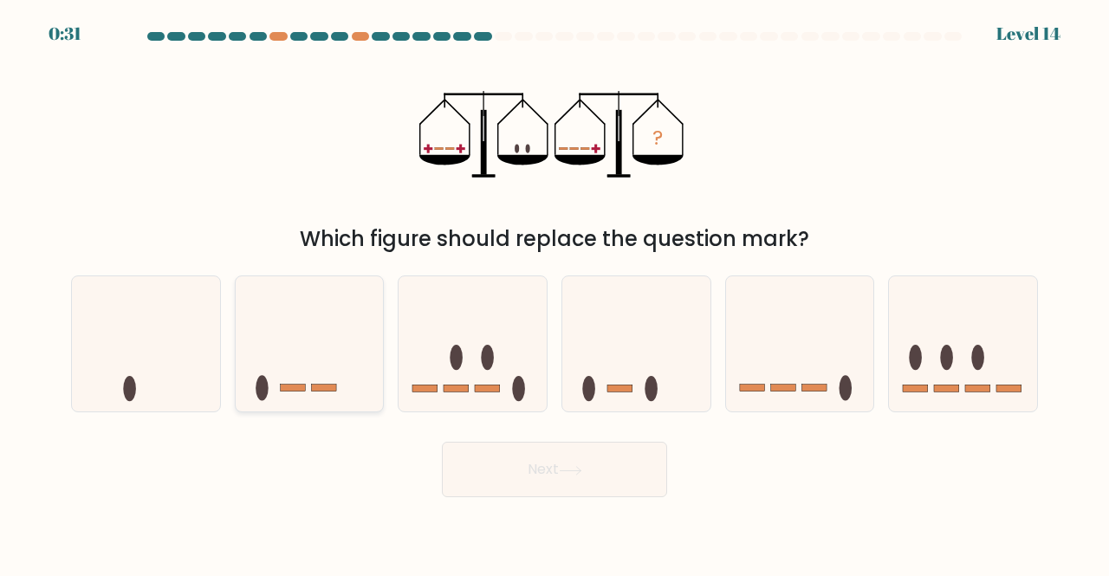
click at [337, 368] on icon at bounding box center [310, 343] width 148 height 122
click at [554, 293] on input "b." at bounding box center [554, 290] width 1 height 4
radio input "true"
click at [532, 462] on button "Next" at bounding box center [554, 469] width 225 height 55
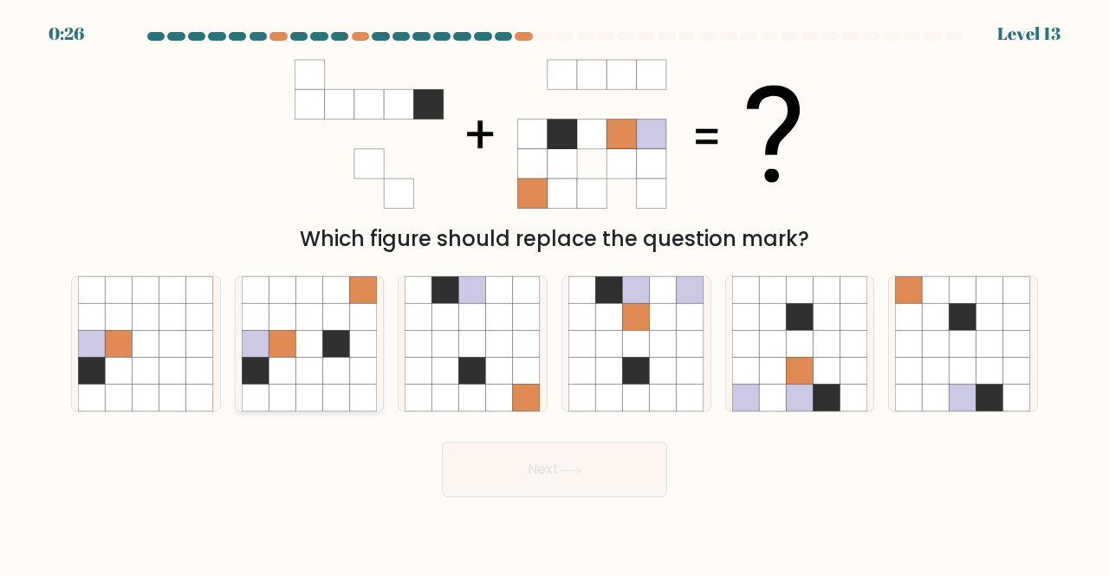
click at [326, 378] on icon at bounding box center [336, 371] width 27 height 27
click at [554, 293] on input "b." at bounding box center [554, 290] width 1 height 4
radio input "true"
click at [603, 487] on button "Next" at bounding box center [554, 469] width 225 height 55
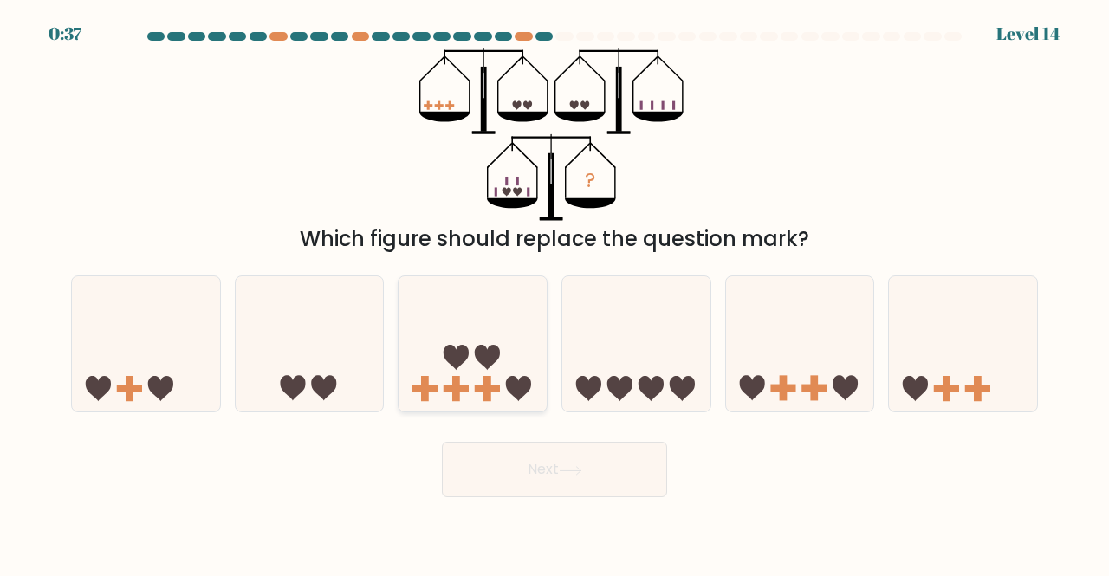
click at [474, 386] on icon at bounding box center [473, 343] width 148 height 122
click at [554, 293] on input "c." at bounding box center [554, 290] width 1 height 4
radio input "true"
click at [539, 454] on button "Next" at bounding box center [554, 469] width 225 height 55
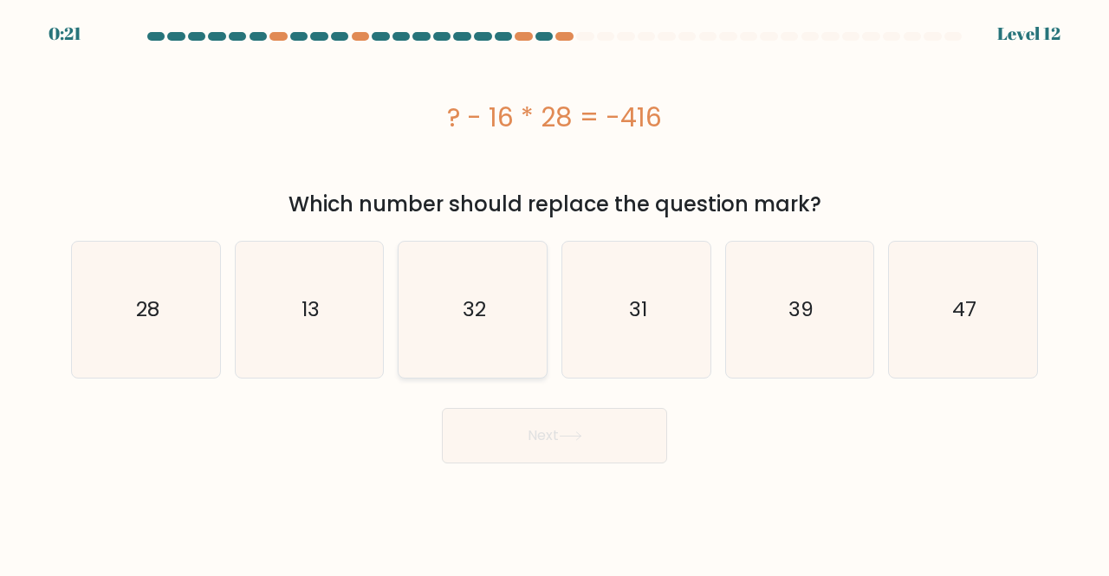
click at [504, 372] on icon "32" at bounding box center [473, 310] width 136 height 136
click at [554, 293] on input "c. 32" at bounding box center [554, 290] width 1 height 4
radio input "true"
click at [539, 463] on body "0:20 Level 12" at bounding box center [554, 288] width 1109 height 576
click at [537, 457] on button "Next" at bounding box center [554, 435] width 225 height 55
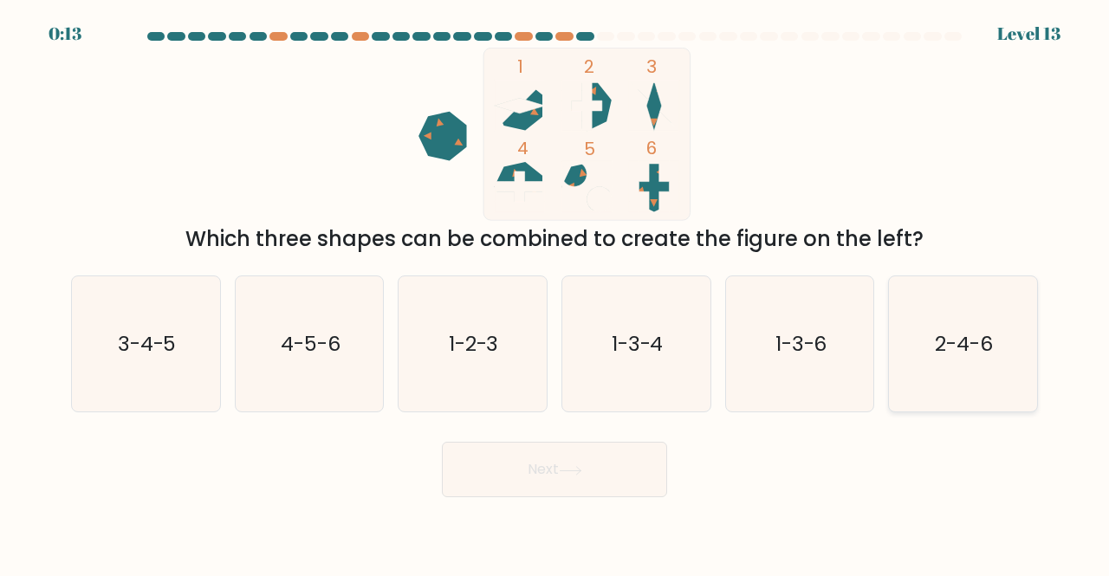
click at [963, 360] on icon "2-4-6" at bounding box center [963, 344] width 136 height 136
click at [555, 293] on input "f. 2-4-6" at bounding box center [554, 290] width 1 height 4
radio input "true"
click at [597, 467] on button "Next" at bounding box center [554, 469] width 225 height 55
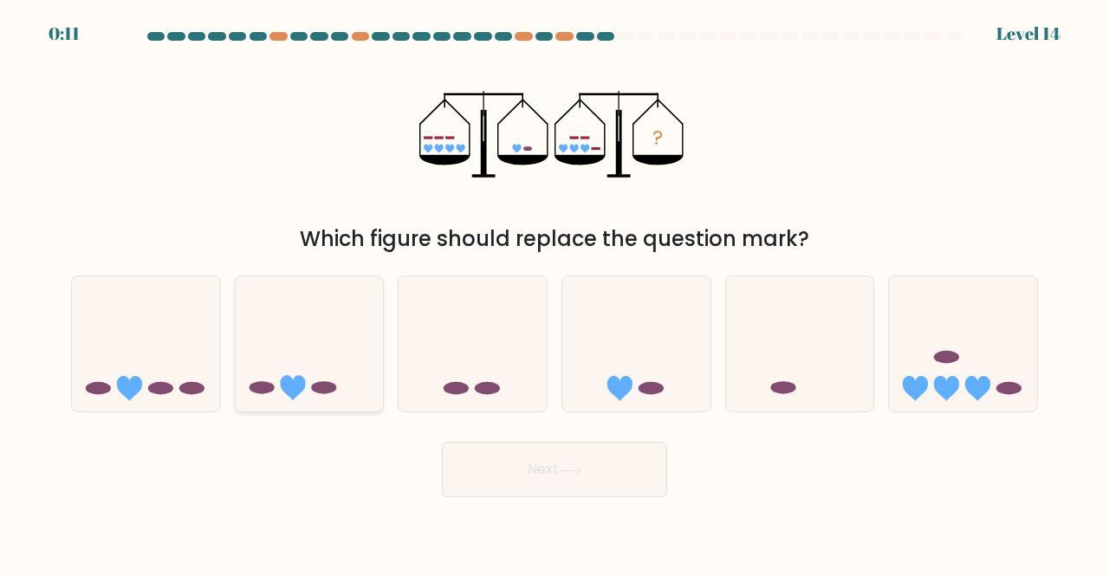
click at [312, 338] on icon at bounding box center [310, 343] width 148 height 122
click at [554, 293] on input "b." at bounding box center [554, 290] width 1 height 4
radio input "true"
click at [530, 465] on button "Next" at bounding box center [554, 469] width 225 height 55
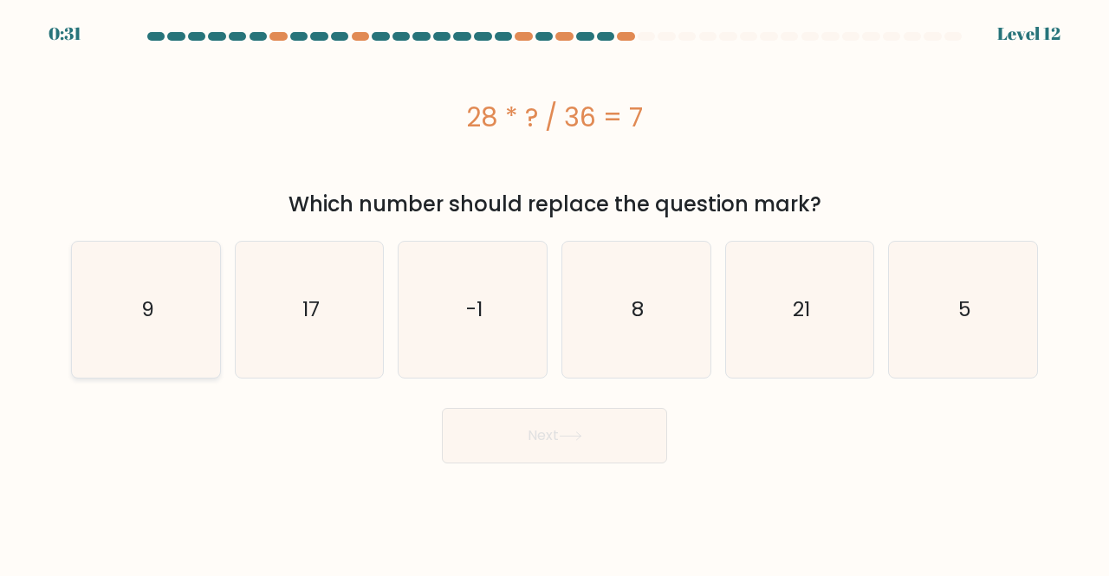
click at [132, 320] on icon "9" at bounding box center [146, 310] width 136 height 136
click at [554, 293] on input "a. 9" at bounding box center [554, 290] width 1 height 4
radio input "true"
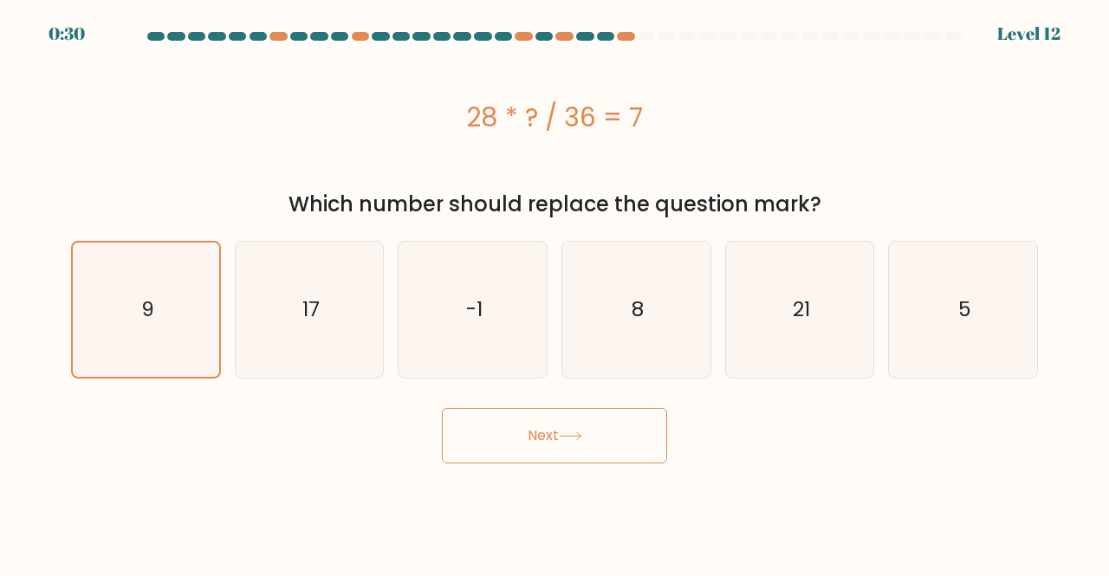
click at [540, 424] on button "Next" at bounding box center [554, 435] width 225 height 55
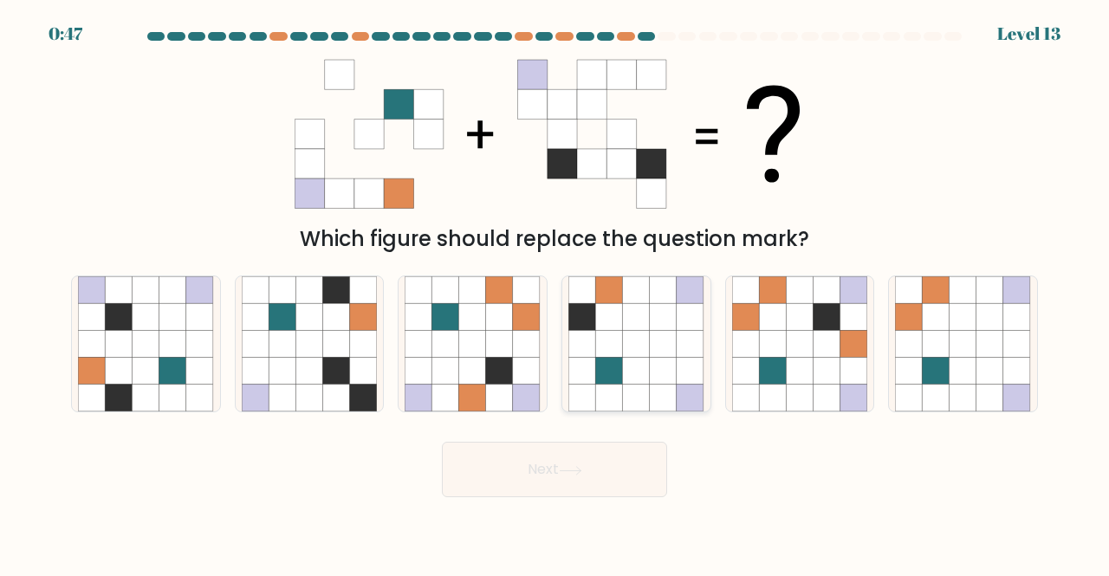
click at [615, 371] on icon at bounding box center [608, 371] width 27 height 27
click at [555, 293] on input "d." at bounding box center [554, 290] width 1 height 4
radio input "true"
click at [556, 467] on button "Next" at bounding box center [554, 469] width 225 height 55
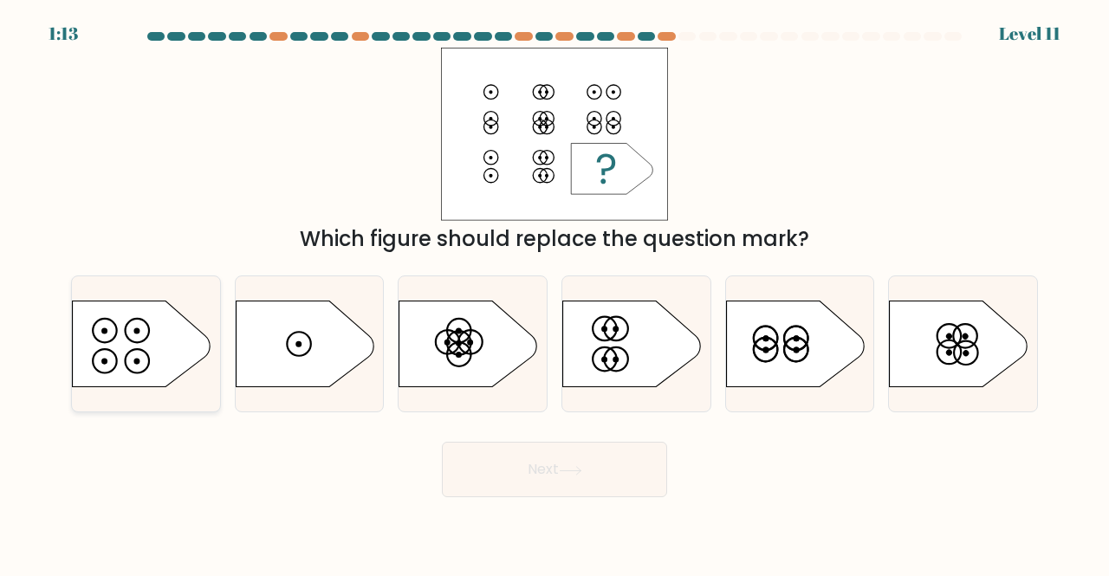
click at [140, 343] on icon at bounding box center [142, 344] width 139 height 87
click at [554, 293] on input "a." at bounding box center [554, 290] width 1 height 4
radio input "true"
click at [606, 475] on button "Next" at bounding box center [554, 469] width 225 height 55
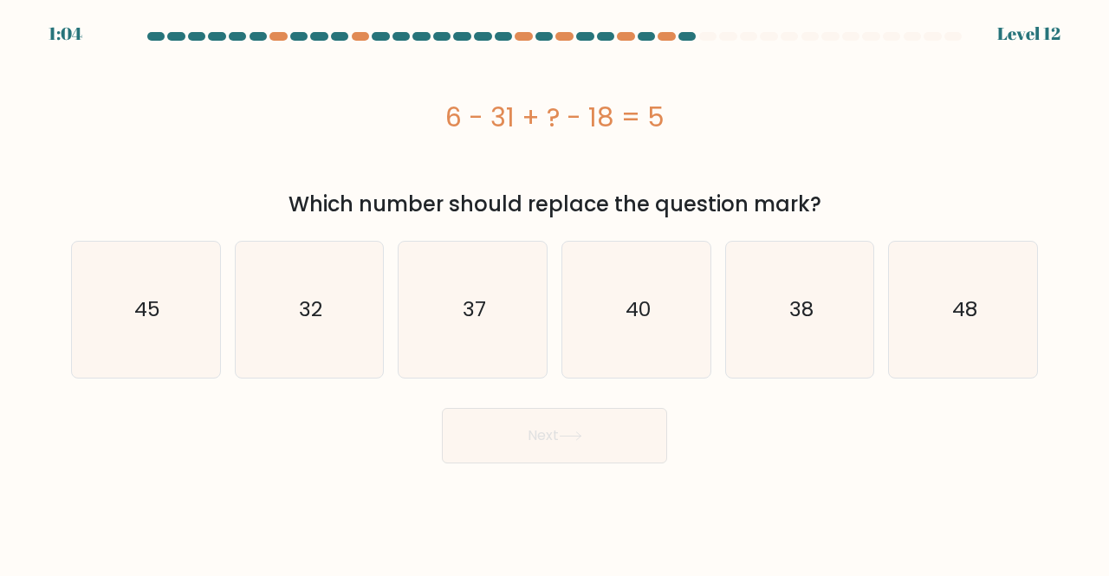
click at [877, 330] on div "e. 38" at bounding box center [800, 310] width 164 height 138
click at [899, 334] on icon "48" at bounding box center [963, 310] width 136 height 136
click at [555, 293] on input "f. 48" at bounding box center [554, 290] width 1 height 4
radio input "true"
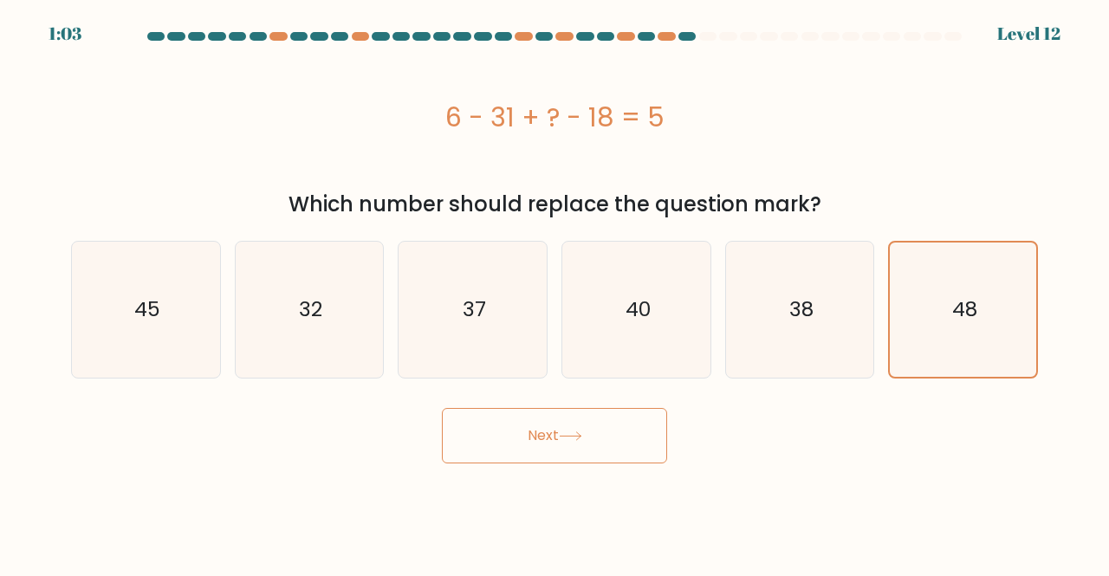
click at [612, 425] on button "Next" at bounding box center [554, 435] width 225 height 55
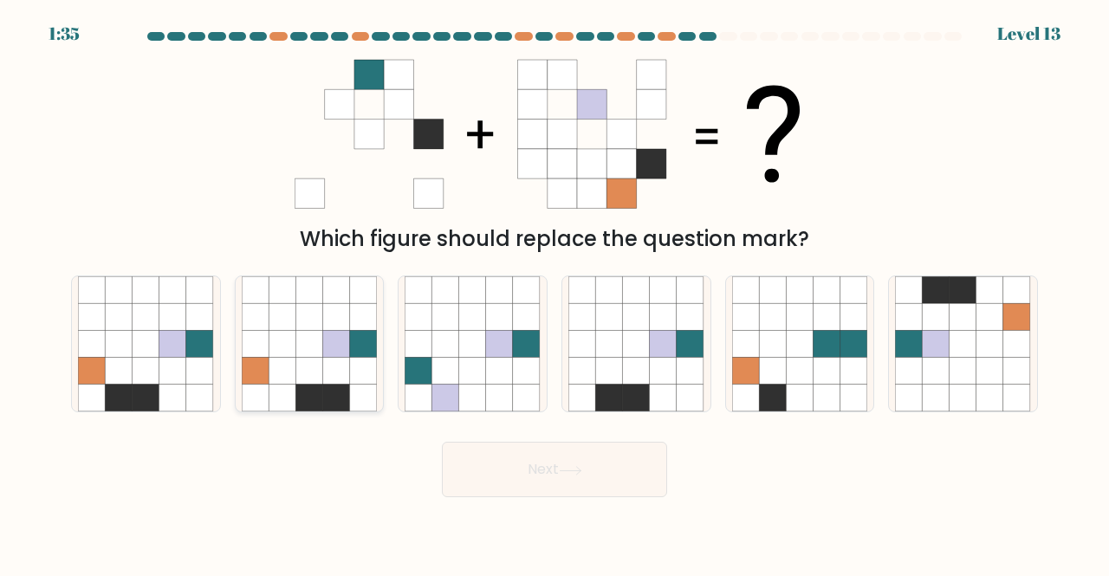
click at [286, 355] on icon at bounding box center [282, 343] width 27 height 27
click at [554, 293] on input "b." at bounding box center [554, 290] width 1 height 4
radio input "true"
click at [627, 461] on button "Next" at bounding box center [554, 469] width 225 height 55
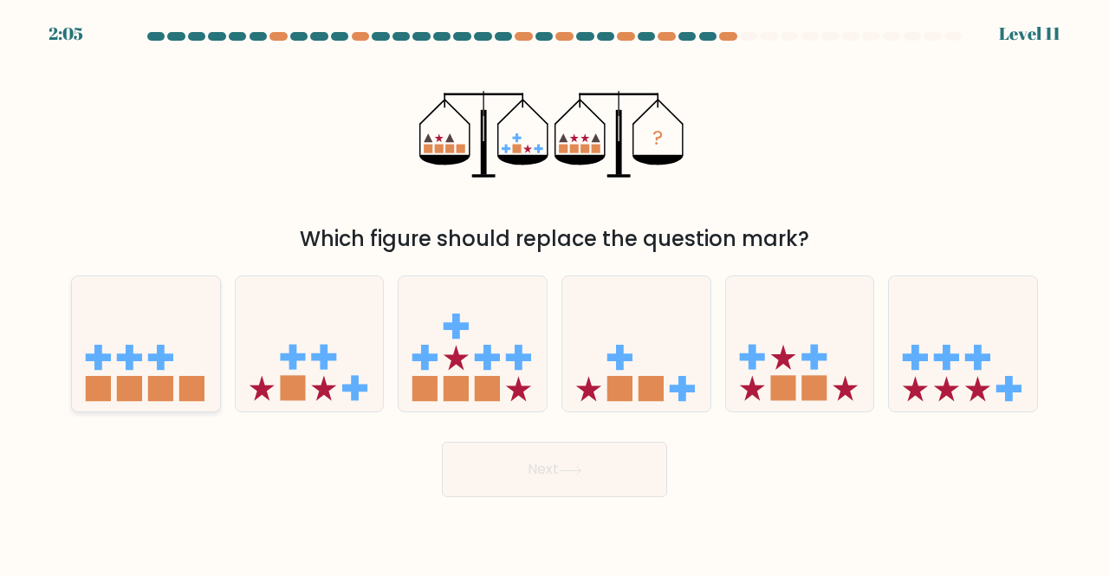
click at [146, 394] on icon at bounding box center [146, 343] width 148 height 122
click at [554, 293] on input "a." at bounding box center [554, 290] width 1 height 4
radio input "true"
click at [530, 482] on button "Next" at bounding box center [554, 469] width 225 height 55
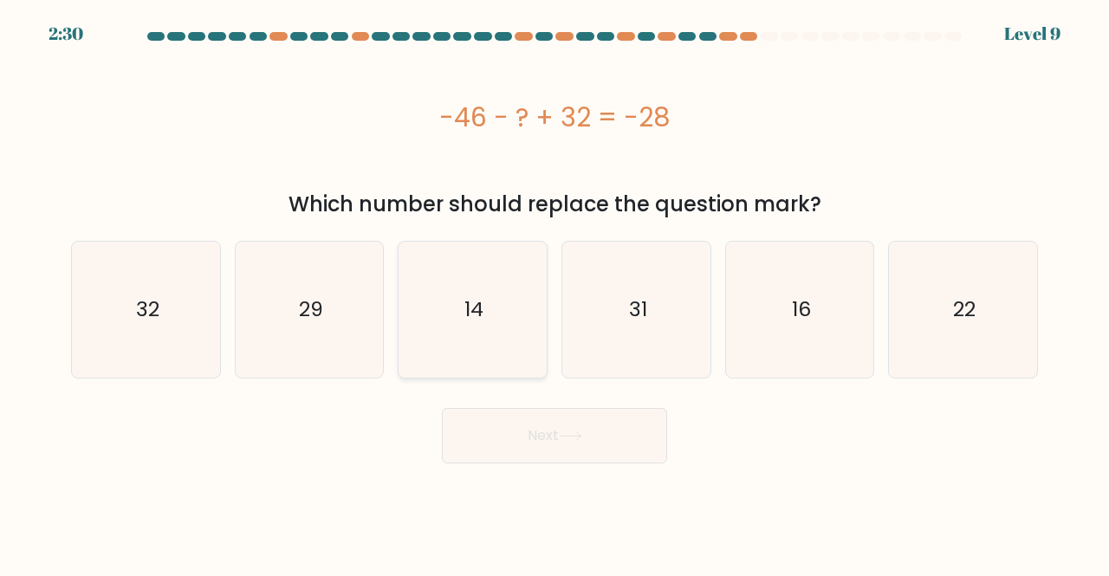
click at [483, 347] on icon "14" at bounding box center [473, 310] width 136 height 136
click at [554, 293] on input "c. 14" at bounding box center [554, 290] width 1 height 4
radio input "true"
click at [528, 475] on body "2:30 Level 9 a." at bounding box center [554, 288] width 1109 height 576
click at [521, 442] on button "Next" at bounding box center [554, 435] width 225 height 55
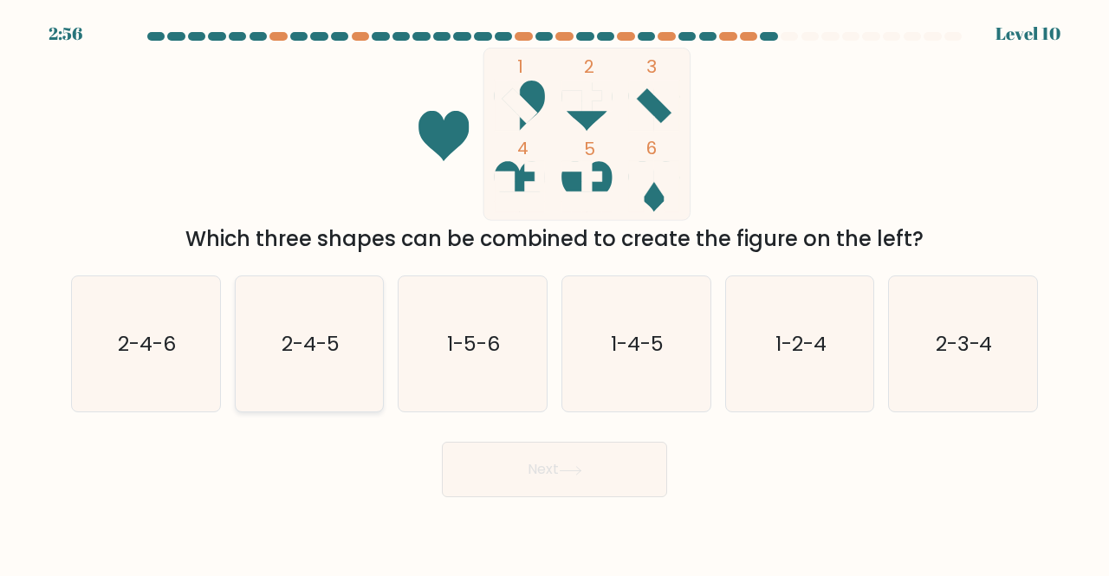
click at [310, 343] on text "2-4-5" at bounding box center [311, 343] width 58 height 29
click at [554, 293] on input "b. 2-4-5" at bounding box center [554, 290] width 1 height 4
radio input "true"
click at [541, 465] on button "Next" at bounding box center [554, 469] width 225 height 55
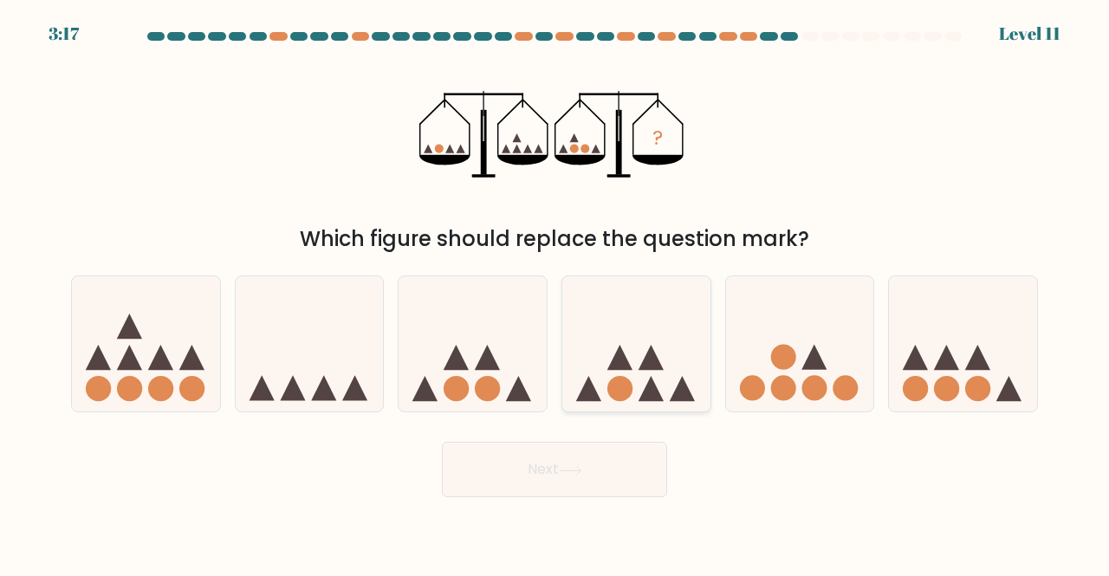
click at [649, 361] on icon at bounding box center [650, 357] width 25 height 25
click at [555, 293] on input "d." at bounding box center [554, 290] width 1 height 4
radio input "true"
click at [514, 453] on button "Next" at bounding box center [554, 469] width 225 height 55
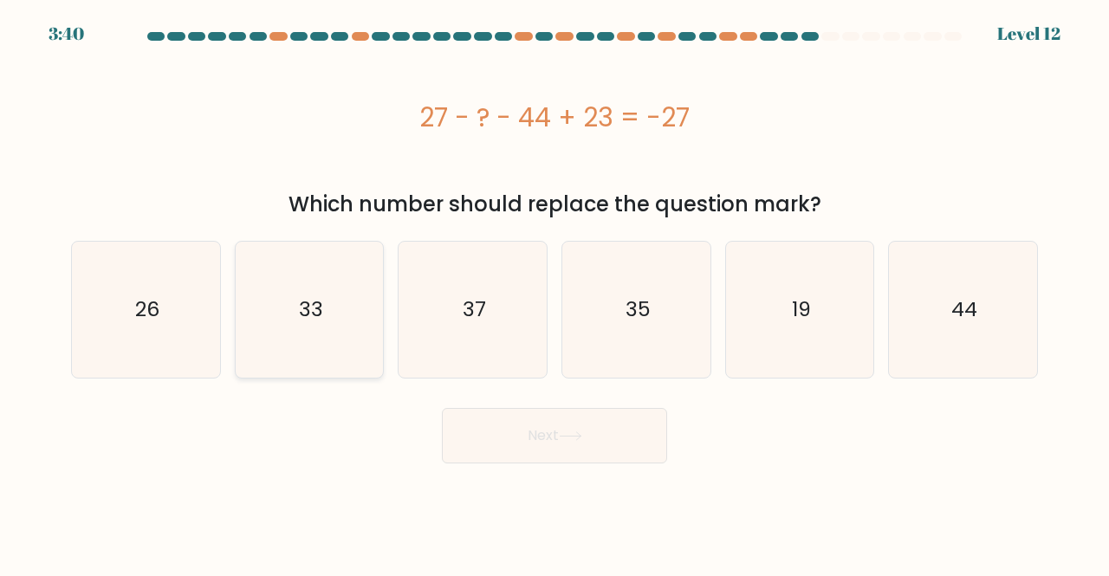
click at [342, 338] on icon "33" at bounding box center [310, 310] width 136 height 136
click at [554, 293] on input "b. 33" at bounding box center [554, 290] width 1 height 4
radio input "true"
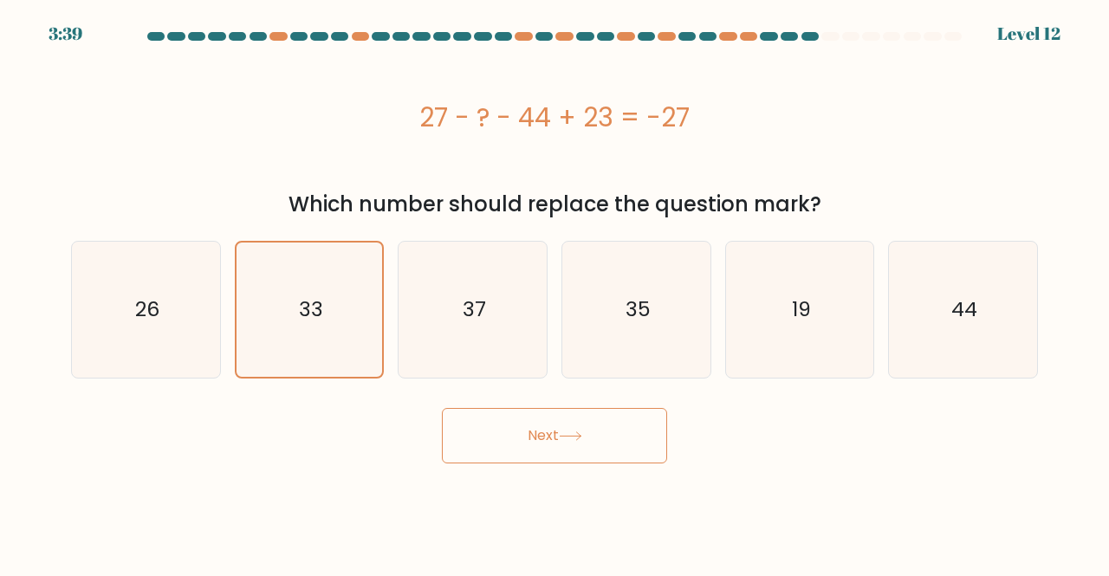
click at [516, 427] on button "Next" at bounding box center [554, 435] width 225 height 55
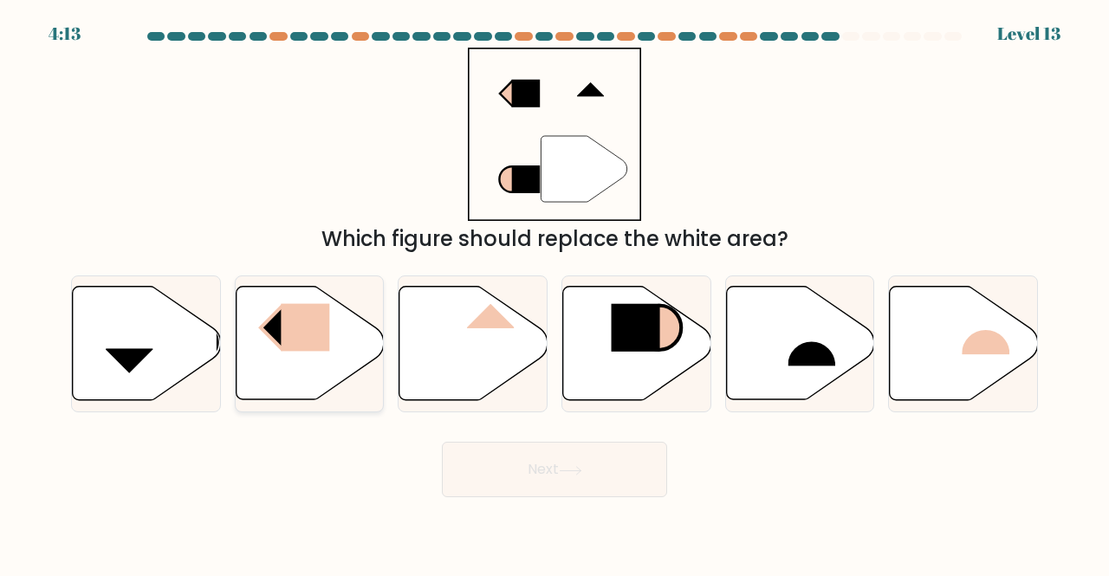
click at [284, 353] on icon at bounding box center [310, 343] width 148 height 113
click at [554, 293] on input "b." at bounding box center [554, 290] width 1 height 4
radio input "true"
click at [476, 345] on icon at bounding box center [473, 343] width 148 height 113
click at [554, 293] on input "c." at bounding box center [554, 290] width 1 height 4
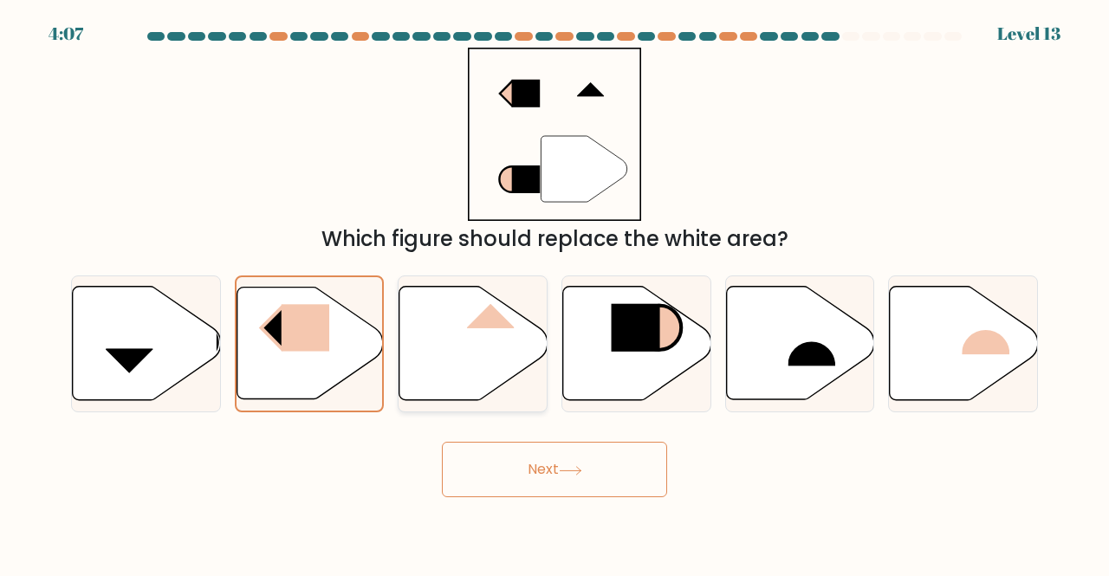
radio input "true"
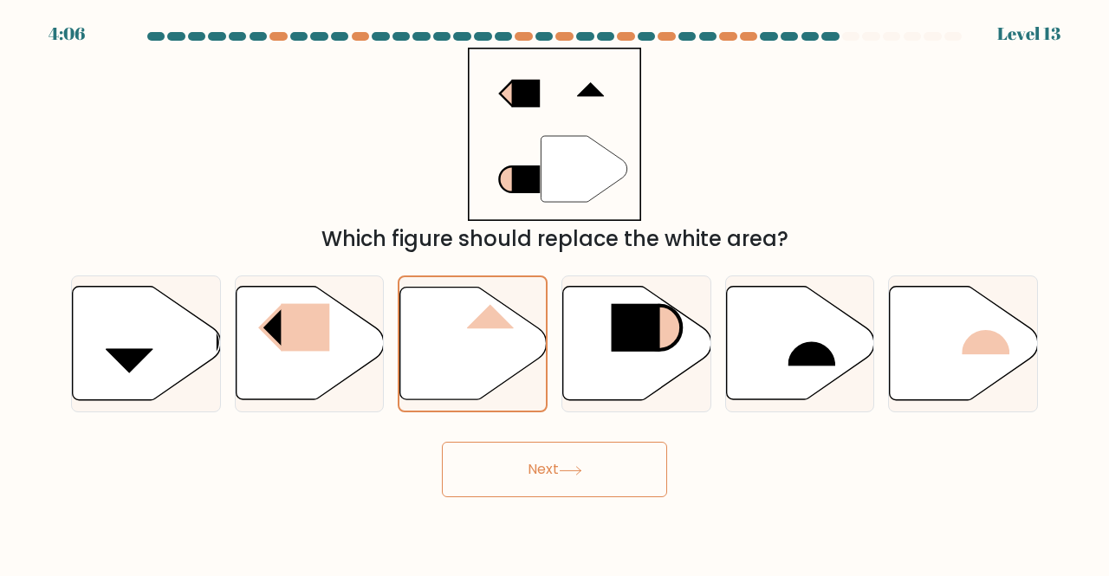
click at [574, 460] on button "Next" at bounding box center [554, 469] width 225 height 55
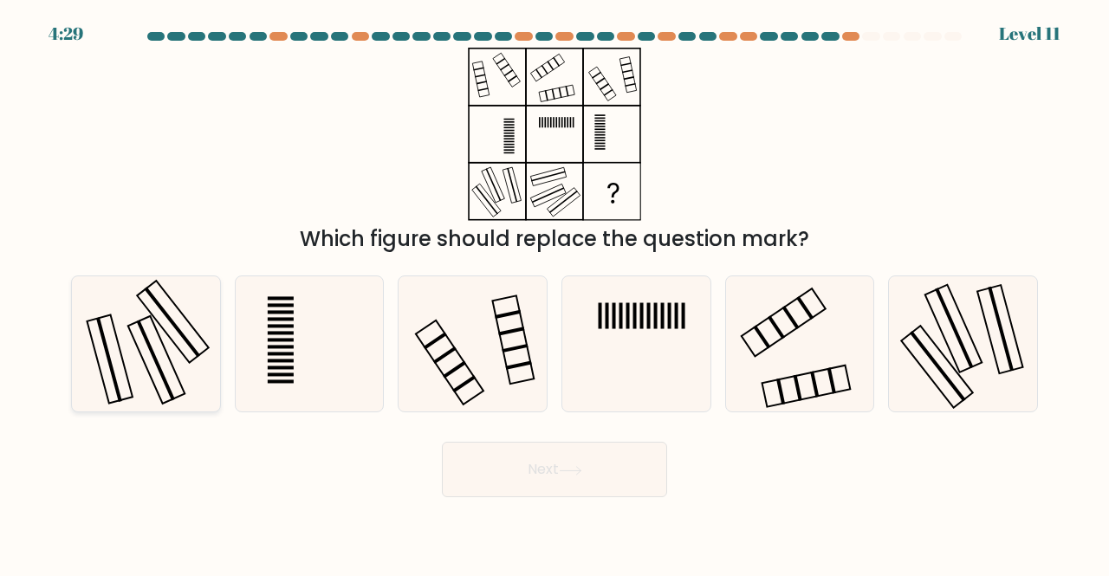
click at [115, 358] on icon at bounding box center [146, 344] width 136 height 136
click at [554, 293] on input "a." at bounding box center [554, 290] width 1 height 4
radio input "true"
click at [544, 473] on button "Next" at bounding box center [554, 469] width 225 height 55
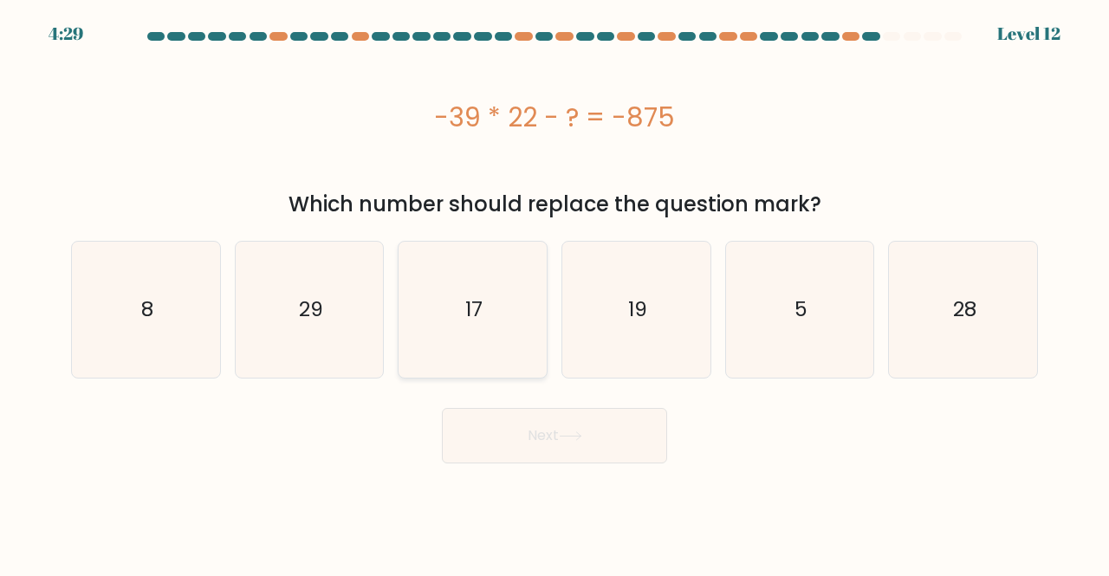
click at [461, 345] on icon "17" at bounding box center [473, 310] width 136 height 136
click at [554, 293] on input "c. 17" at bounding box center [554, 290] width 1 height 4
radio input "true"
click at [504, 441] on button "Next" at bounding box center [554, 435] width 225 height 55
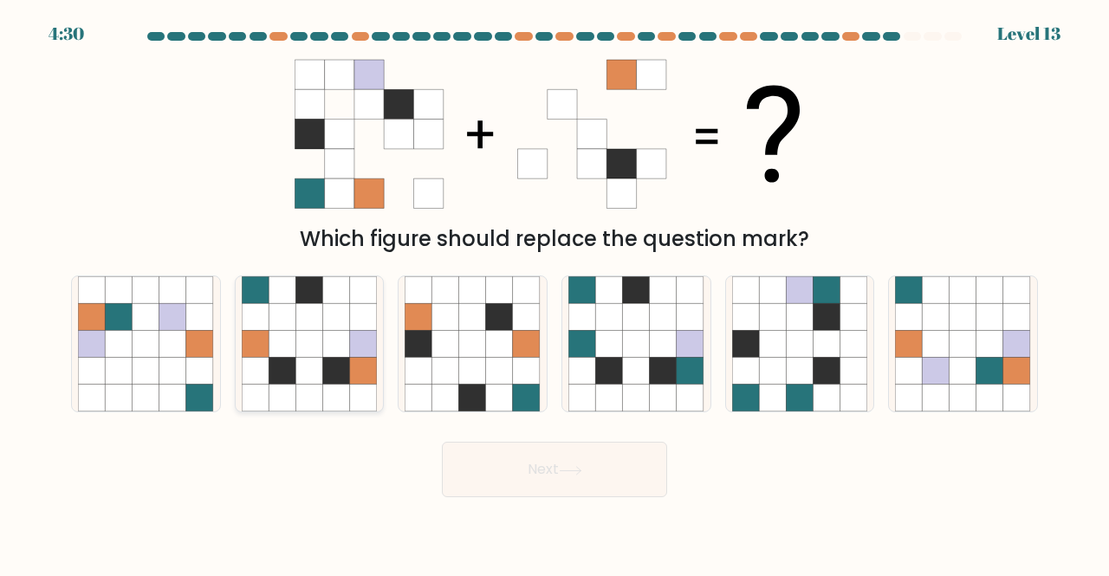
click at [330, 348] on icon at bounding box center [336, 343] width 27 height 27
click at [554, 293] on input "b." at bounding box center [554, 290] width 1 height 4
radio input "true"
click at [509, 465] on button "Next" at bounding box center [554, 469] width 225 height 55
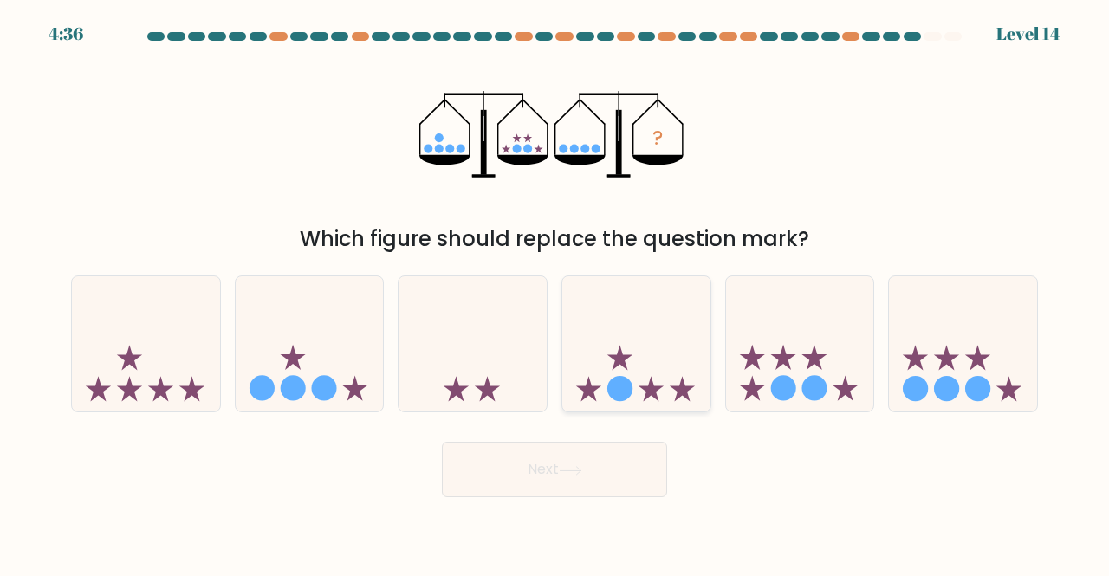
click at [617, 391] on circle at bounding box center [619, 388] width 25 height 25
click at [555, 293] on input "d." at bounding box center [554, 290] width 1 height 4
radio input "true"
click at [528, 491] on button "Next" at bounding box center [554, 469] width 225 height 55
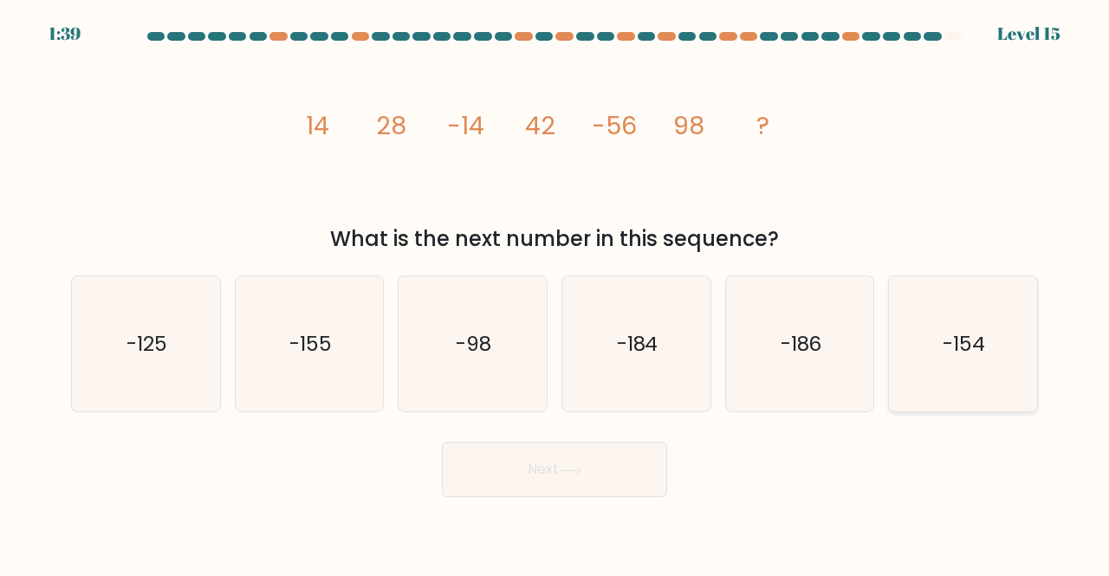
click at [908, 349] on icon "-154" at bounding box center [963, 344] width 136 height 136
click at [555, 293] on input "f. -154" at bounding box center [554, 290] width 1 height 4
radio input "true"
click at [570, 477] on button "Next" at bounding box center [554, 469] width 225 height 55
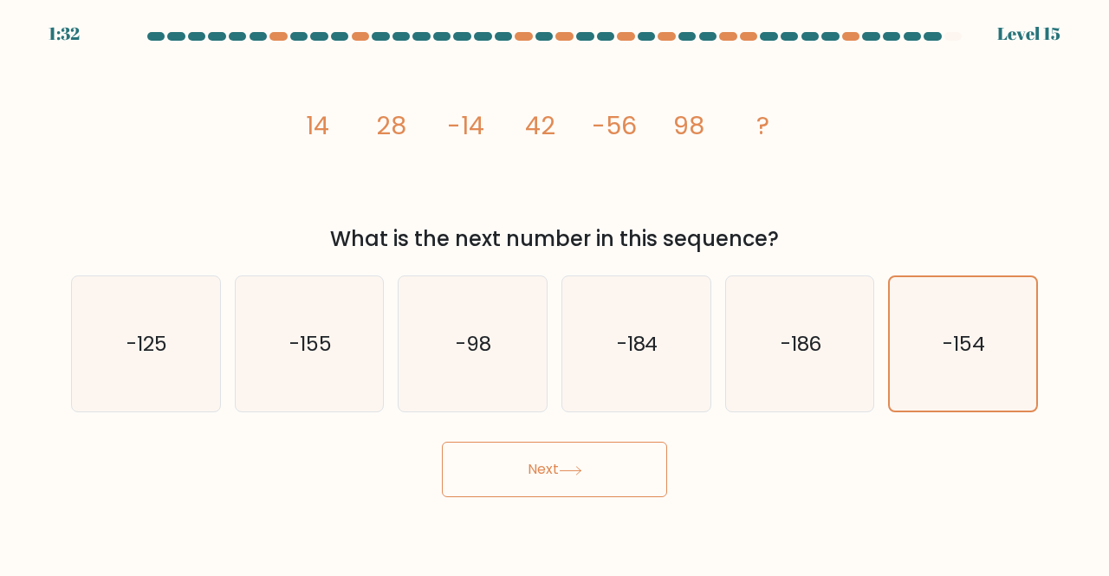
click at [847, 476] on div "Next" at bounding box center [555, 465] width 988 height 64
click at [951, 379] on icon "-154" at bounding box center [963, 344] width 134 height 134
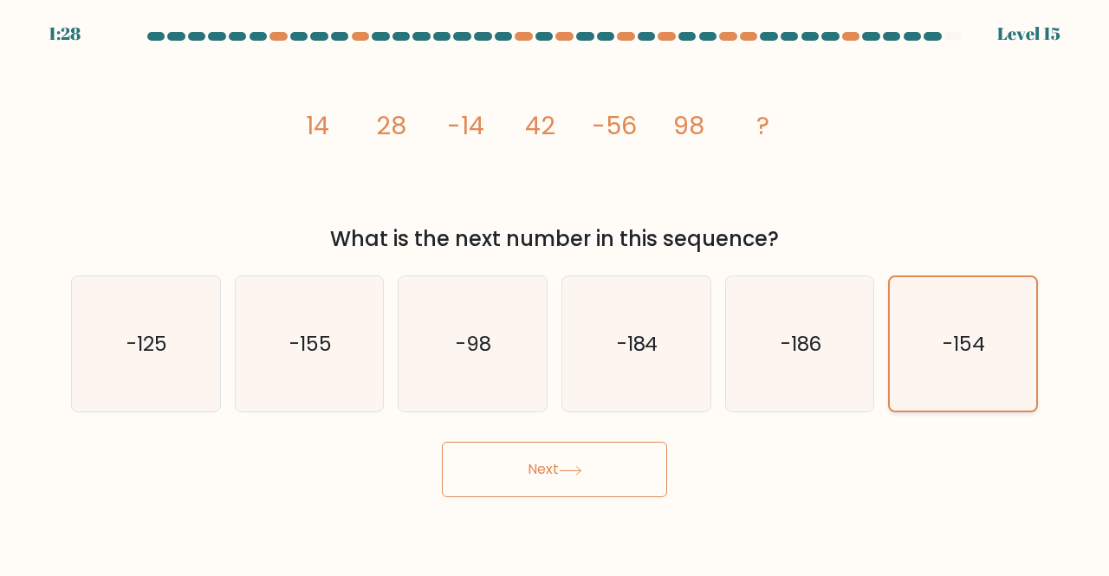
click at [555, 293] on input "f. -154" at bounding box center [554, 290] width 1 height 4
click at [606, 473] on button "Next" at bounding box center [554, 469] width 225 height 55
click at [774, 460] on div "Next" at bounding box center [555, 465] width 988 height 64
click at [120, 373] on icon "-125" at bounding box center [146, 344] width 136 height 136
click at [554, 293] on input "a. -125" at bounding box center [554, 290] width 1 height 4
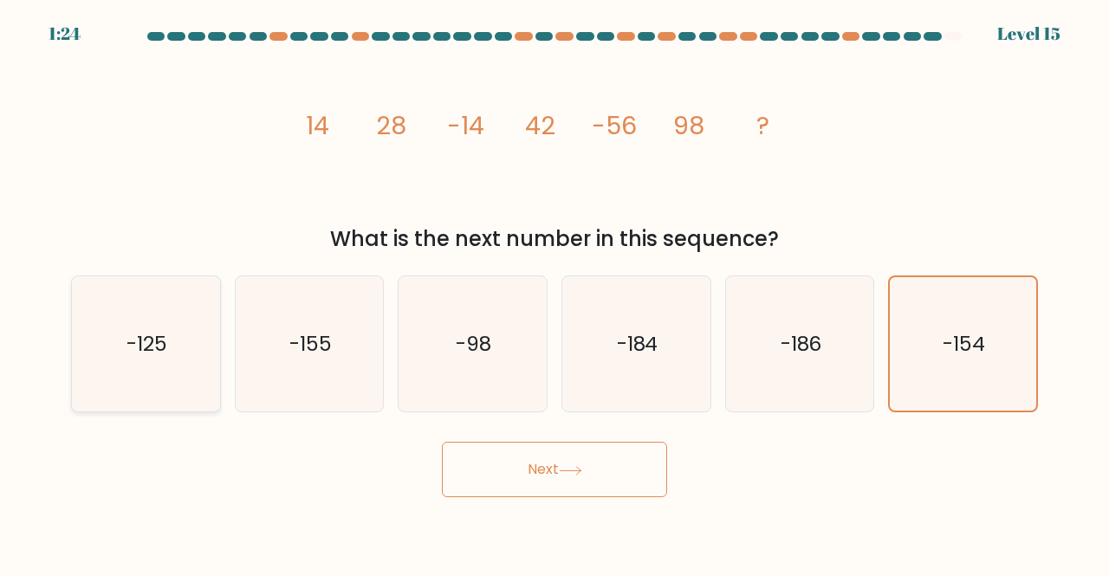
radio input "true"
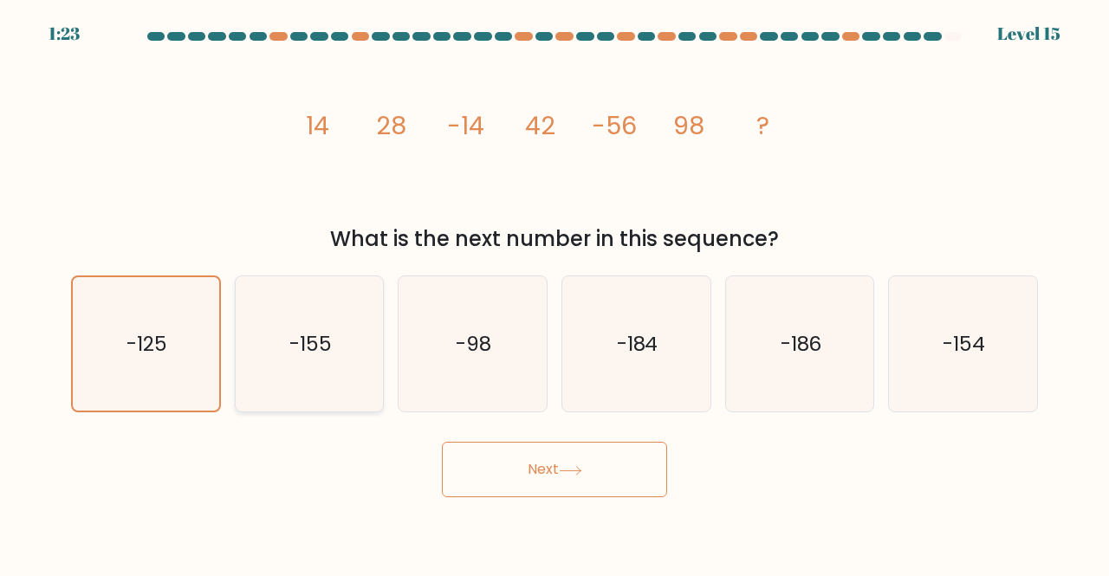
click at [302, 356] on text "-155" at bounding box center [310, 343] width 42 height 29
click at [554, 293] on input "b. -155" at bounding box center [554, 290] width 1 height 4
radio input "true"
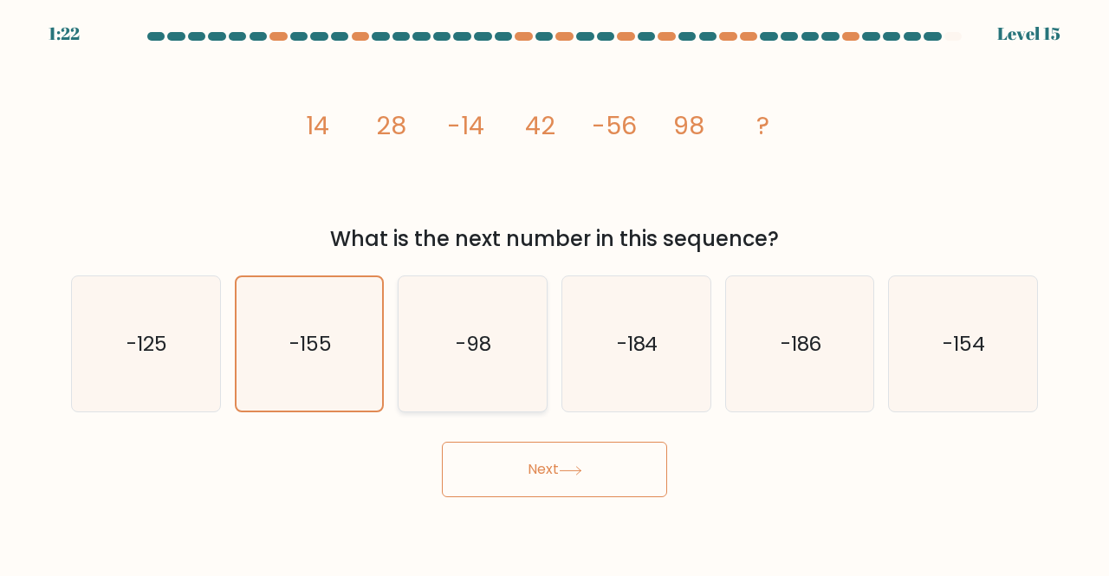
click at [457, 342] on text "-98" at bounding box center [475, 343] width 36 height 29
click at [554, 293] on input "c. -98" at bounding box center [554, 290] width 1 height 4
radio input "true"
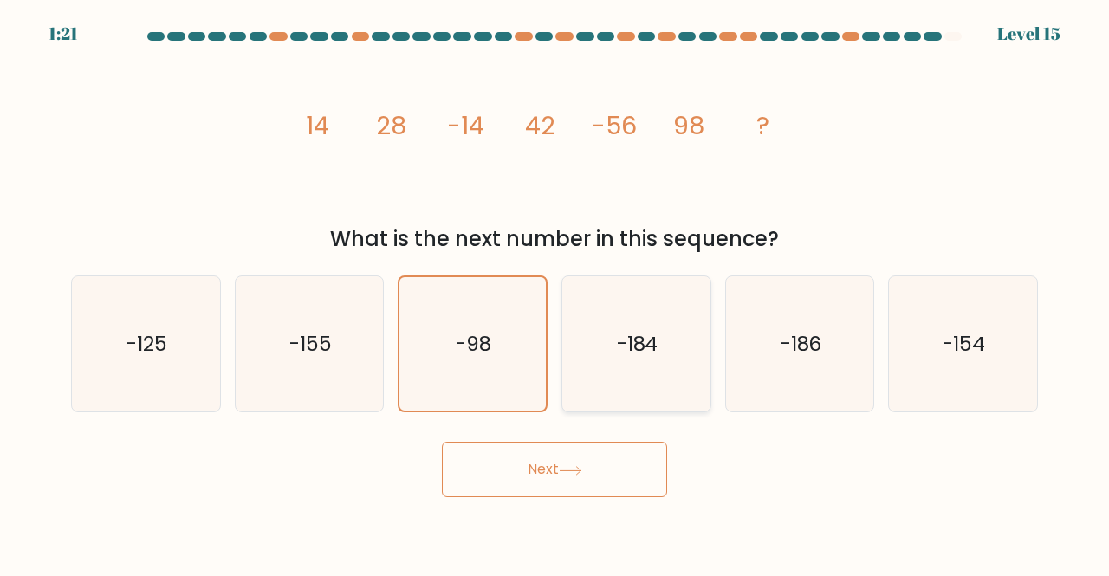
click at [604, 368] on icon "-184" at bounding box center [636, 344] width 136 height 136
click at [555, 293] on input "d. -184" at bounding box center [554, 290] width 1 height 4
radio input "true"
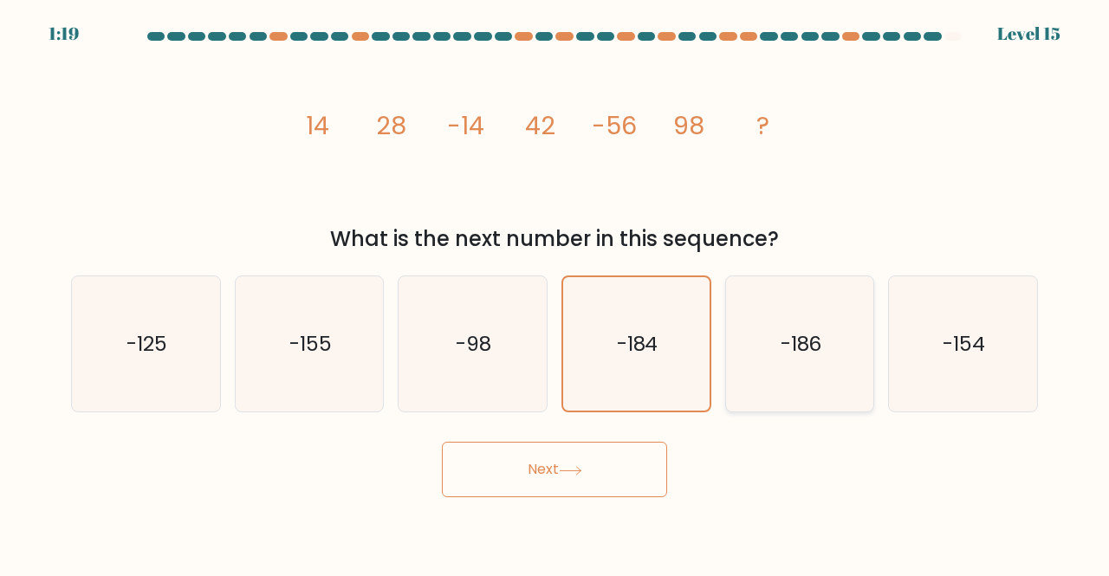
click at [825, 332] on icon "-186" at bounding box center [800, 344] width 136 height 136
click at [555, 293] on input "e. -186" at bounding box center [554, 290] width 1 height 4
radio input "true"
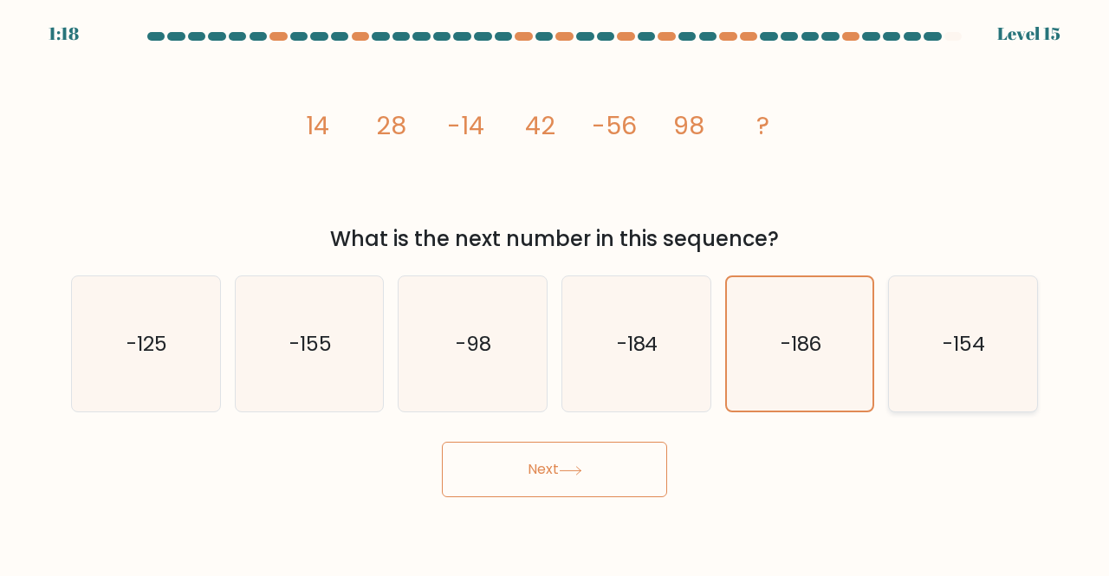
click at [1010, 341] on icon "-154" at bounding box center [963, 344] width 136 height 136
click at [555, 293] on input "f. -154" at bounding box center [554, 290] width 1 height 4
radio input "true"
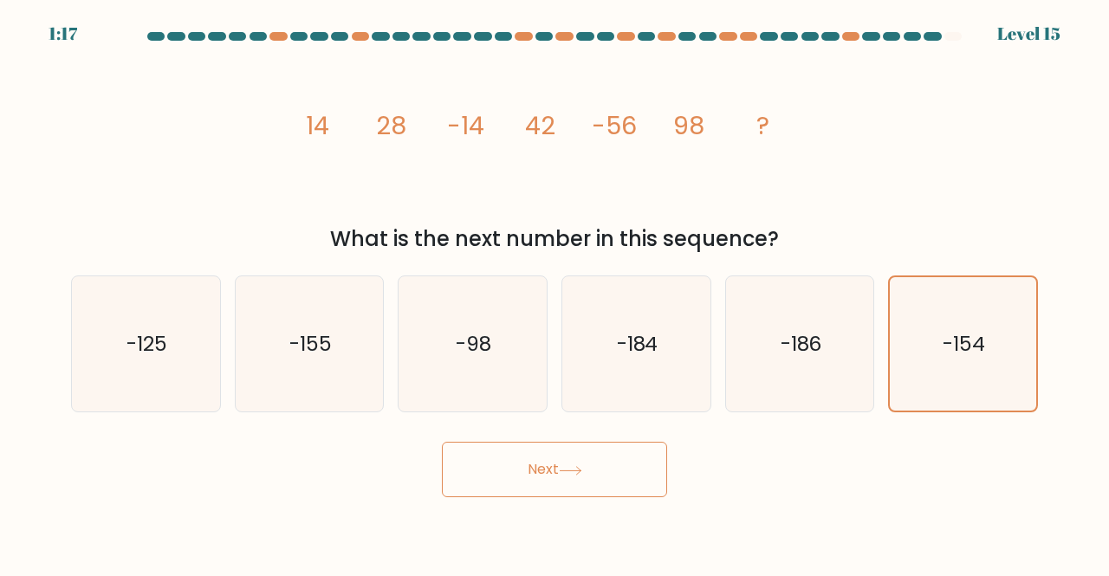
click at [554, 470] on button "Next" at bounding box center [554, 469] width 225 height 55
click at [844, 448] on div "Next" at bounding box center [555, 465] width 988 height 64
click at [433, 340] on icon "-98" at bounding box center [473, 344] width 136 height 136
click at [554, 293] on input "c. -98" at bounding box center [554, 290] width 1 height 4
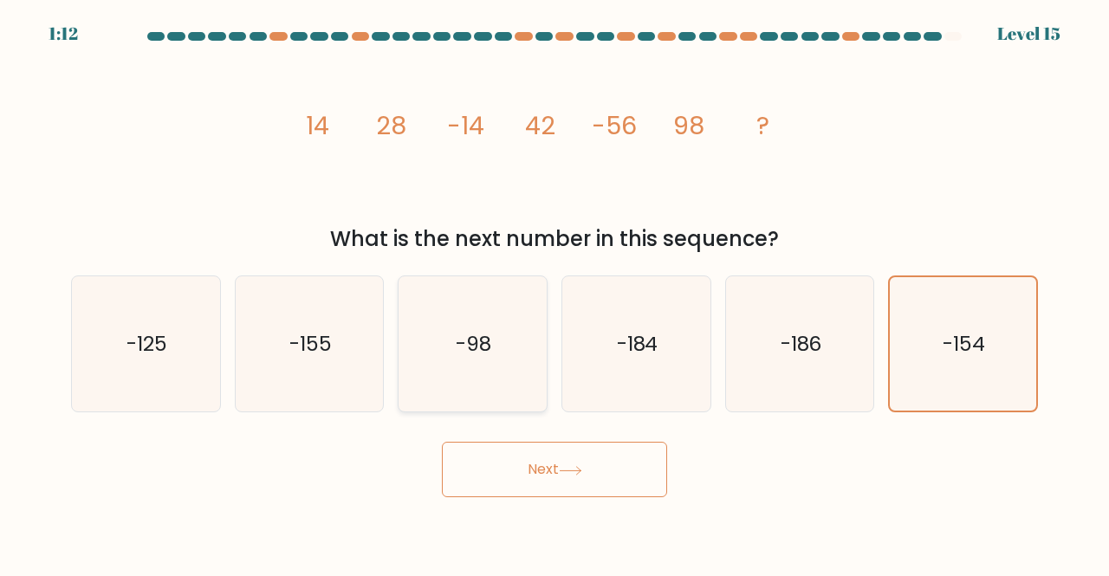
radio input "true"
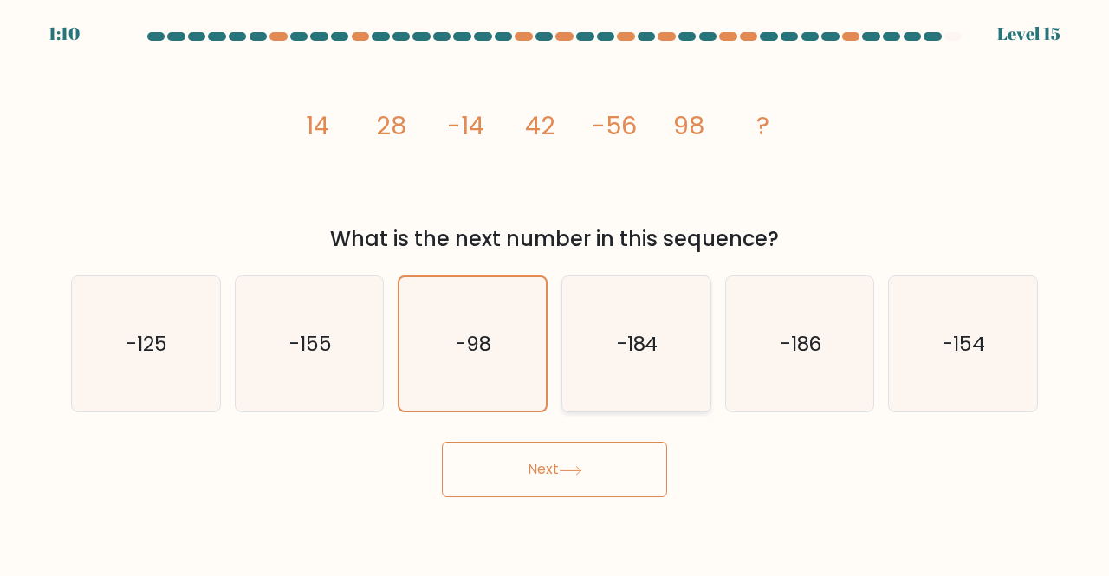
click at [613, 384] on icon "-184" at bounding box center [636, 344] width 136 height 136
click at [555, 293] on input "d. -184" at bounding box center [554, 290] width 1 height 4
radio input "true"
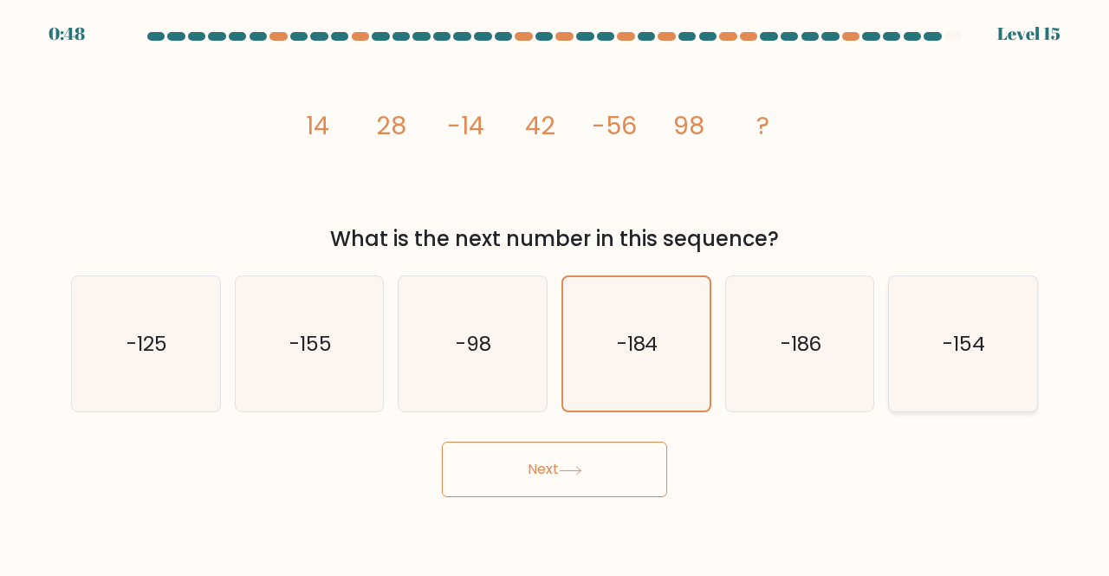
click at [903, 351] on icon "-154" at bounding box center [963, 344] width 136 height 136
click at [555, 293] on input "f. -154" at bounding box center [554, 290] width 1 height 4
radio input "true"
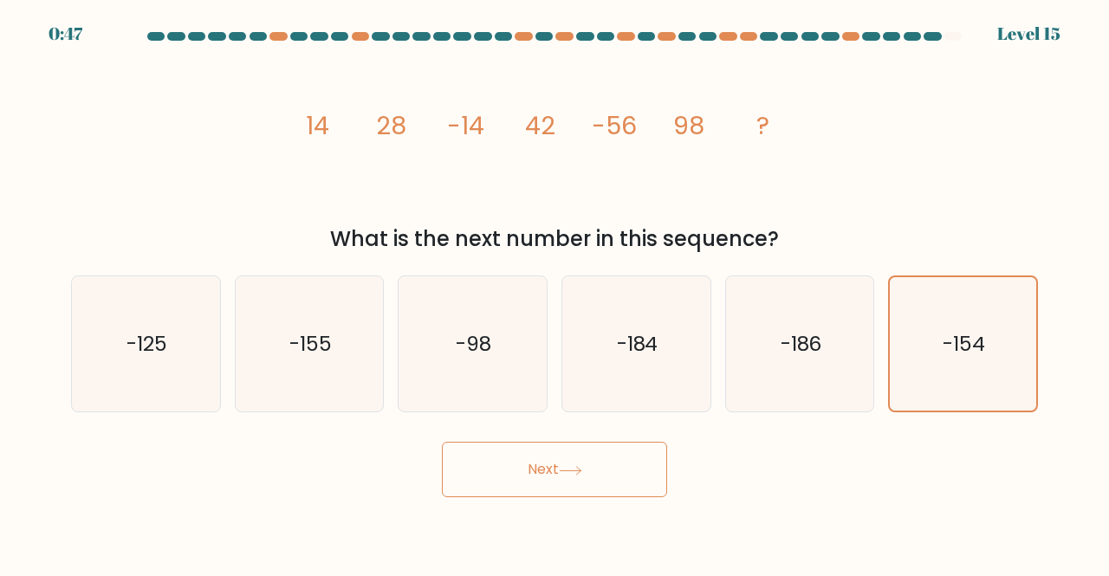
click at [619, 482] on button "Next" at bounding box center [554, 469] width 225 height 55
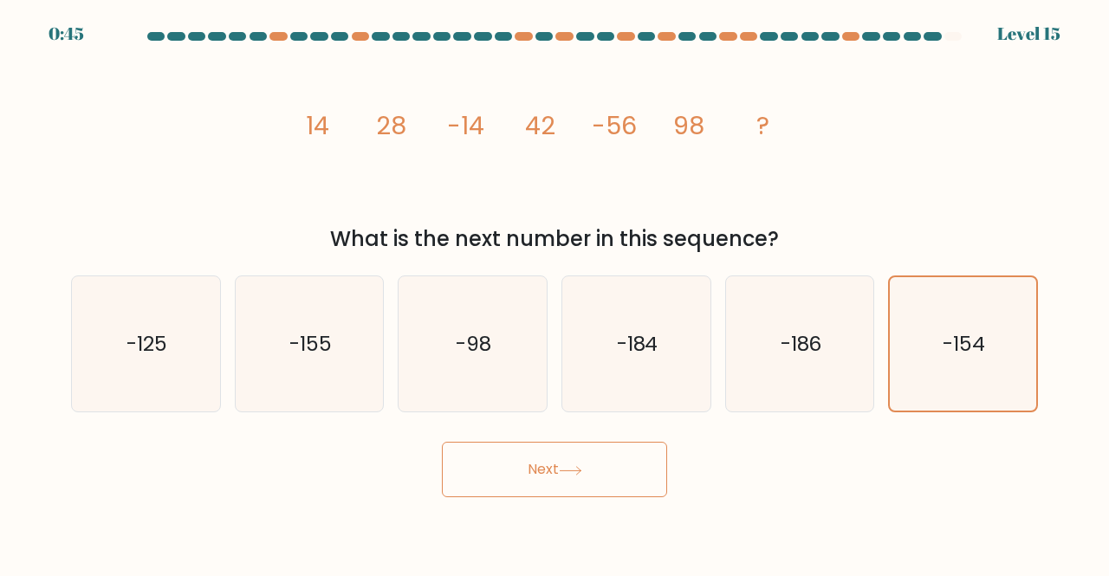
click at [303, 486] on div "Next" at bounding box center [555, 465] width 988 height 64
click at [470, 463] on button "Next" at bounding box center [554, 469] width 225 height 55
click at [933, 330] on icon "-154" at bounding box center [963, 344] width 136 height 136
click at [555, 293] on input "f. -154" at bounding box center [554, 290] width 1 height 4
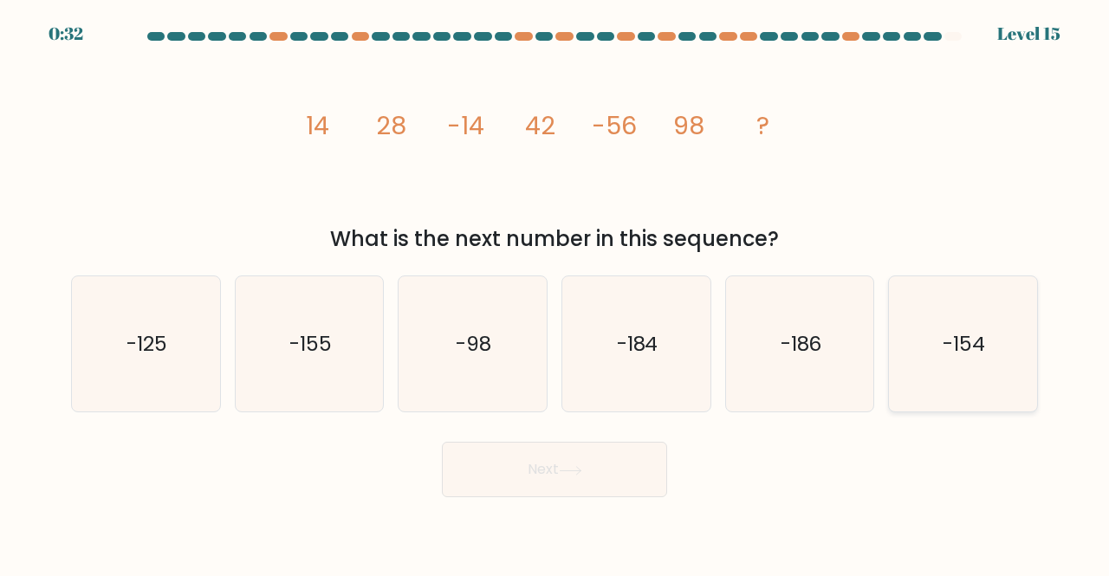
radio input "true"
click at [506, 481] on button "Next" at bounding box center [554, 469] width 225 height 55
